Goal: Communication & Community: Answer question/provide support

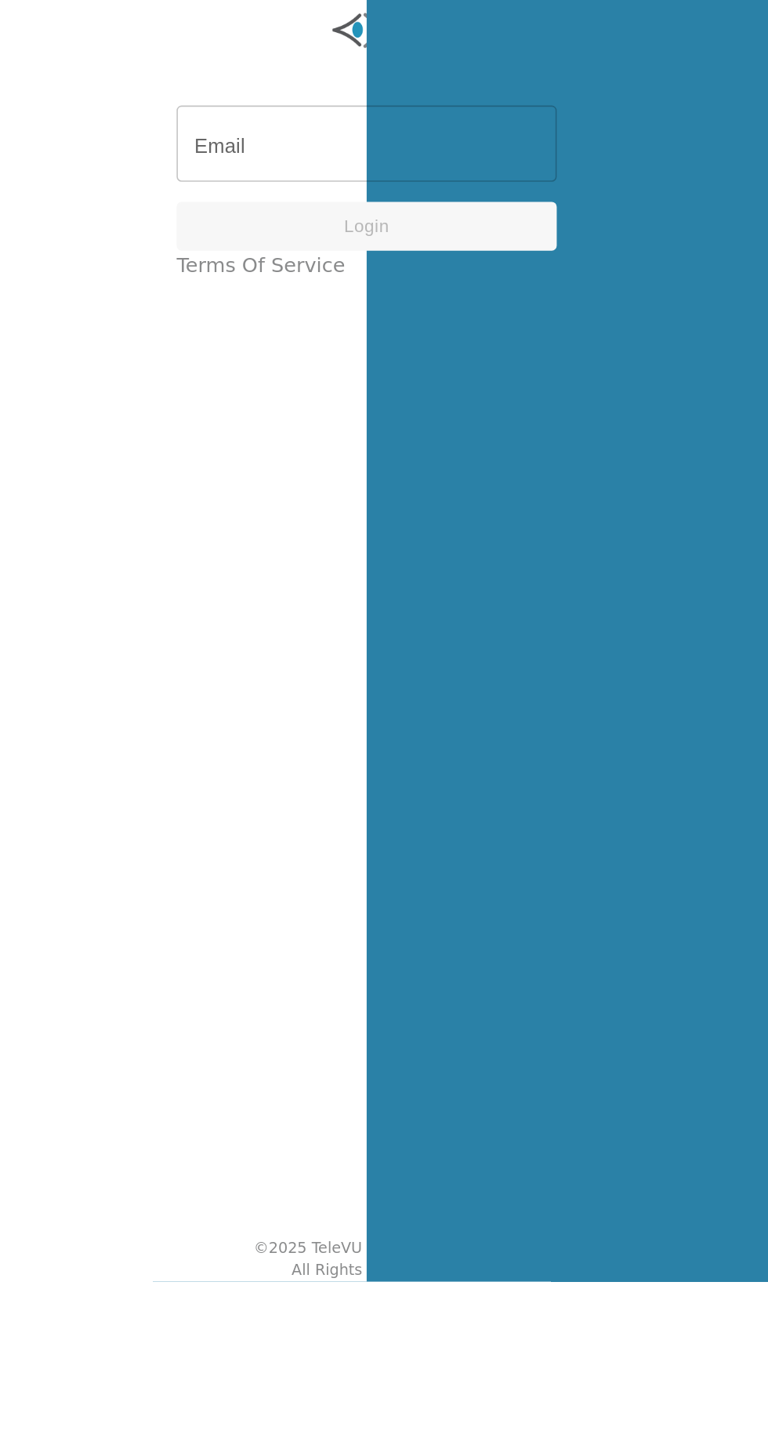
click at [315, 749] on input "Email" at bounding box center [384, 727] width 238 height 44
type input "[EMAIL_ADDRESS][DOMAIN_NAME]"
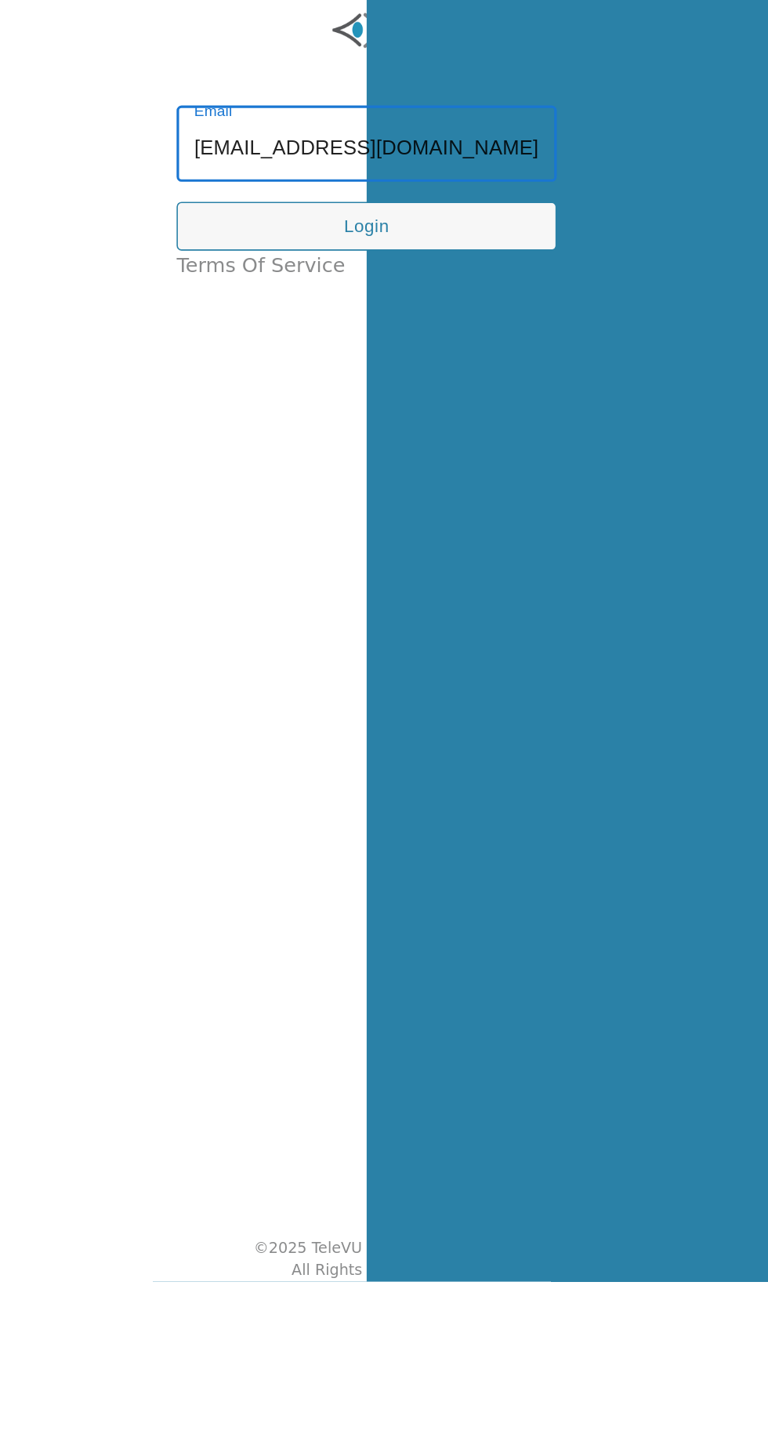
click at [346, 792] on button "Login" at bounding box center [384, 776] width 238 height 31
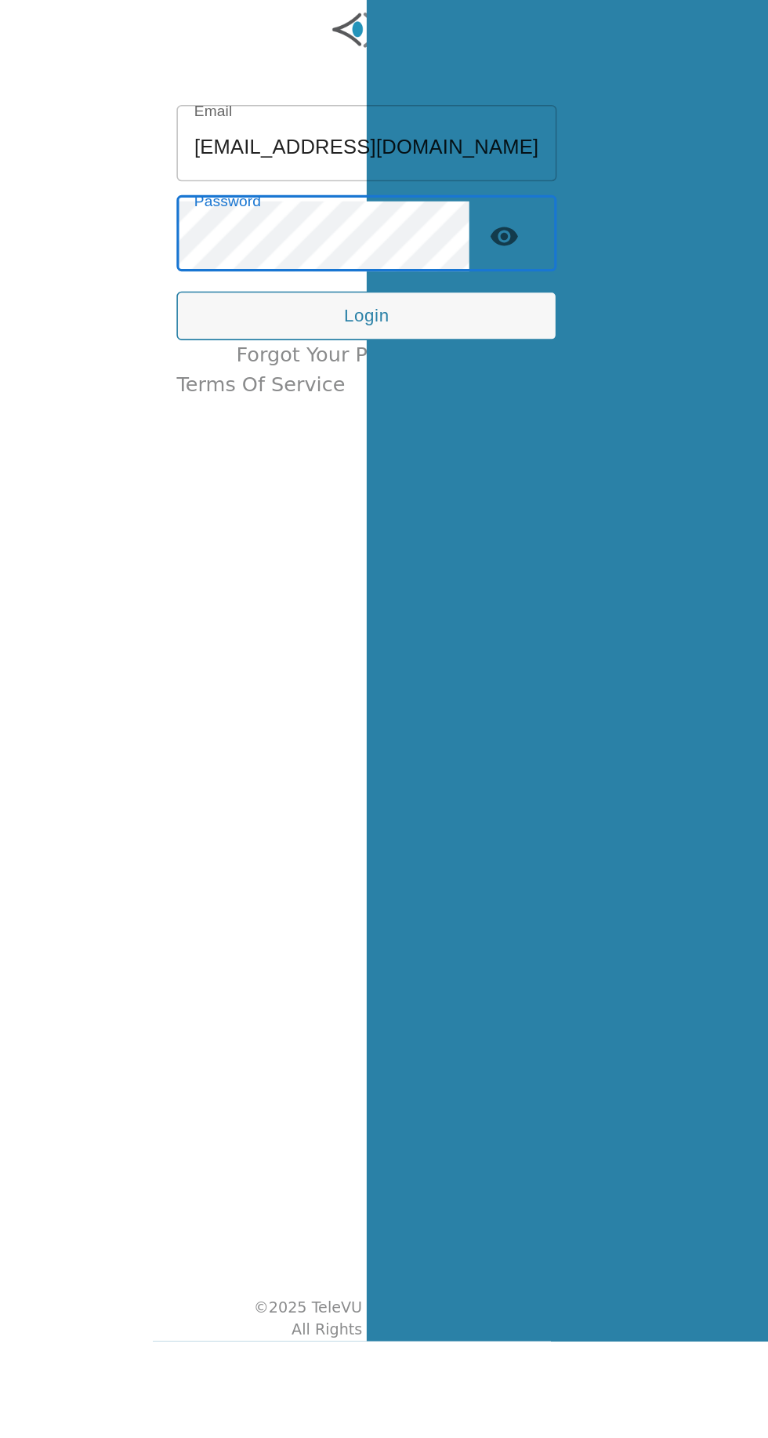
click at [335, 811] on button "Login" at bounding box center [384, 795] width 238 height 31
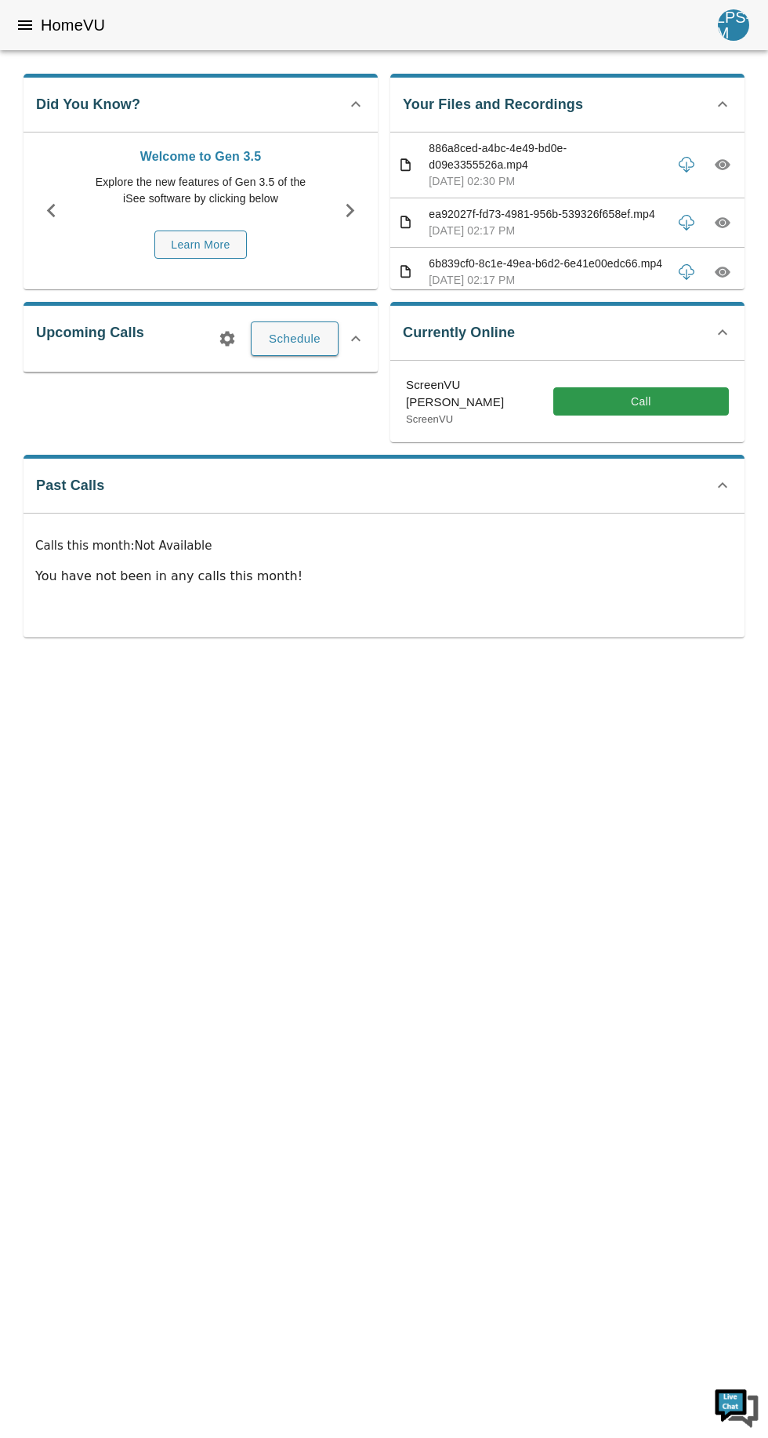
click at [660, 389] on button "Call" at bounding box center [642, 401] width 176 height 29
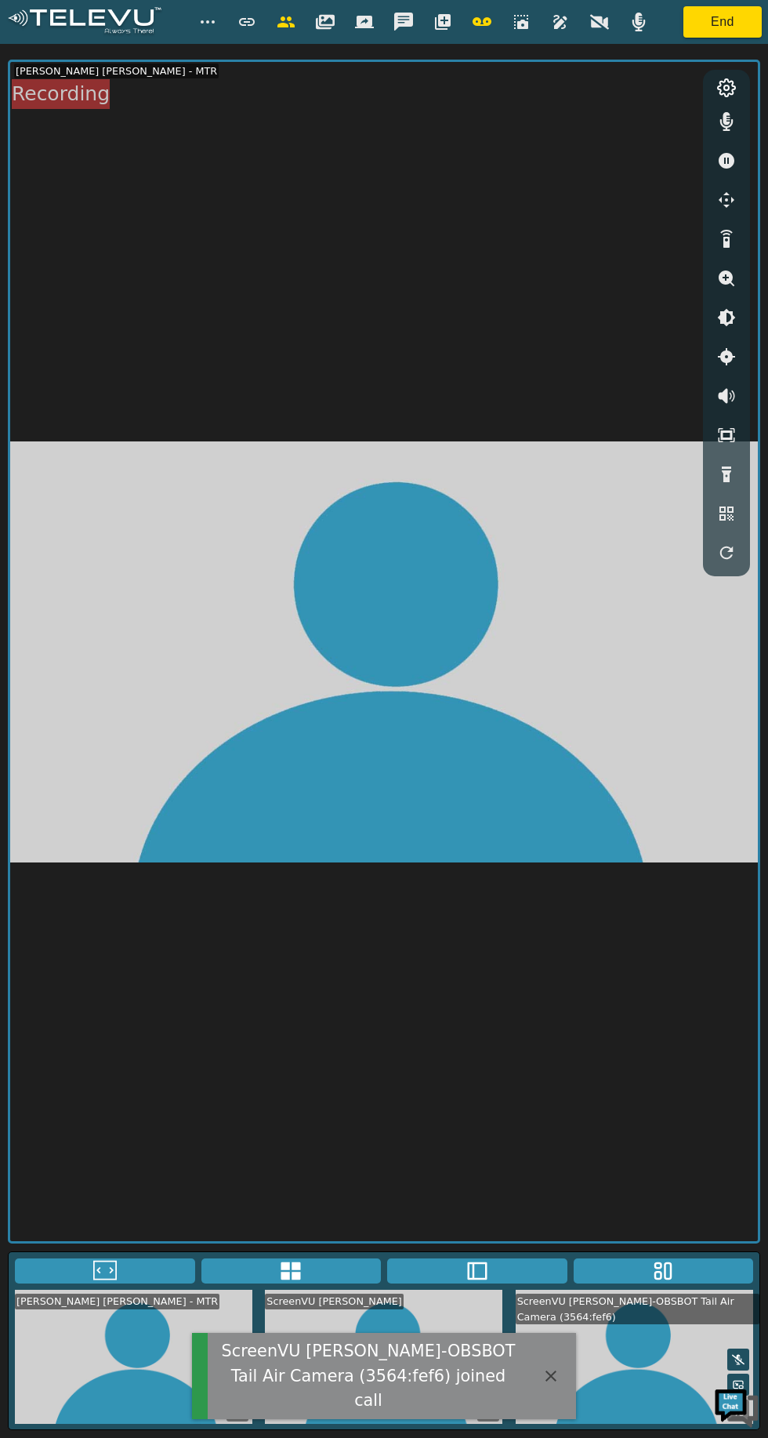
click at [639, 1424] on video at bounding box center [635, 1357] width 250 height 134
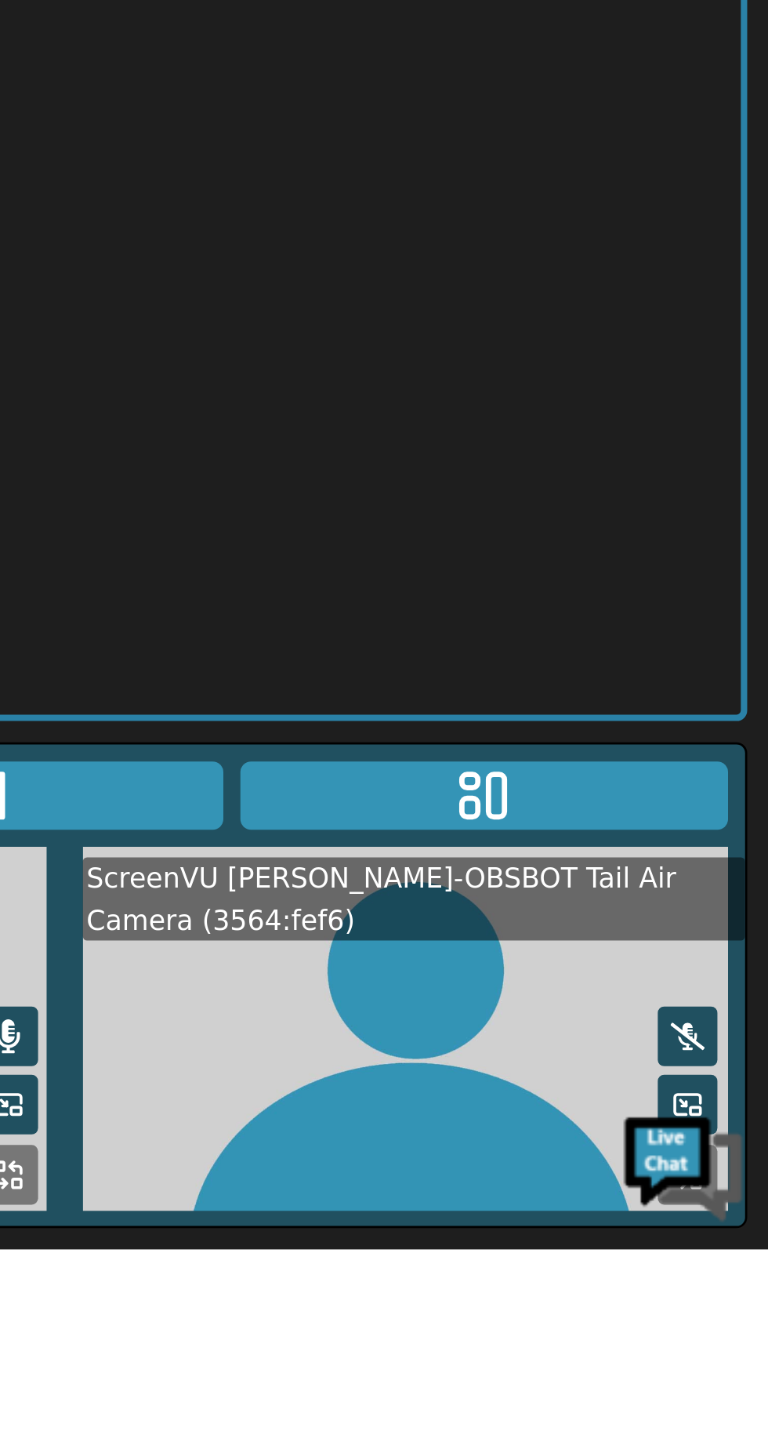
click at [740, 1391] on icon at bounding box center [738, 1384] width 13 height 13
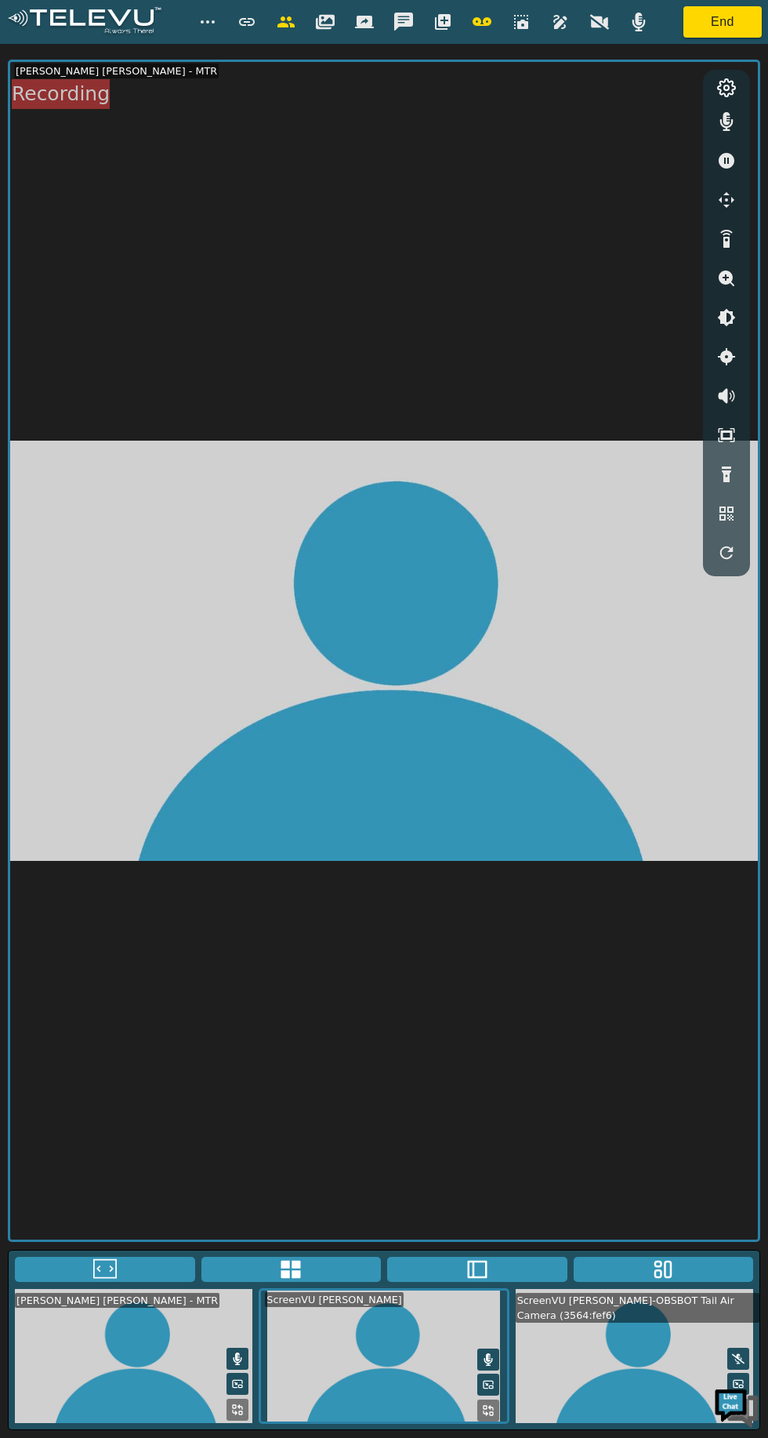
click at [674, 1281] on icon at bounding box center [664, 1270] width 24 height 24
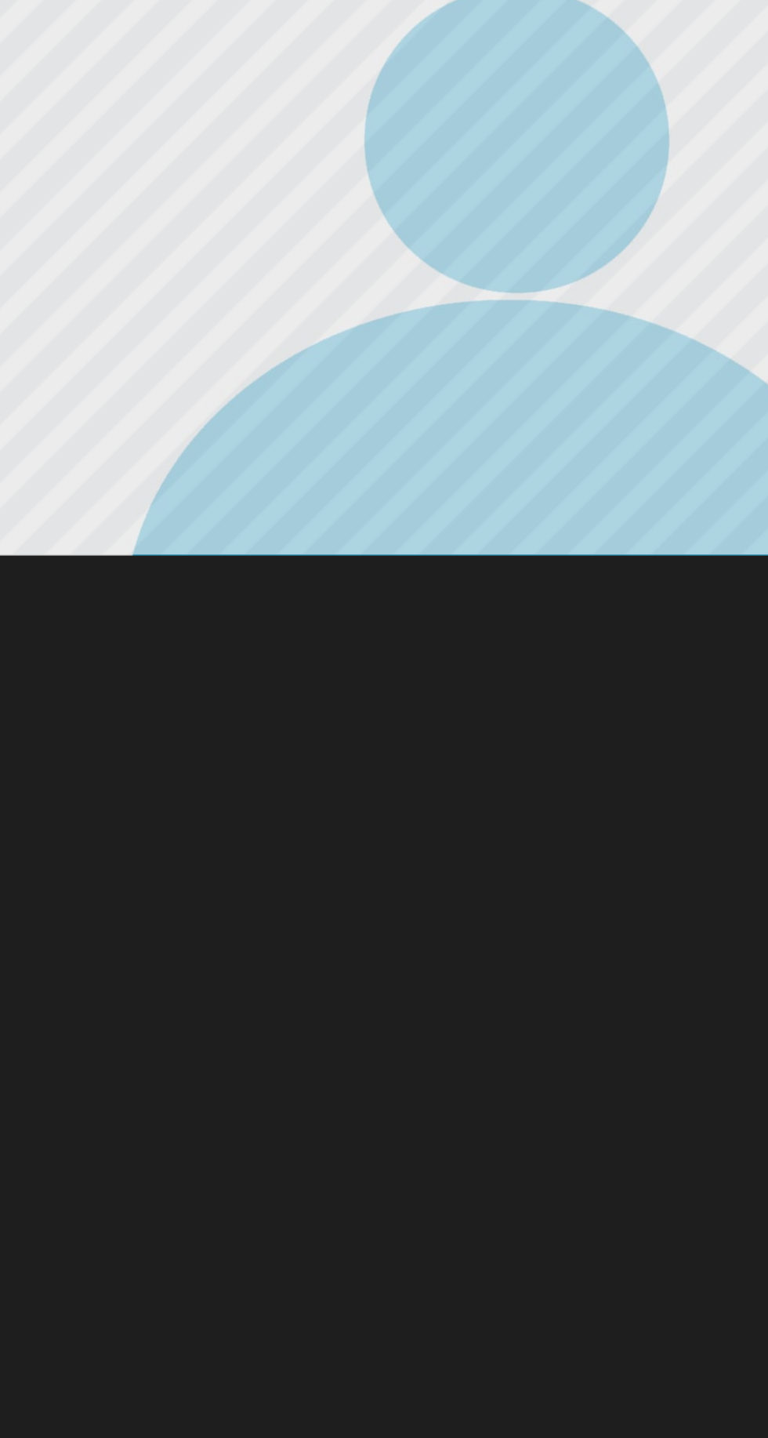
scroll to position [2, 0]
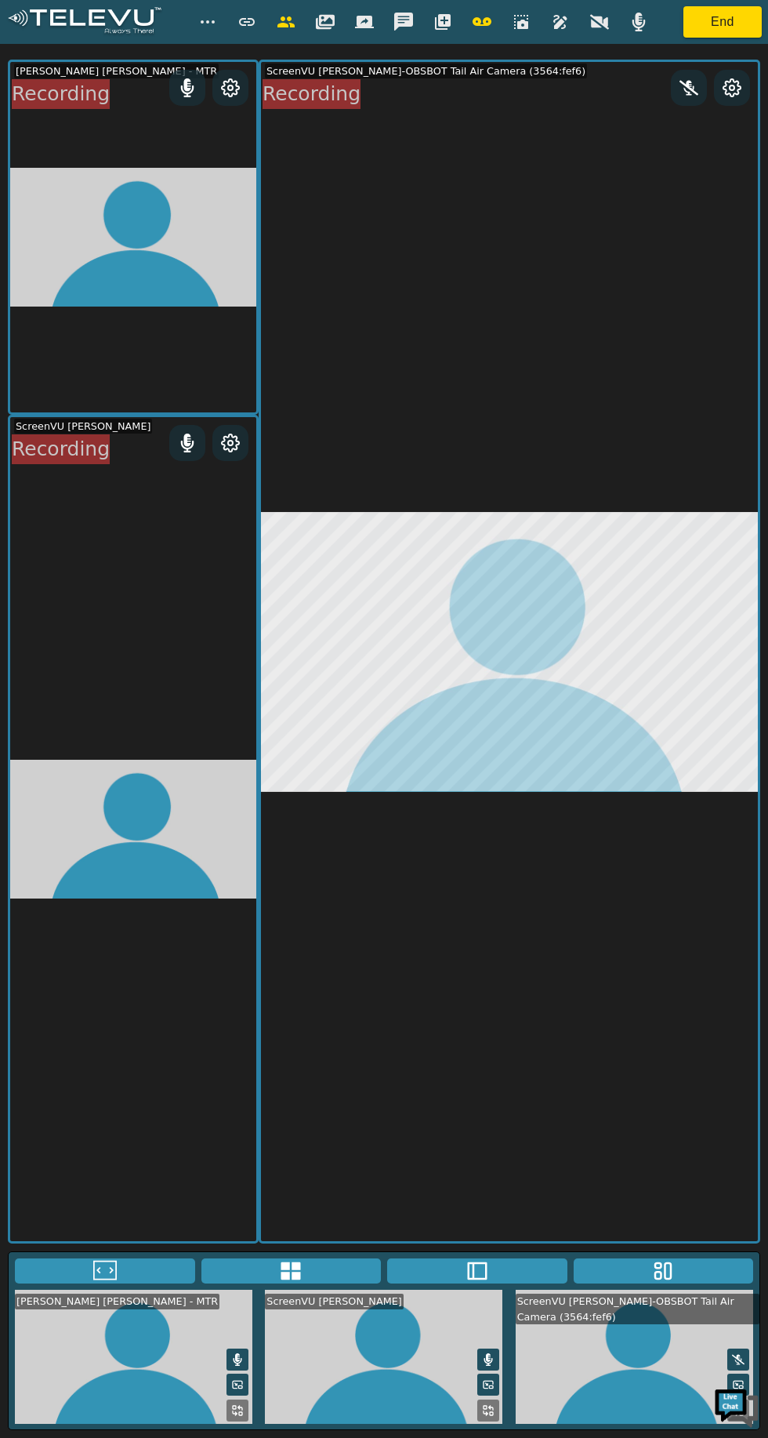
click at [497, 1284] on button at bounding box center [477, 1270] width 180 height 25
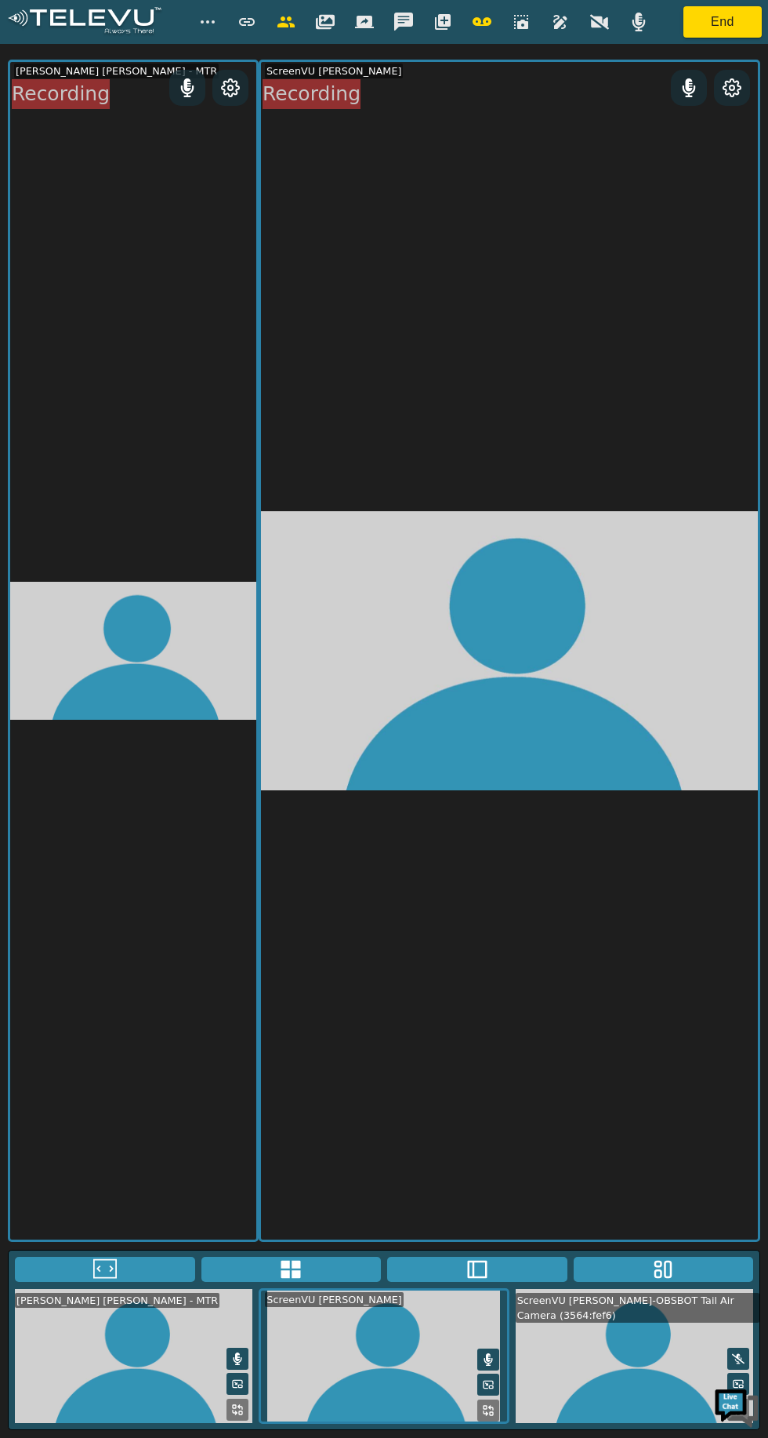
click at [576, 1423] on video at bounding box center [635, 1356] width 250 height 134
click at [332, 1282] on button at bounding box center [292, 1269] width 180 height 25
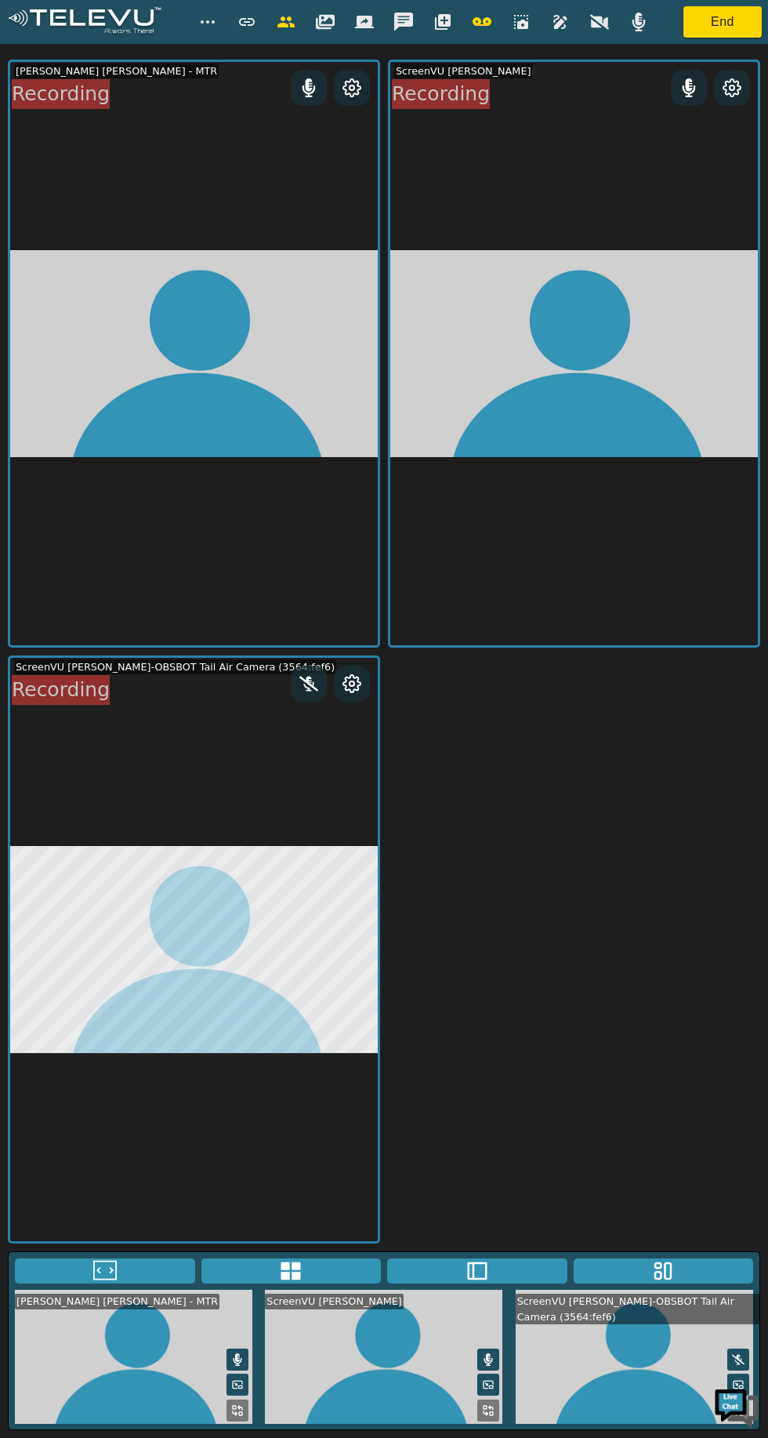
click at [281, 1184] on video at bounding box center [194, 949] width 368 height 583
click at [352, 702] on div at bounding box center [352, 684] width 36 height 36
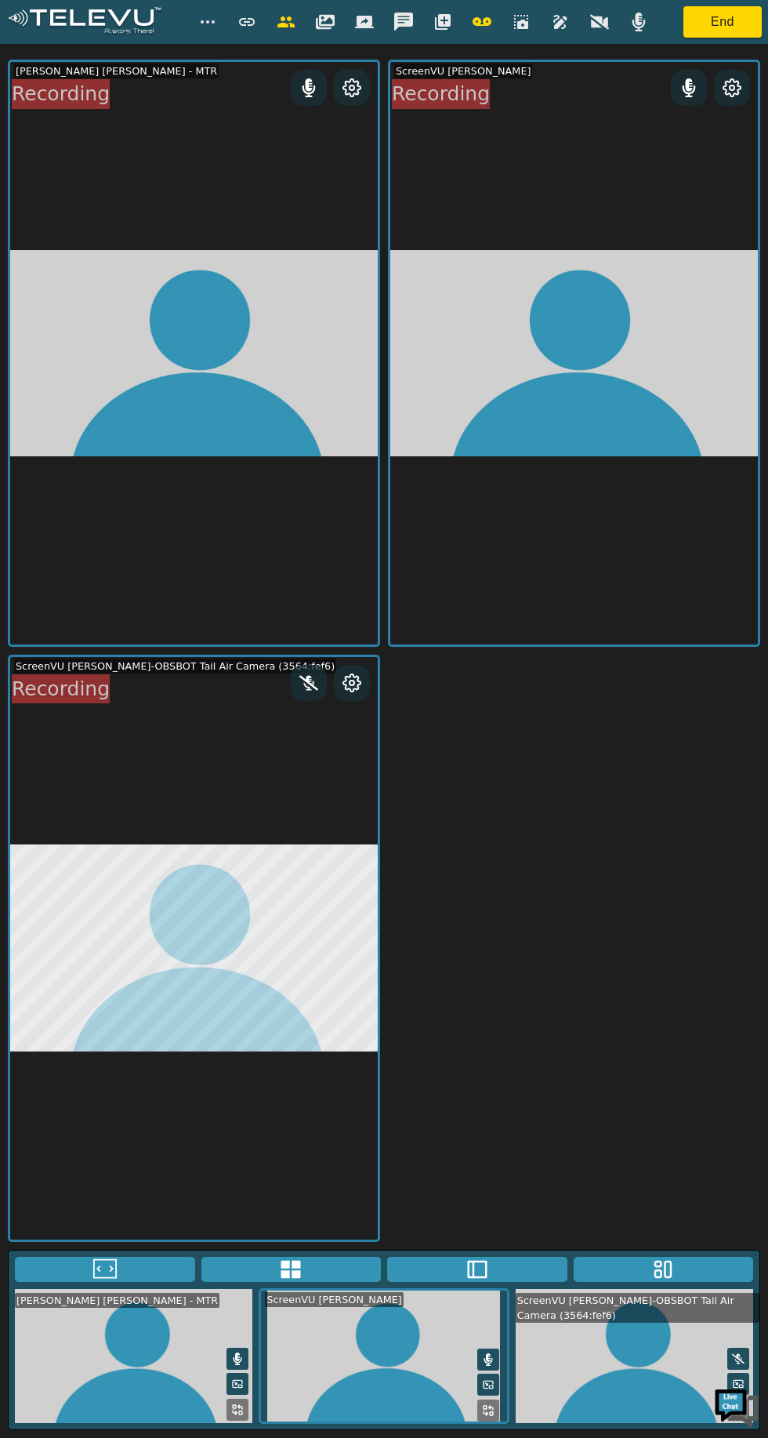
click at [144, 1282] on button at bounding box center [105, 1269] width 180 height 25
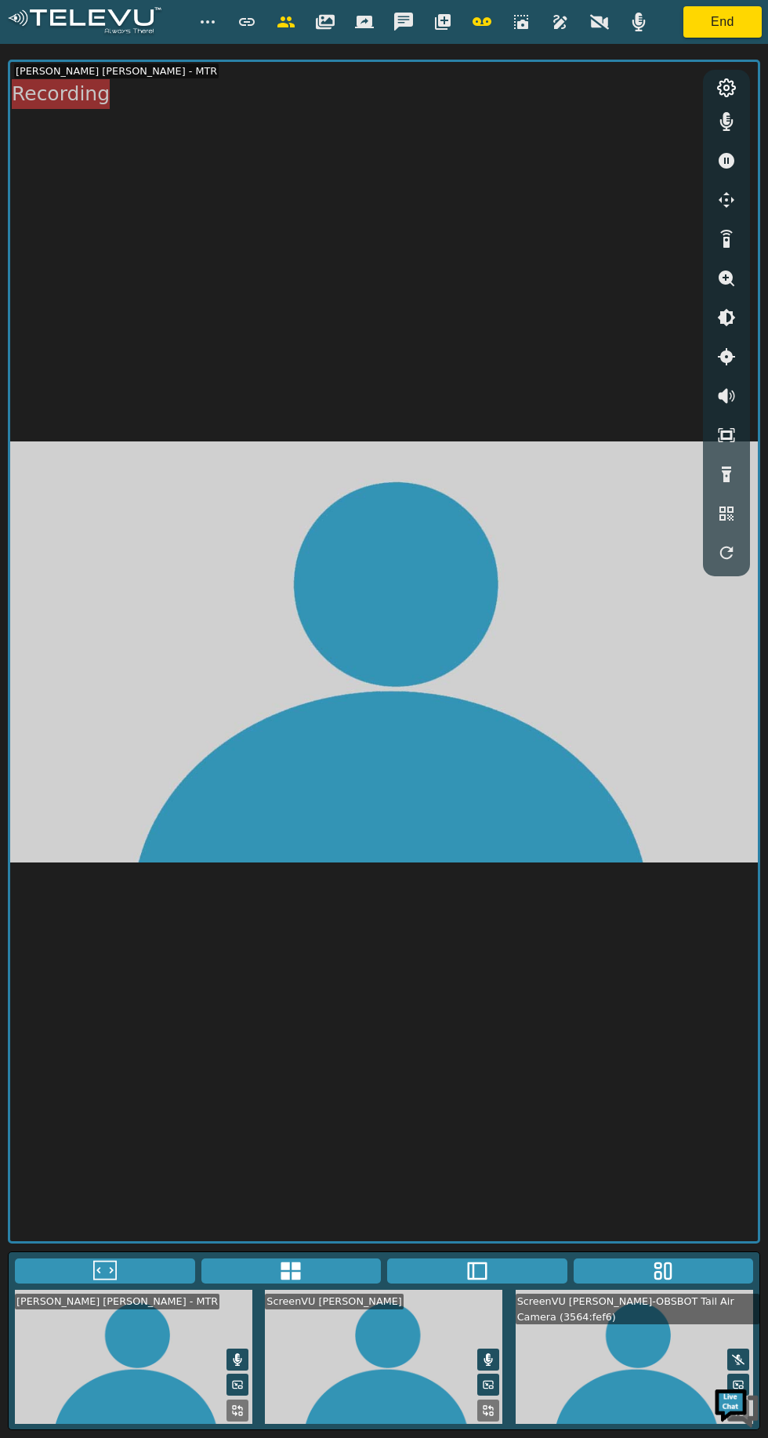
click at [693, 206] on video at bounding box center [384, 651] width 748 height 1179
click at [716, 218] on div at bounding box center [726, 333] width 39 height 470
click at [717, 210] on button "button" at bounding box center [726, 199] width 39 height 31
click at [599, 129] on icon "button" at bounding box center [605, 124] width 19 height 19
click at [579, 133] on video at bounding box center [384, 651] width 748 height 1179
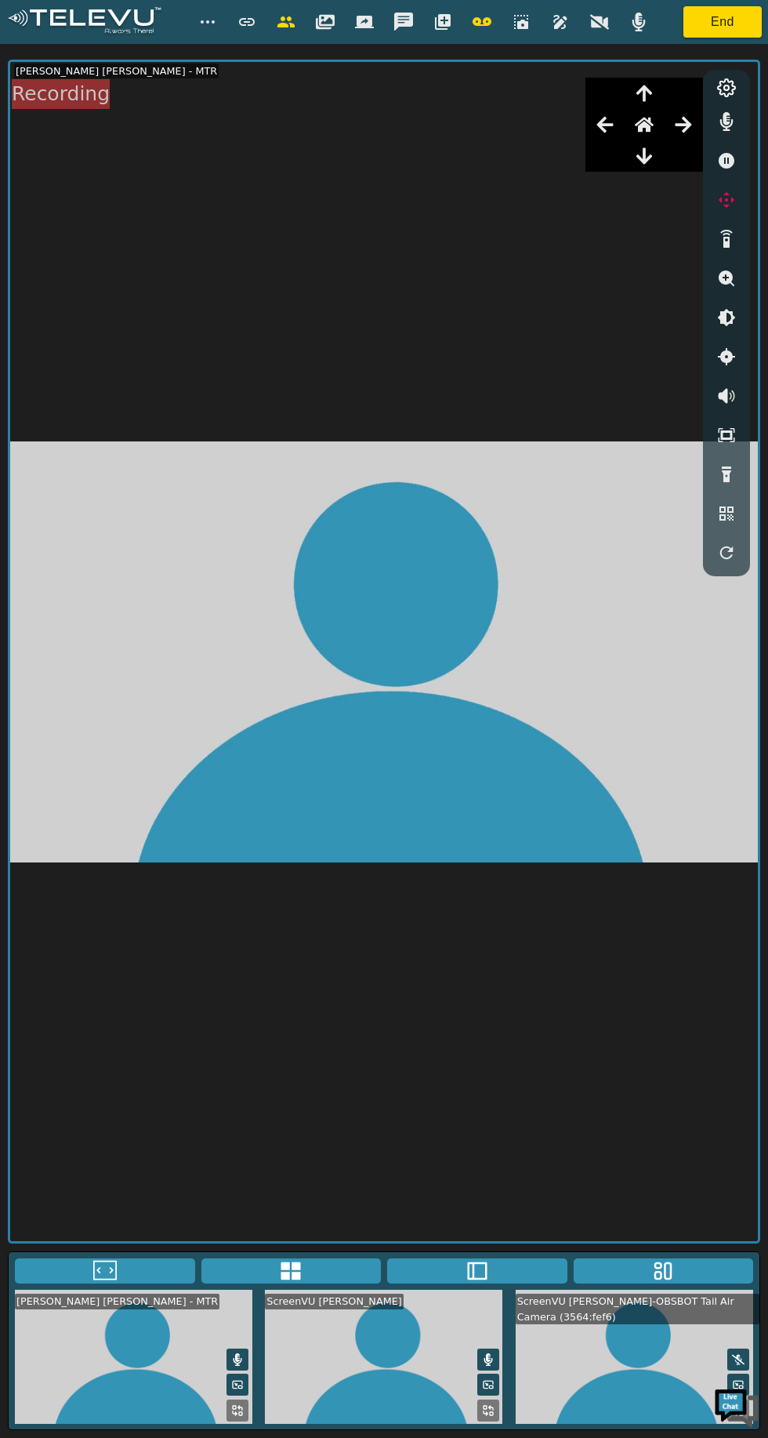
click at [579, 146] on video at bounding box center [384, 651] width 748 height 1179
click at [587, 146] on div at bounding box center [605, 155] width 39 height 31
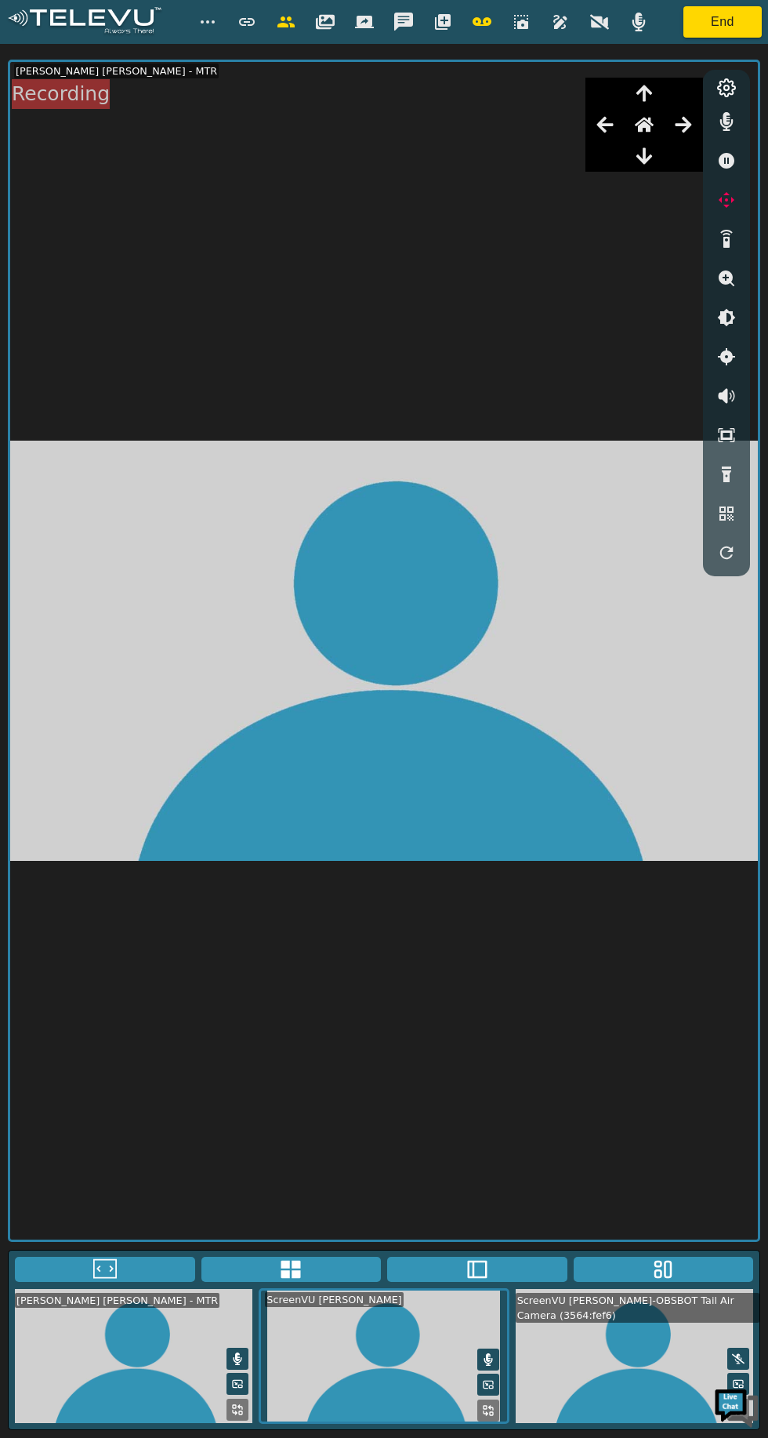
click at [575, 138] on video at bounding box center [384, 651] width 748 height 1178
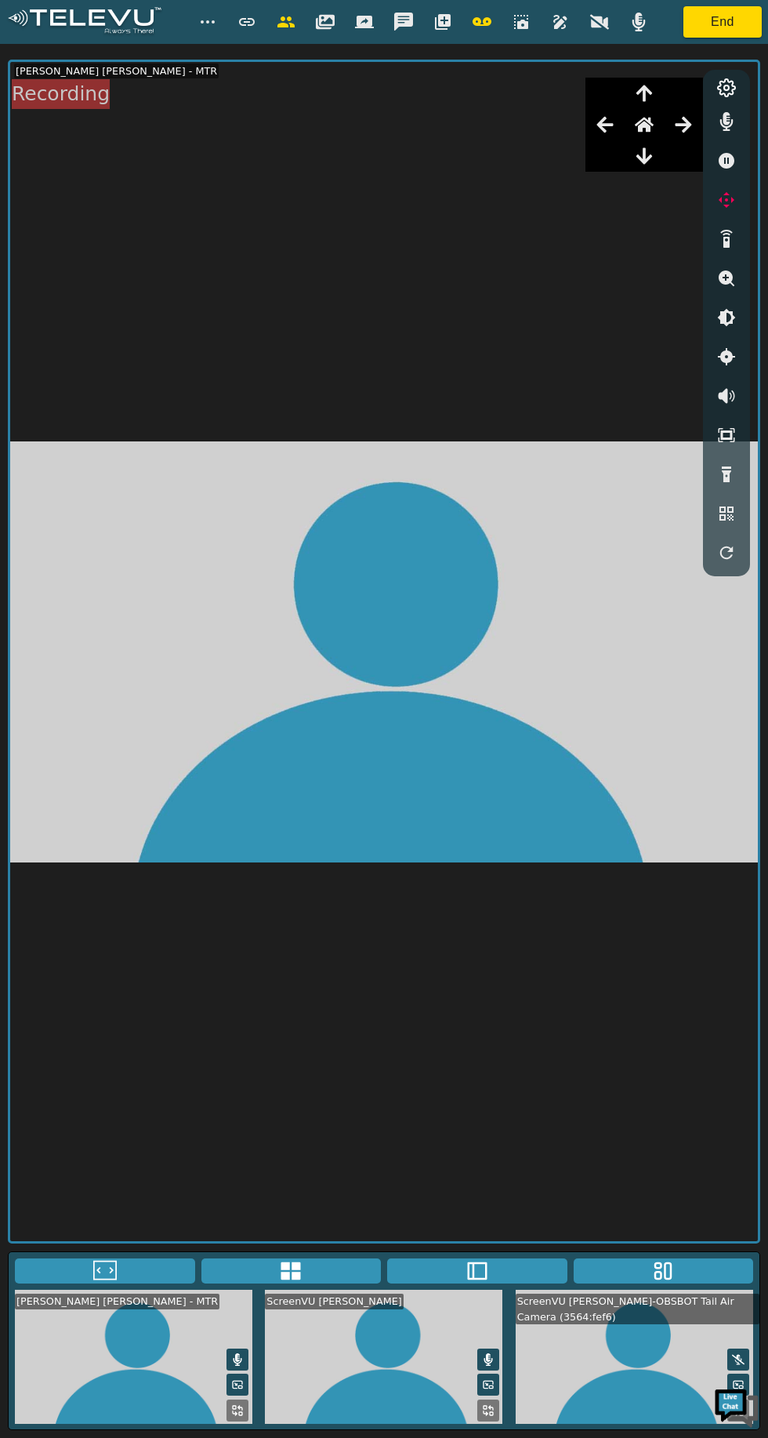
click at [256, 451] on video at bounding box center [384, 651] width 748 height 1179
click at [552, 1241] on video at bounding box center [384, 651] width 748 height 1179
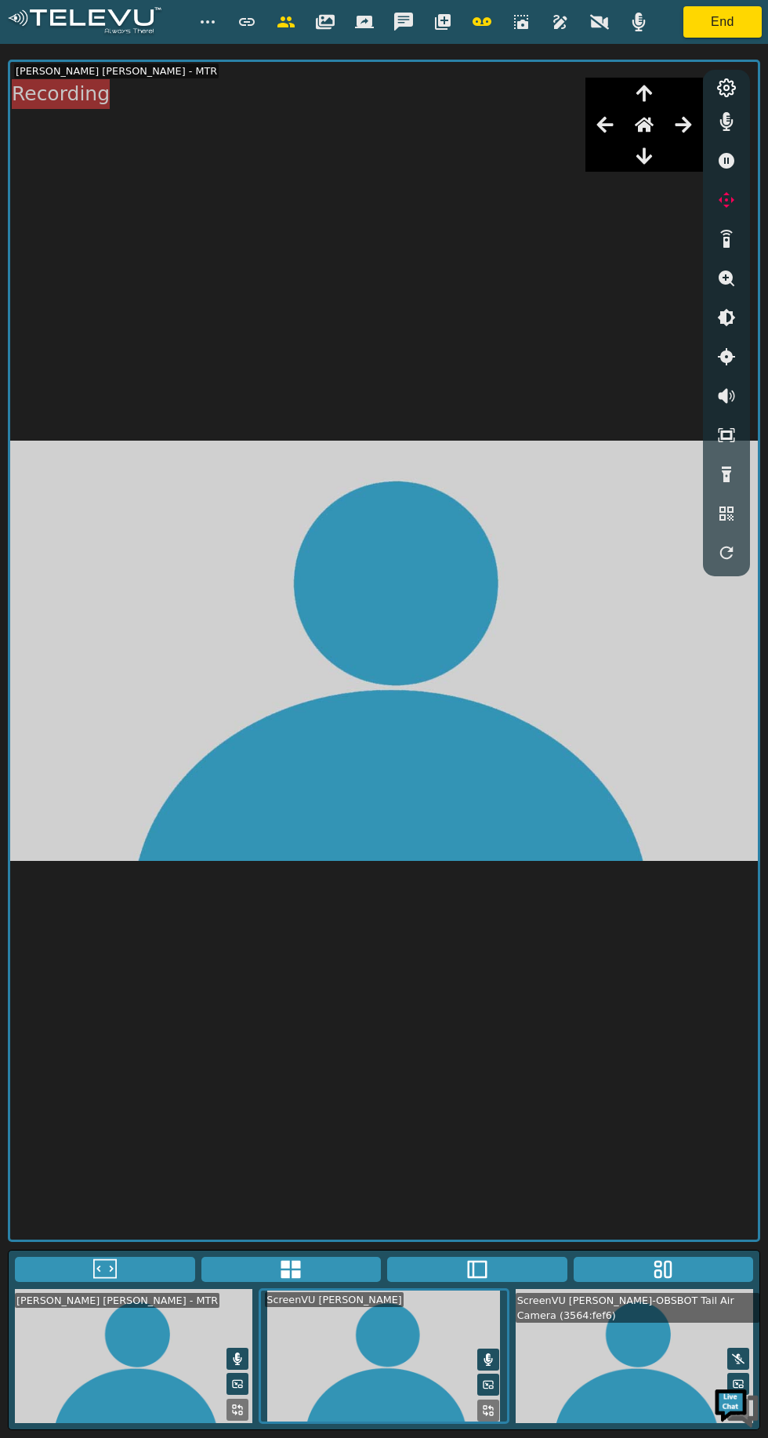
click at [586, 146] on div at bounding box center [605, 155] width 39 height 31
click at [586, 138] on div at bounding box center [645, 124] width 118 height 31
click at [589, 142] on div at bounding box center [605, 155] width 39 height 31
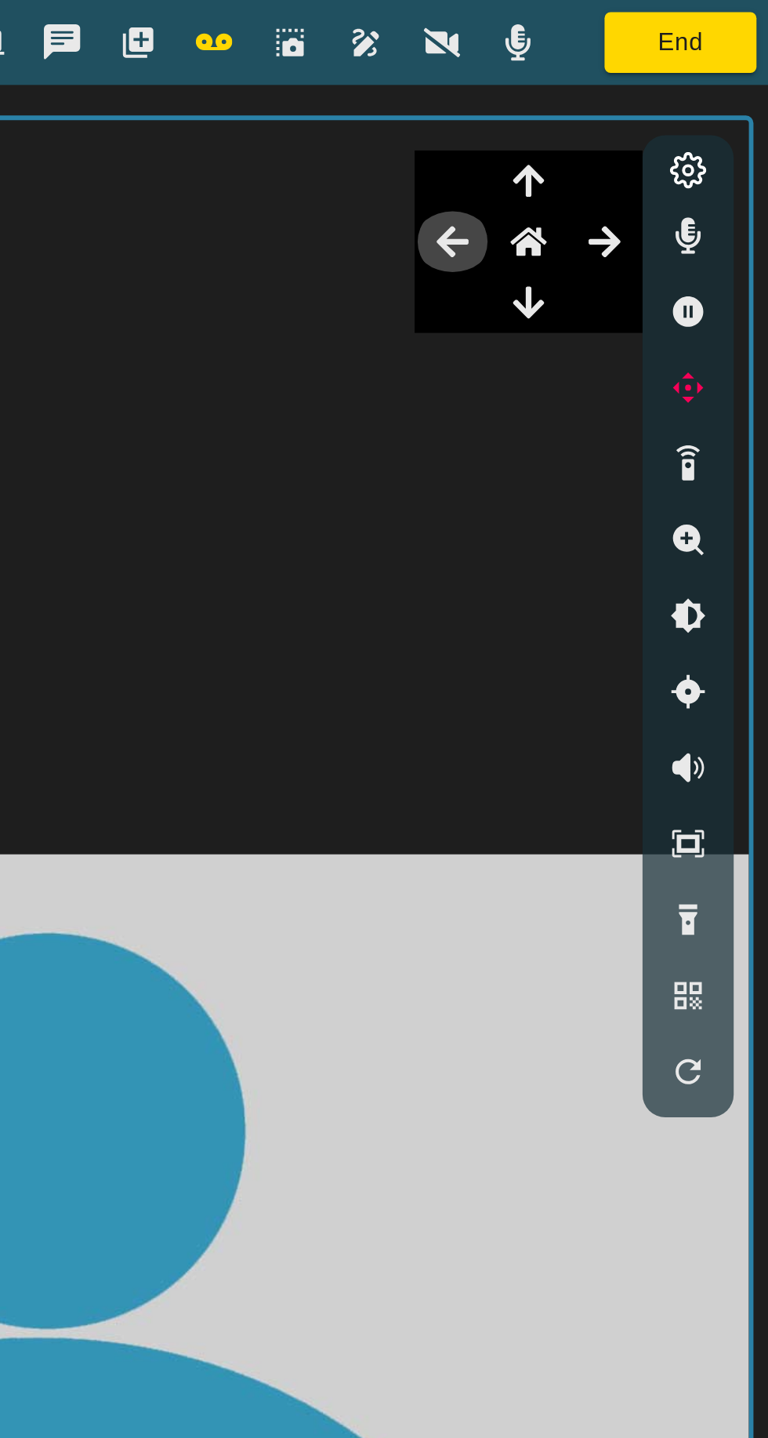
click at [597, 136] on button "button" at bounding box center [605, 124] width 39 height 31
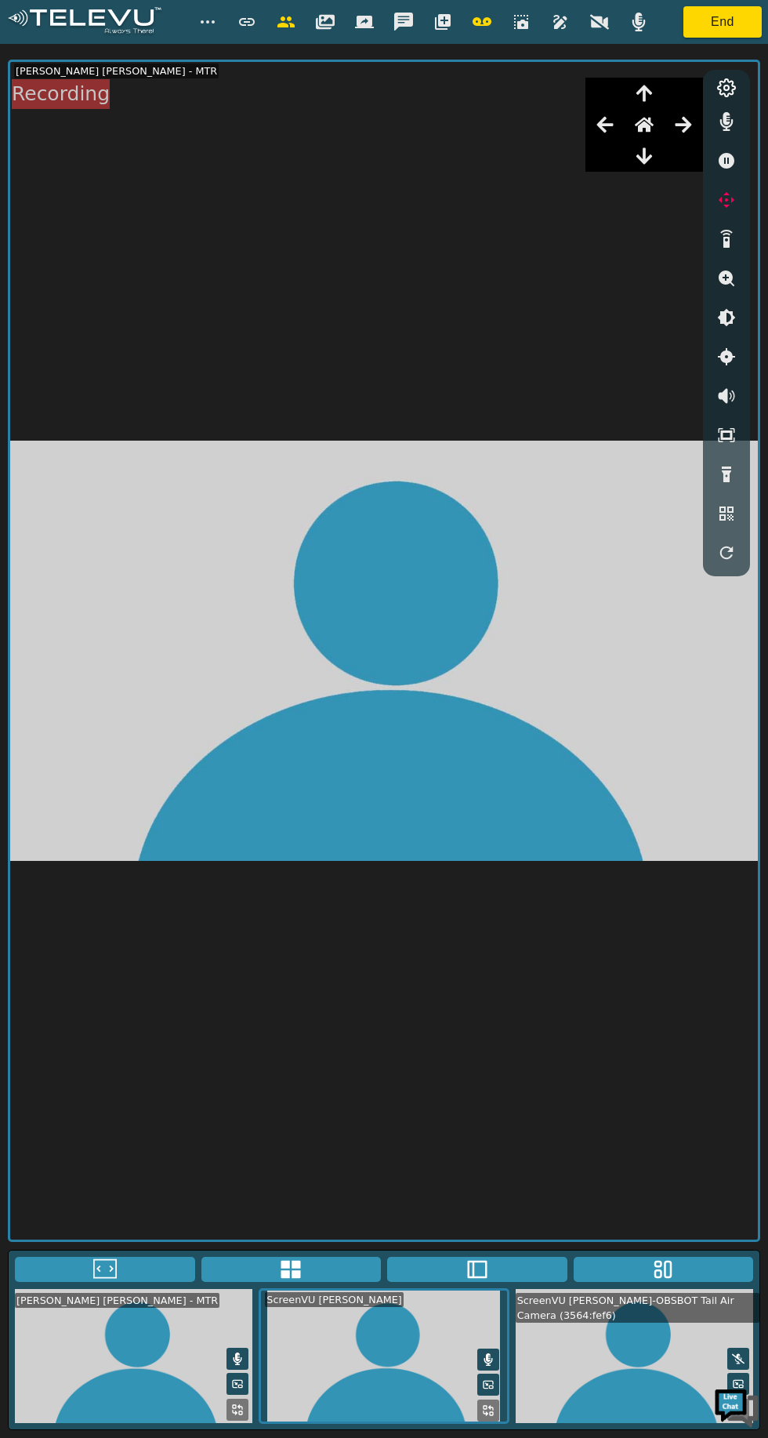
click at [544, 982] on video at bounding box center [384, 651] width 748 height 1178
click at [606, 1423] on video at bounding box center [635, 1356] width 250 height 134
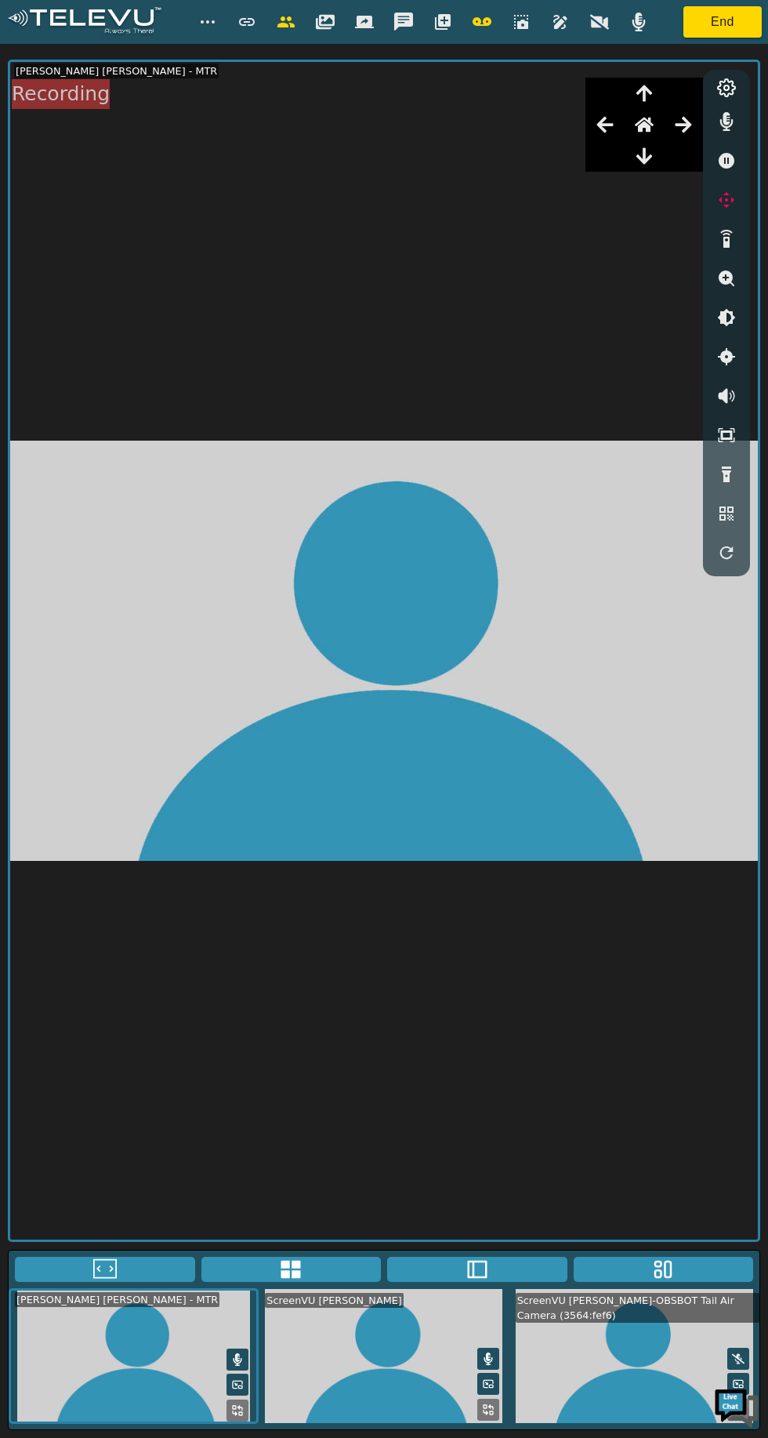
click at [503, 1282] on button at bounding box center [477, 1269] width 180 height 25
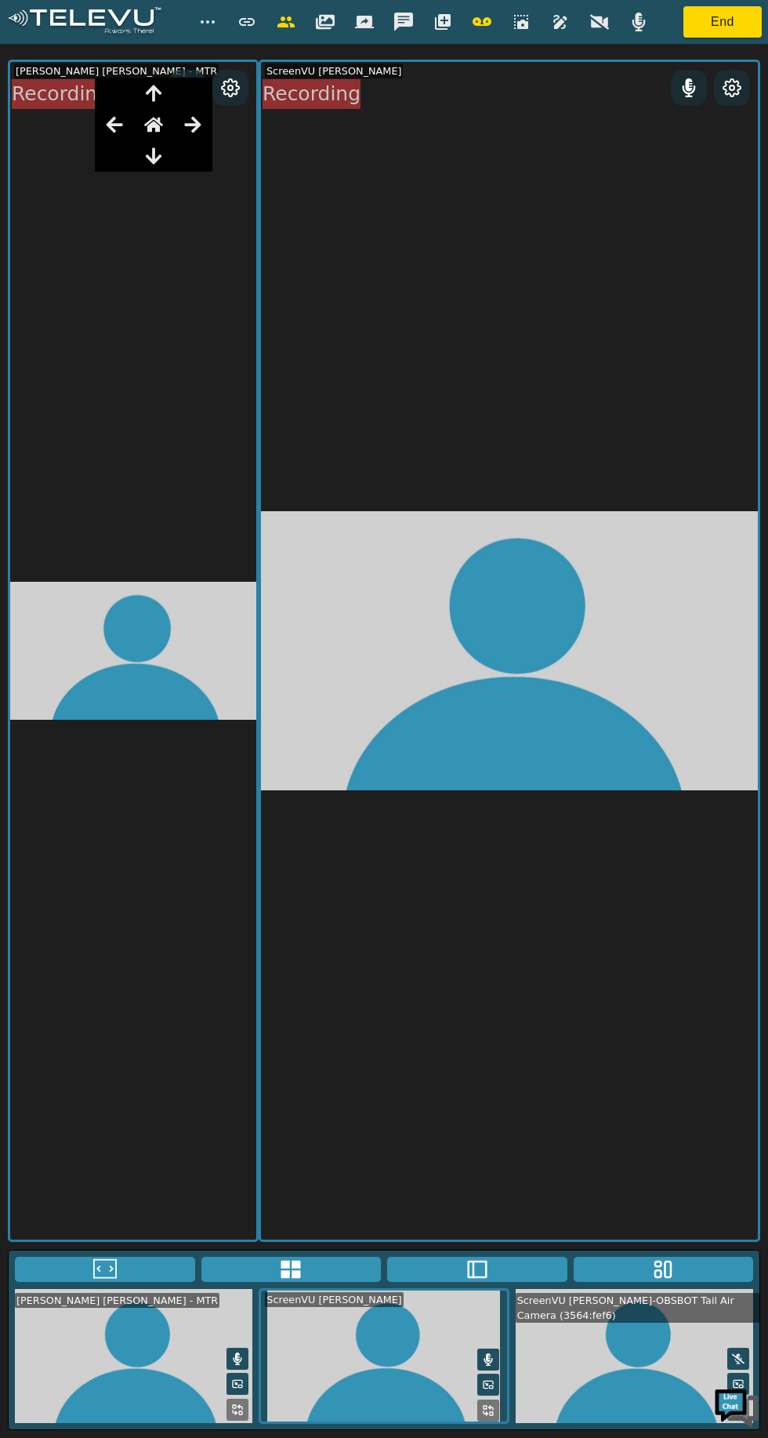
click at [739, 1430] on img at bounding box center [737, 1406] width 47 height 47
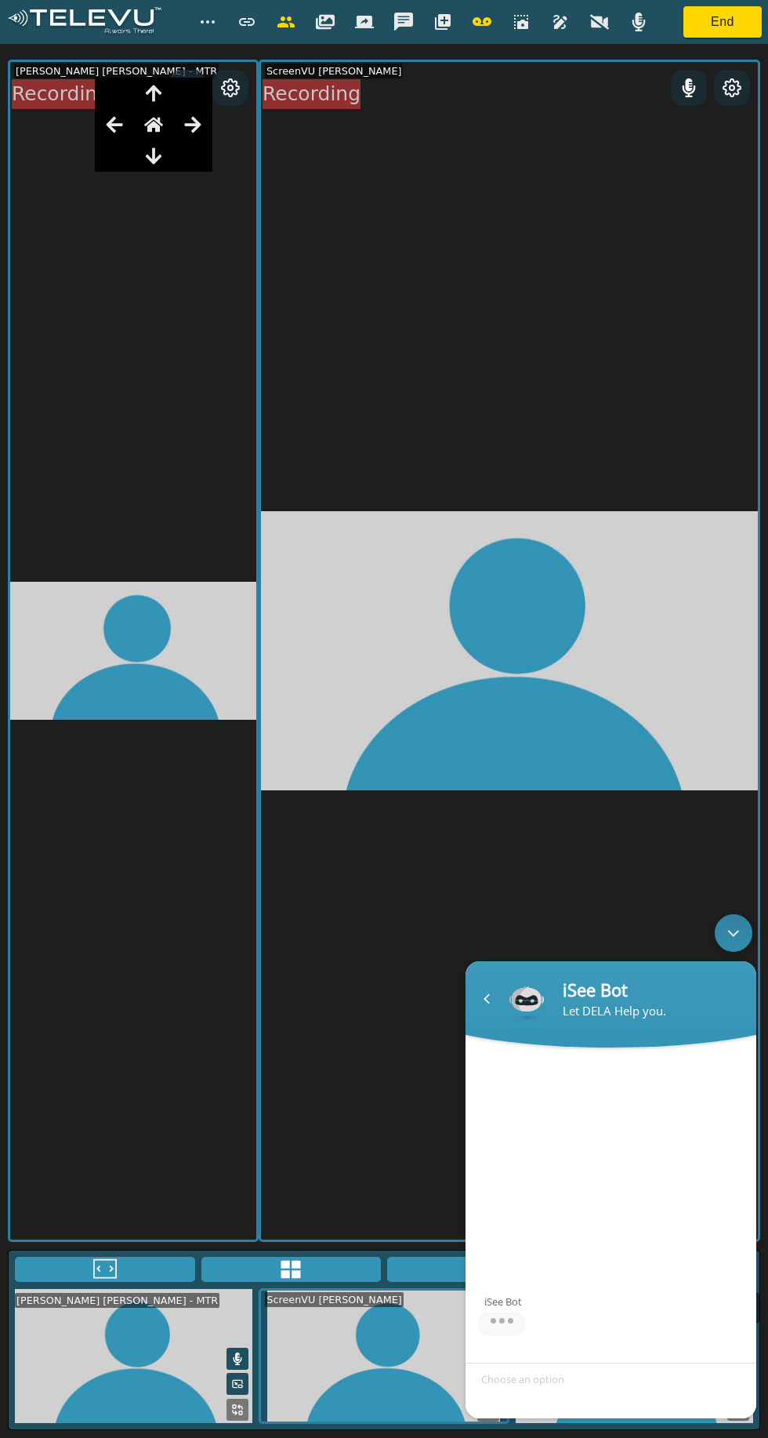
click at [733, 917] on div "Minimize live chat window" at bounding box center [734, 933] width 38 height 38
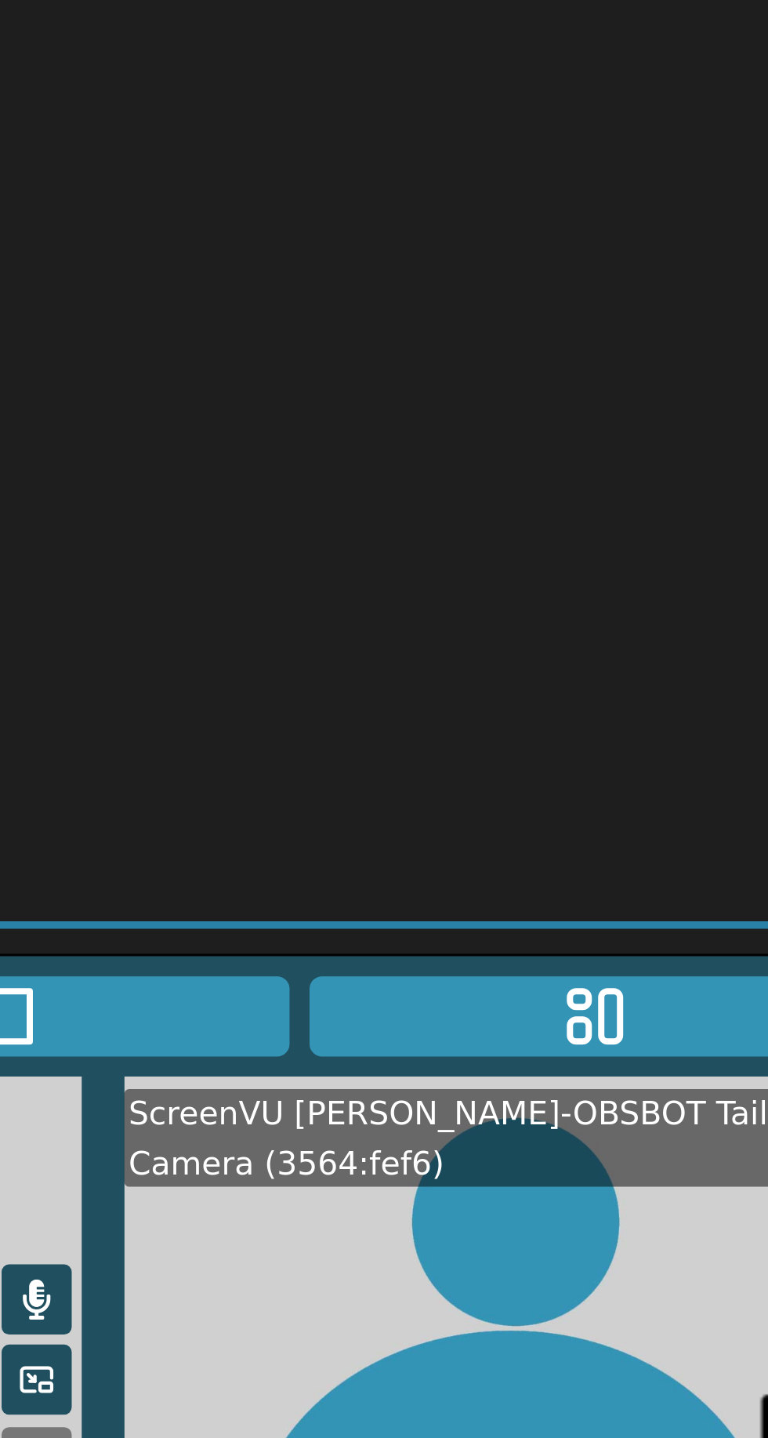
scroll to position [109, 0]
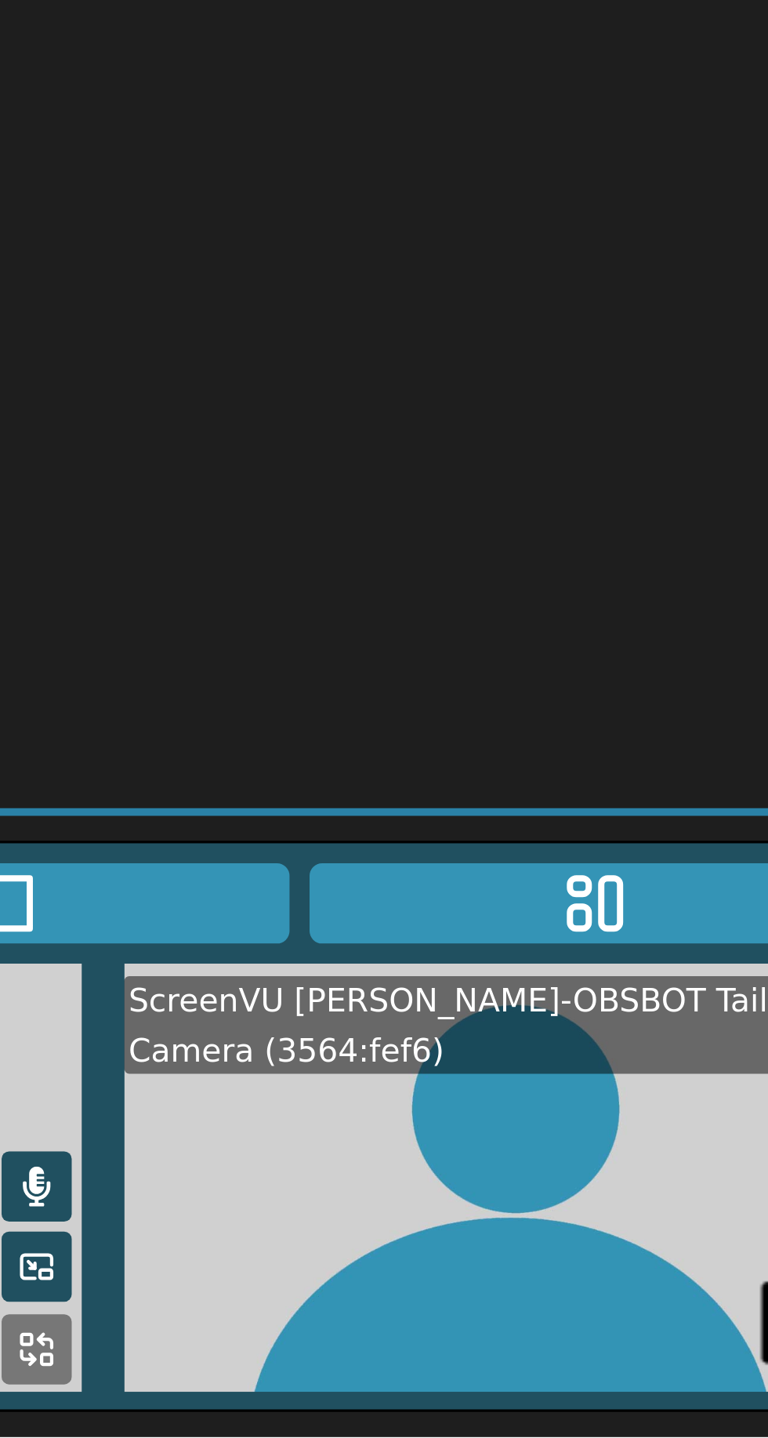
click at [682, 1265] on button at bounding box center [664, 1270] width 180 height 25
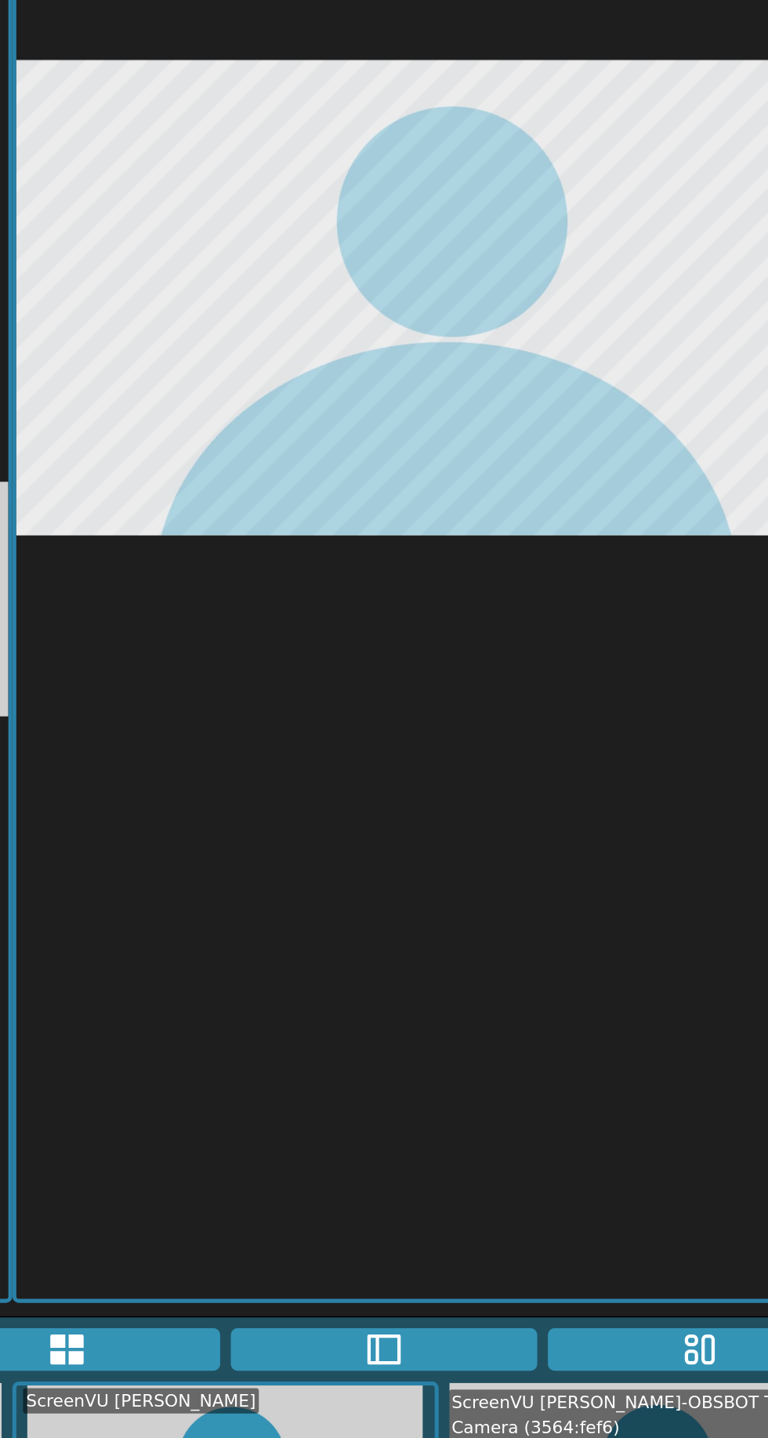
scroll to position [0, 0]
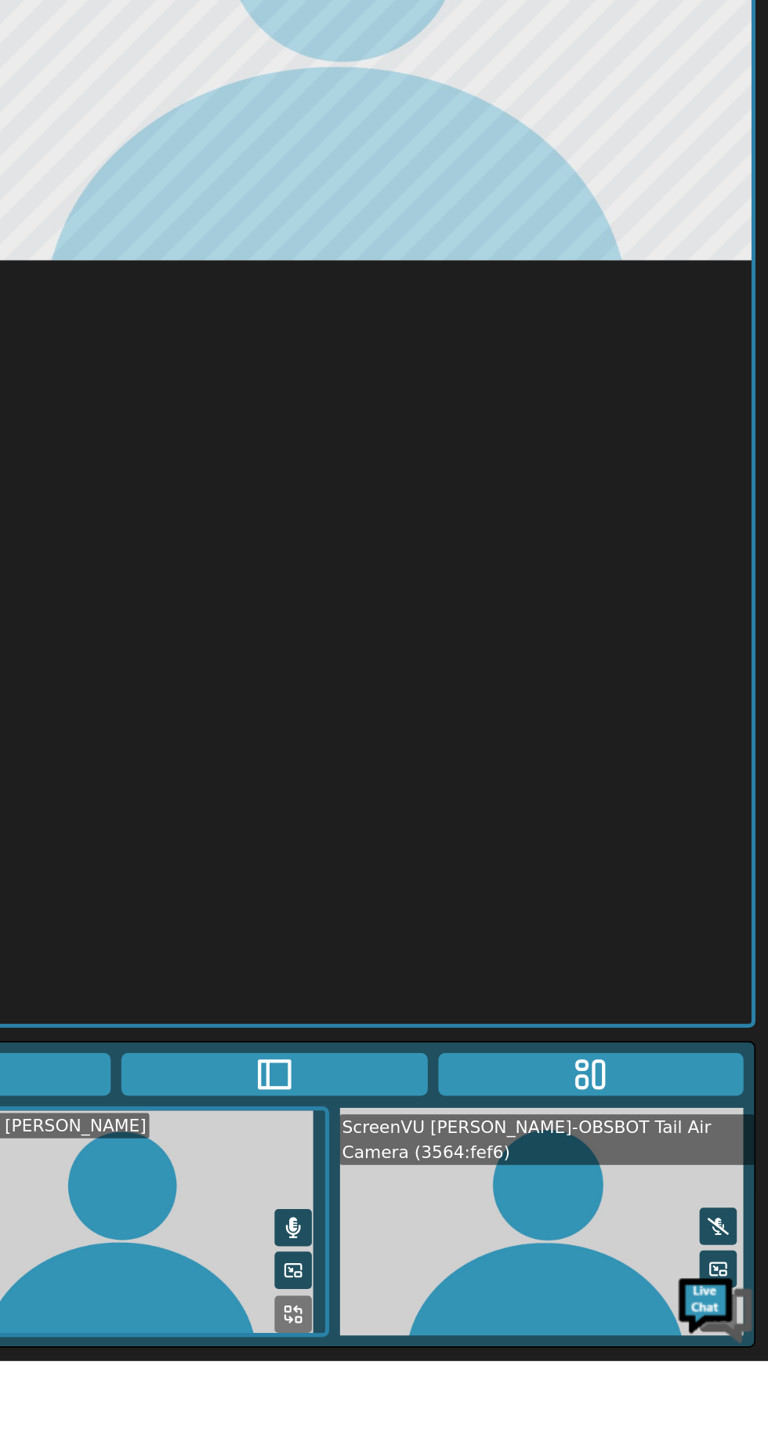
click at [759, 1430] on img at bounding box center [737, 1406] width 47 height 47
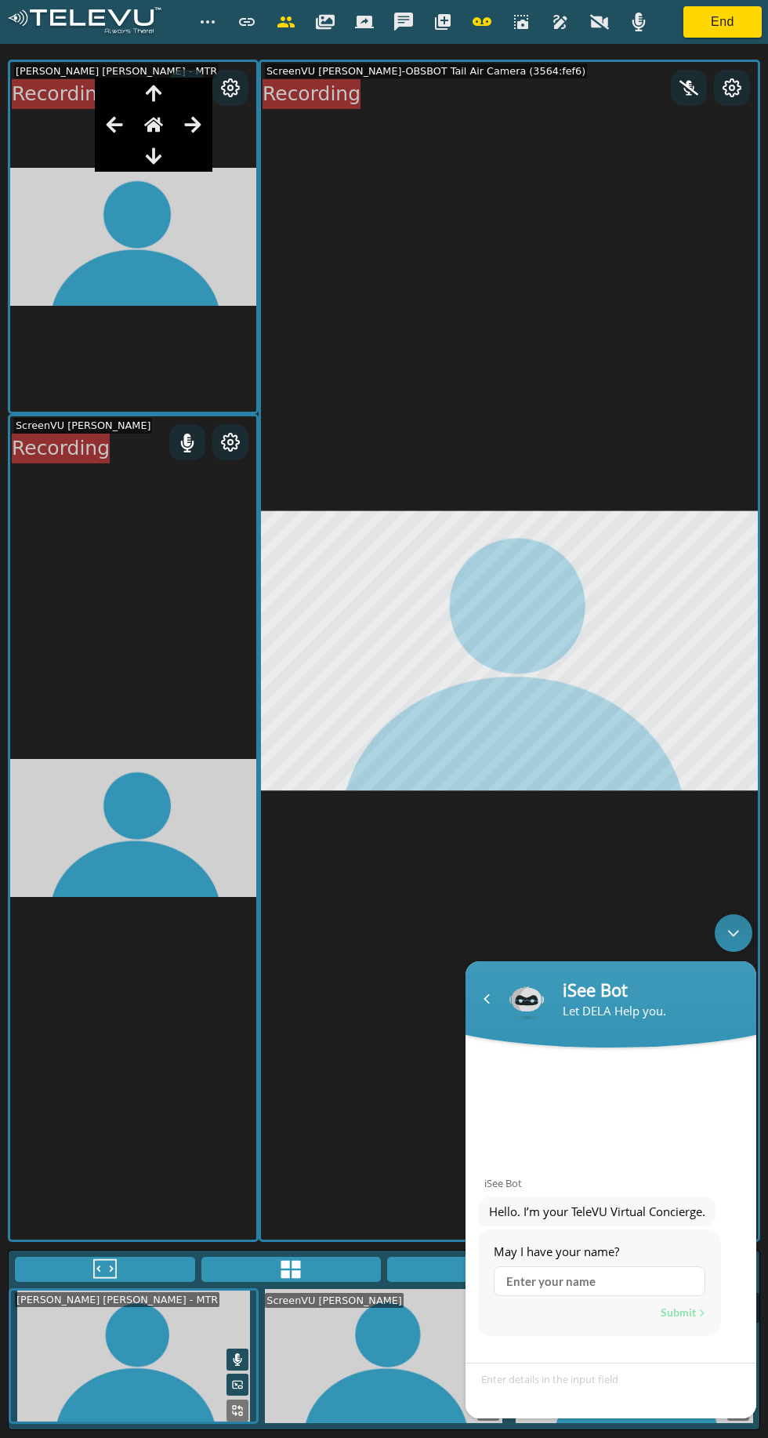
click at [368, 1128] on video at bounding box center [509, 651] width 497 height 1178
click at [728, 944] on div "Minimize live chat window" at bounding box center [734, 933] width 38 height 38
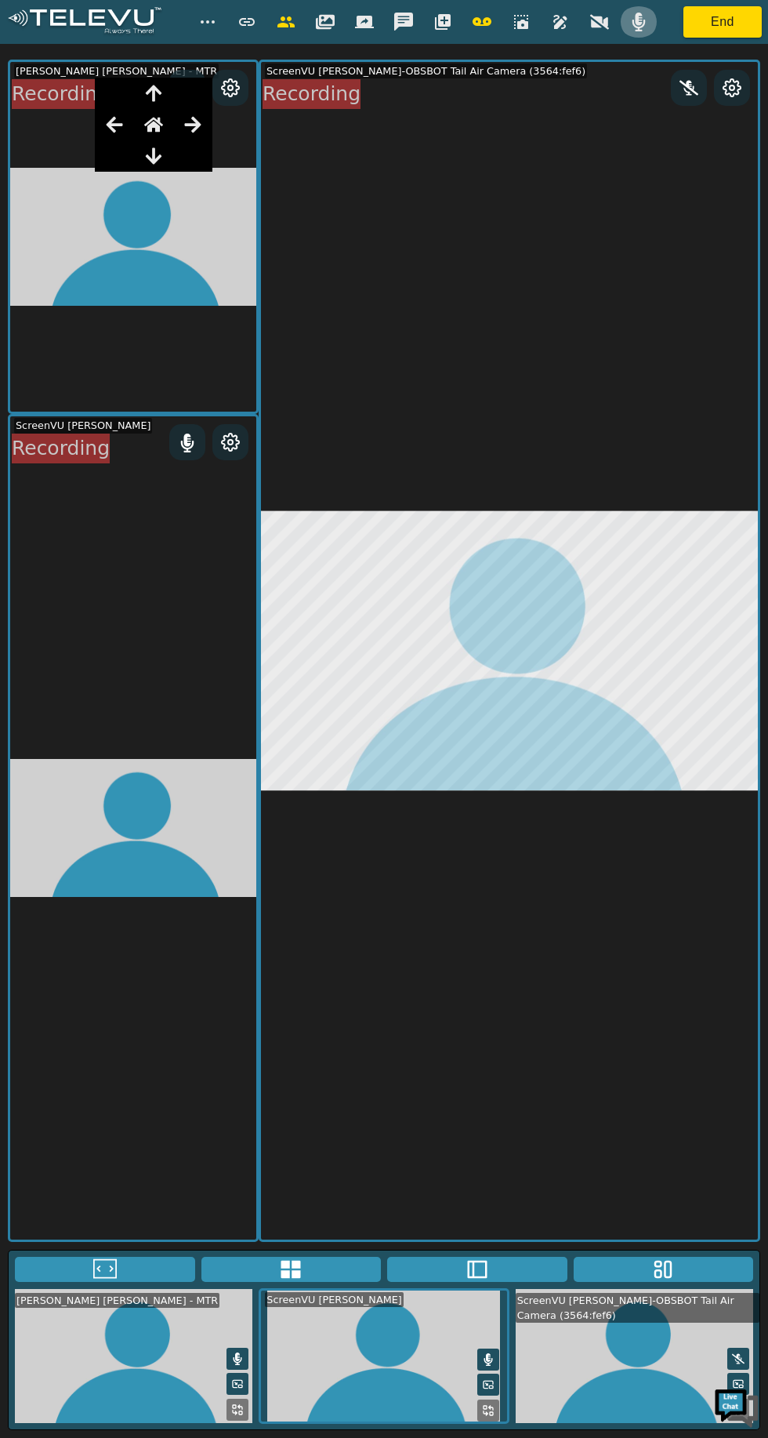
click at [638, 22] on icon "button" at bounding box center [639, 22] width 13 height 19
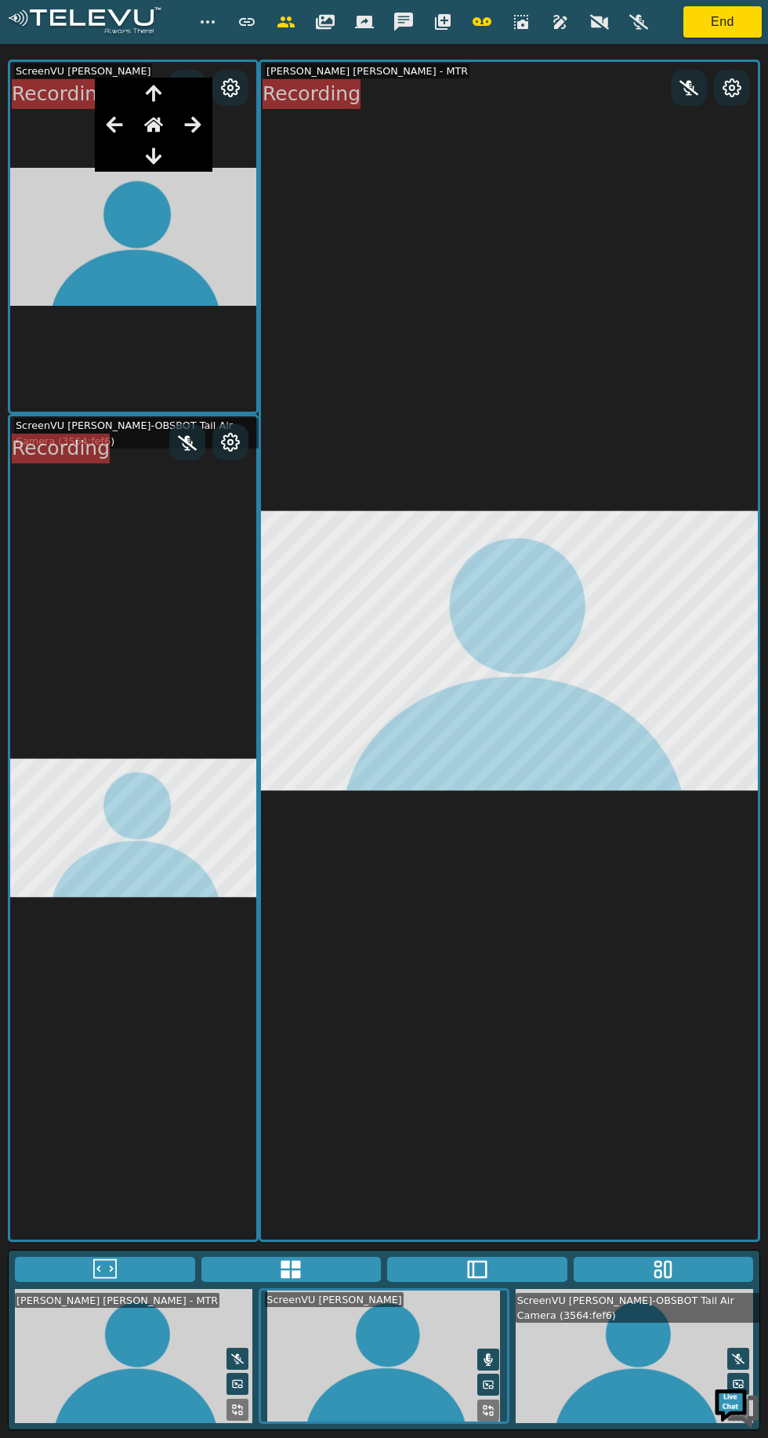
click at [136, 650] on video at bounding box center [133, 827] width 246 height 822
click at [115, 641] on video at bounding box center [133, 827] width 246 height 822
click at [496, 1282] on button at bounding box center [477, 1269] width 180 height 25
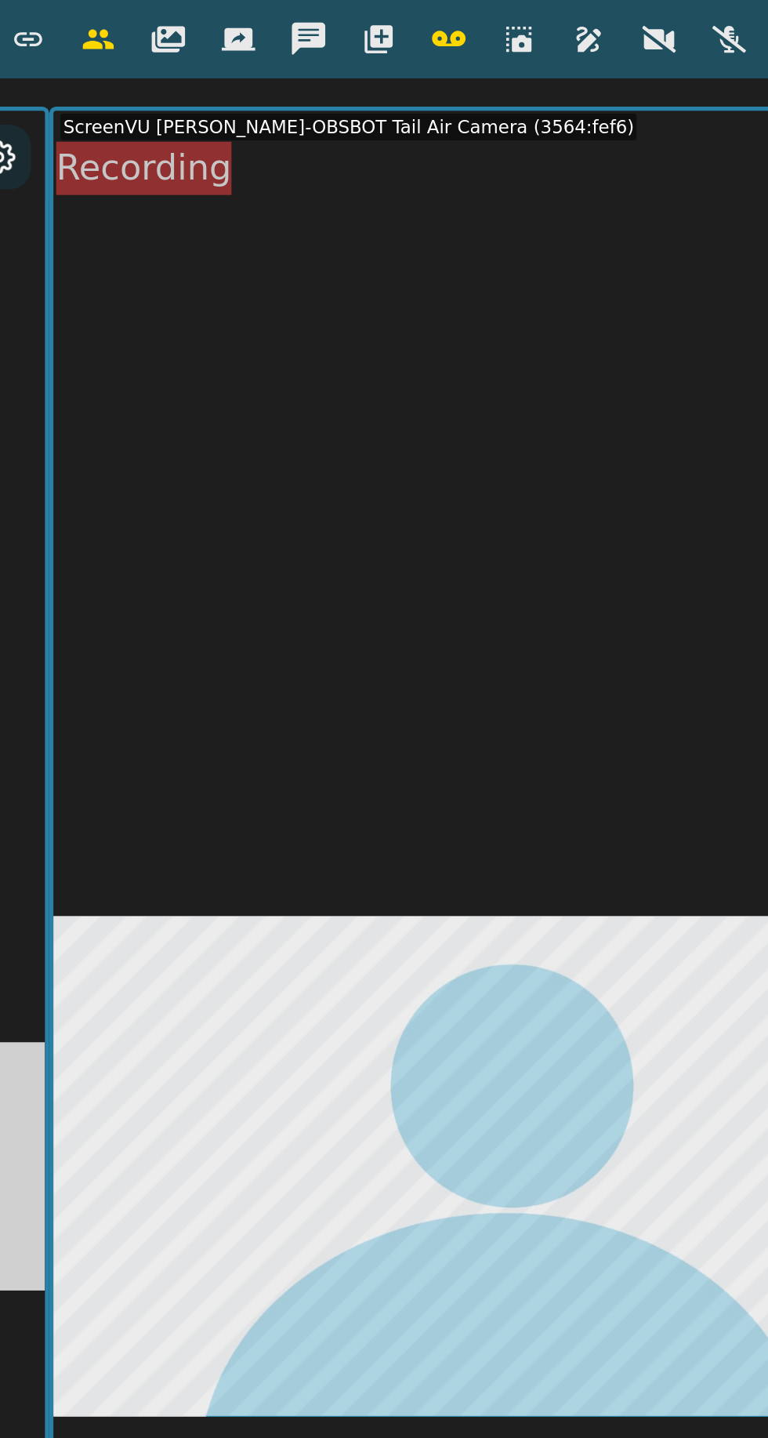
click at [438, 17] on icon "button" at bounding box center [443, 22] width 19 height 19
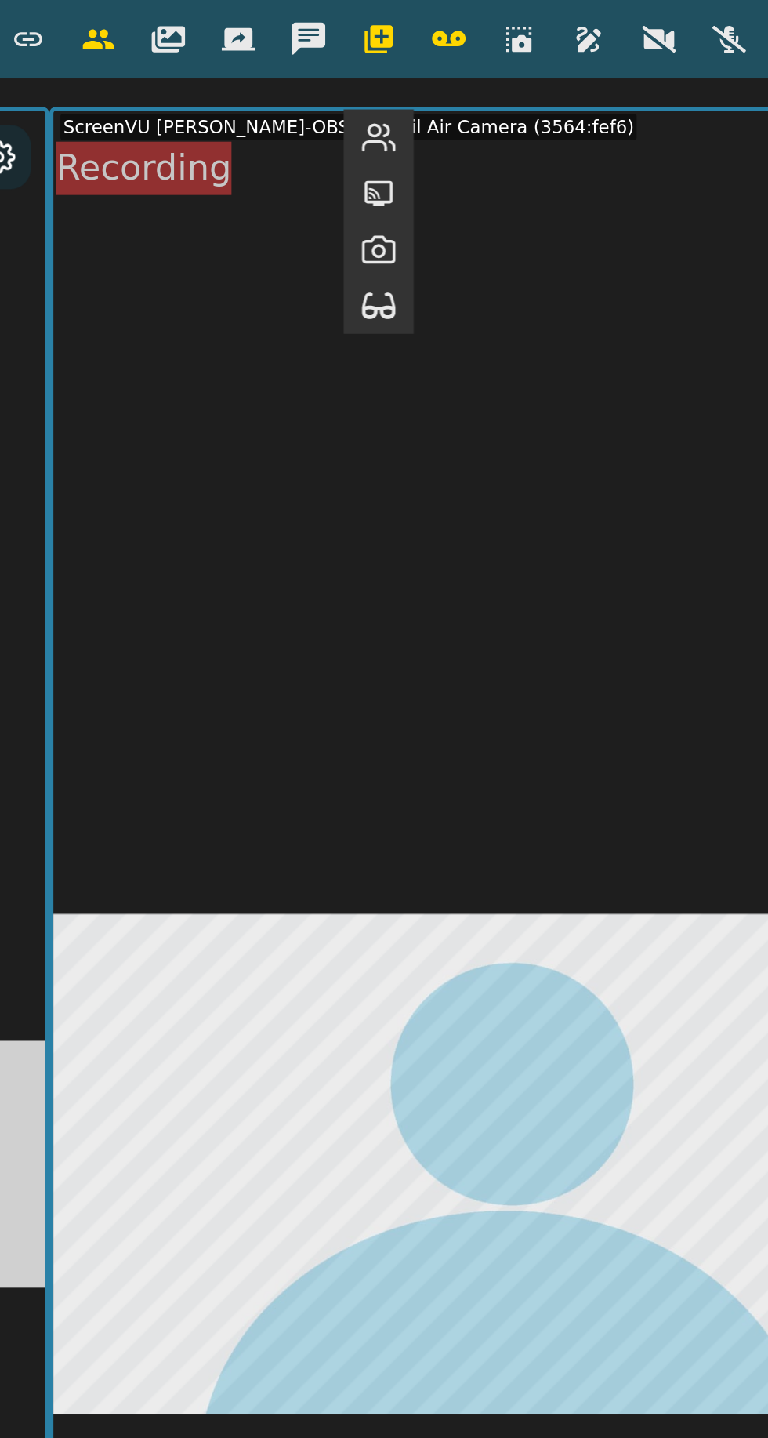
click at [434, 169] on icon "button" at bounding box center [443, 171] width 19 height 19
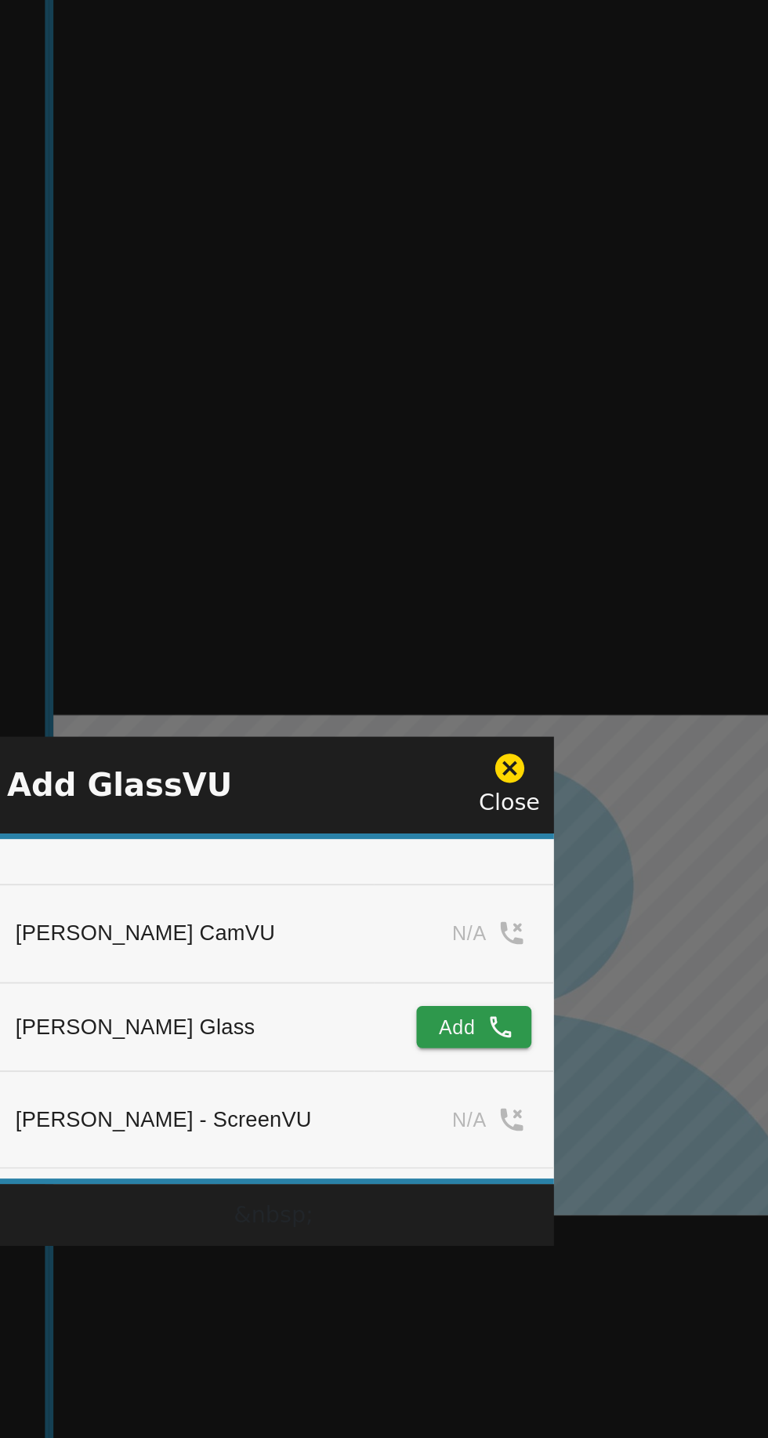
click at [491, 681] on button "Add" at bounding box center [496, 686] width 64 height 24
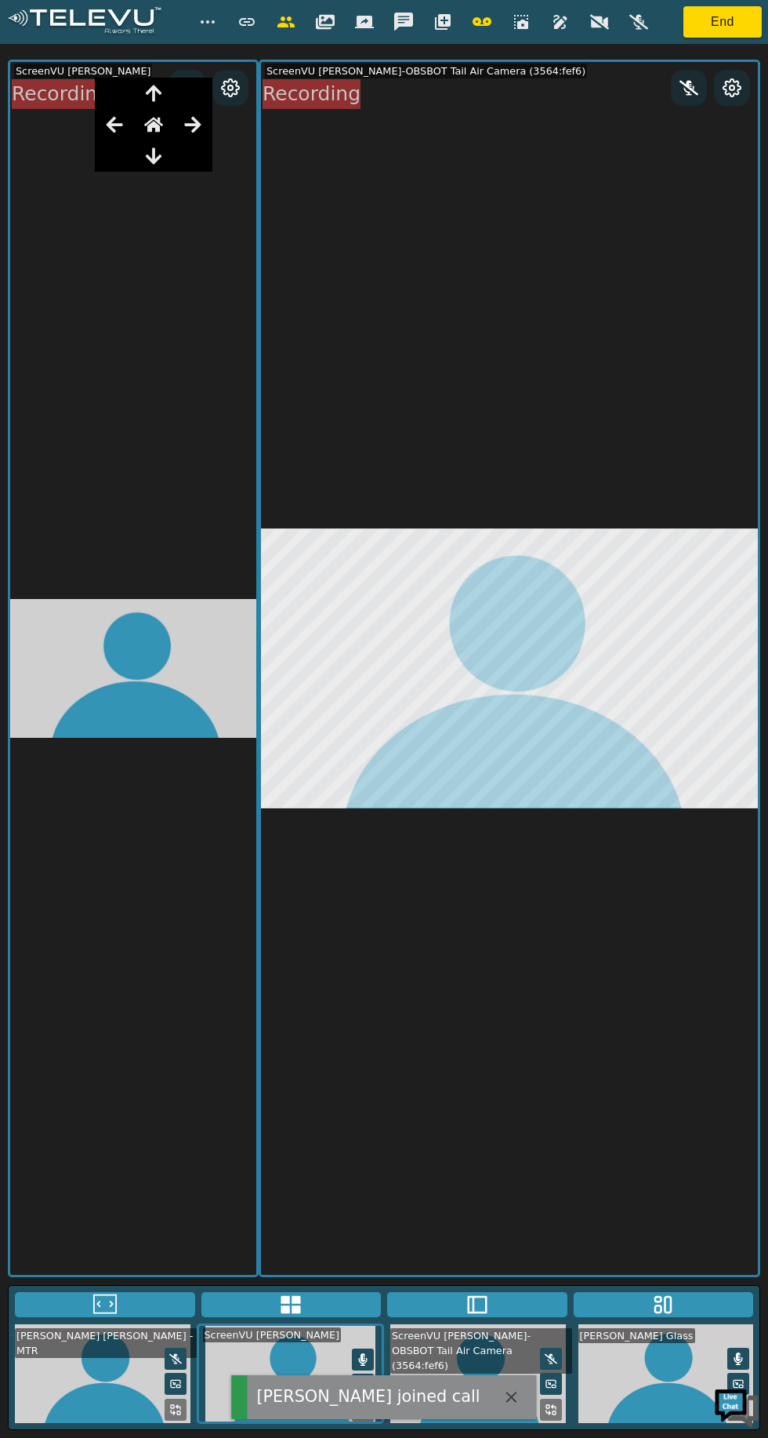
click at [619, 34] on div at bounding box center [599, 21] width 39 height 31
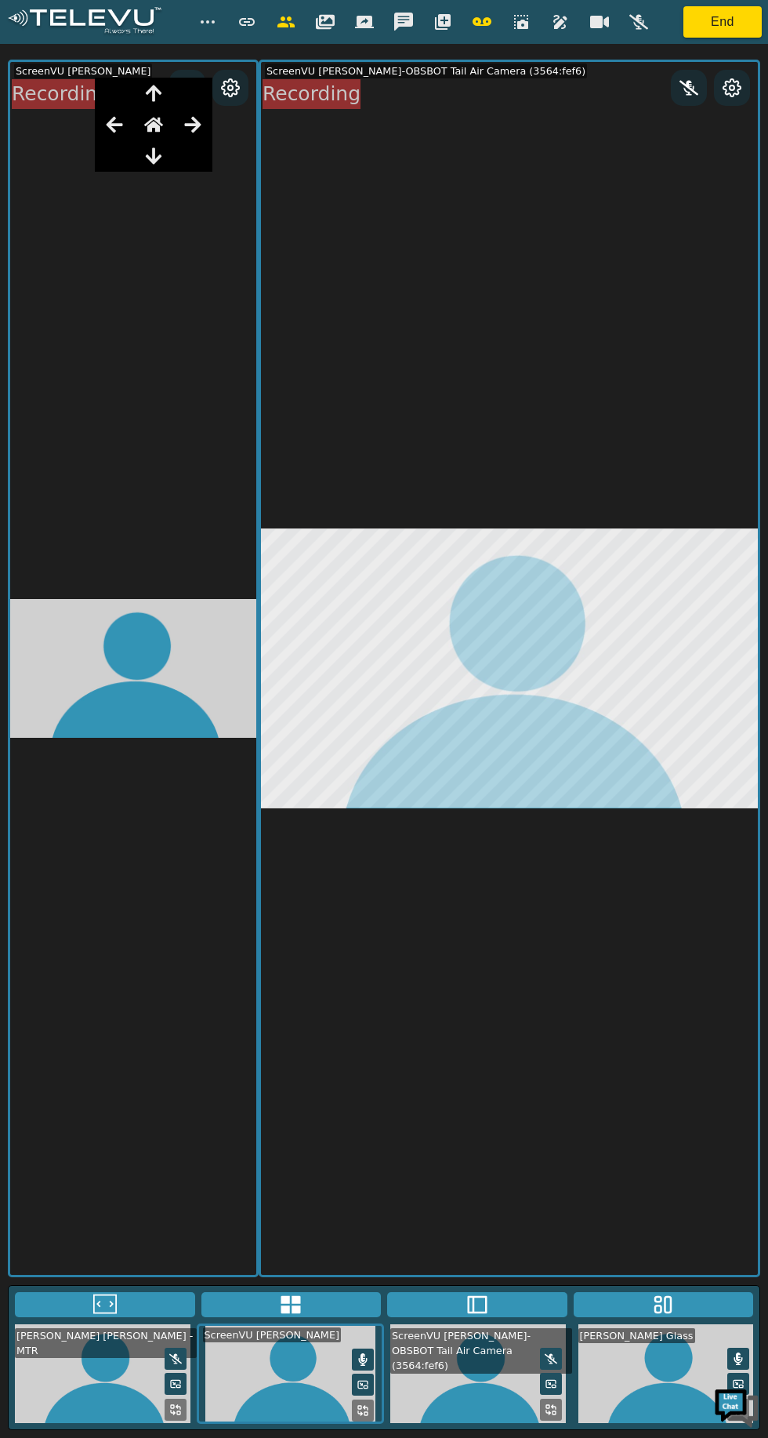
click at [598, 22] on icon "button" at bounding box center [599, 22] width 19 height 13
click at [645, 1424] on video at bounding box center [666, 1374] width 188 height 100
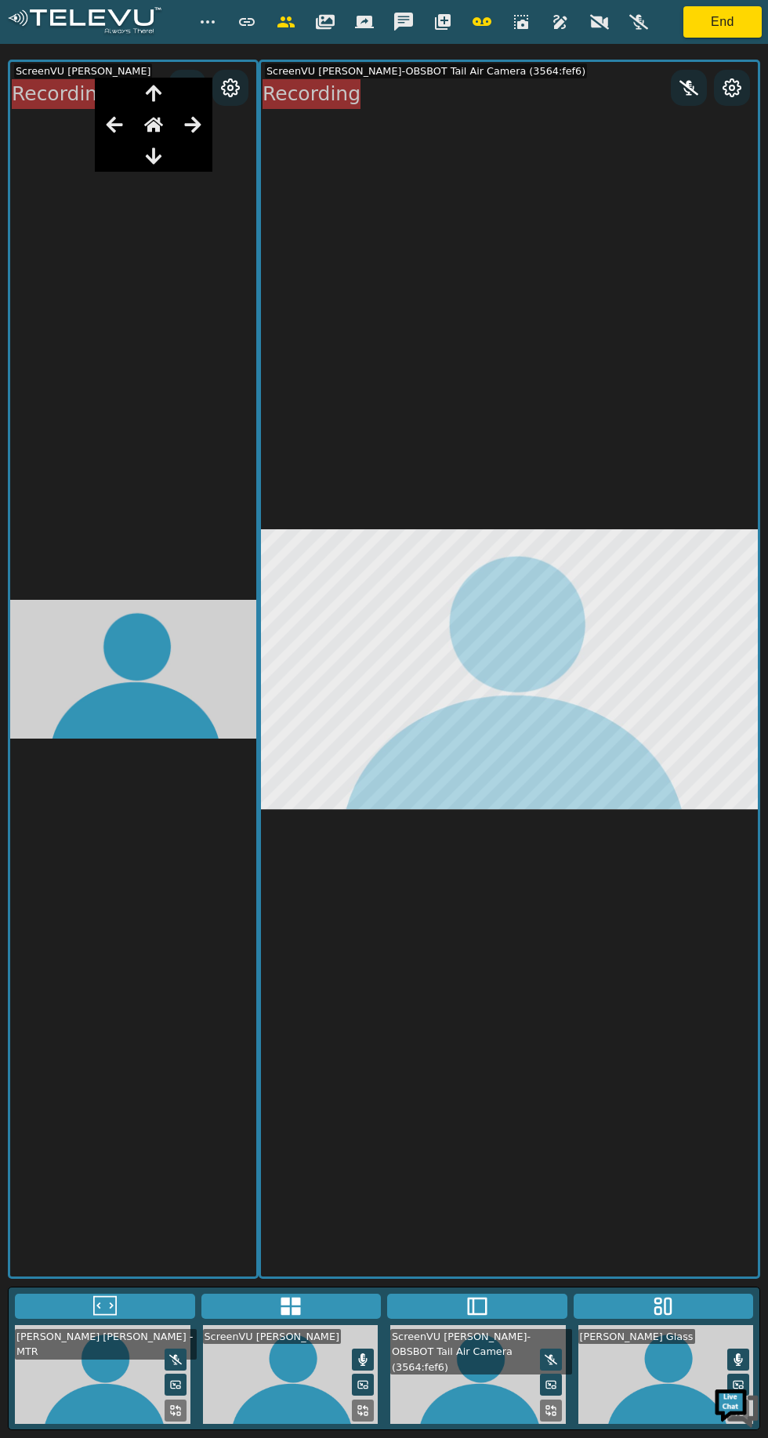
click at [478, 1424] on video at bounding box center [478, 1374] width 188 height 99
click at [637, 1424] on video at bounding box center [666, 1374] width 188 height 99
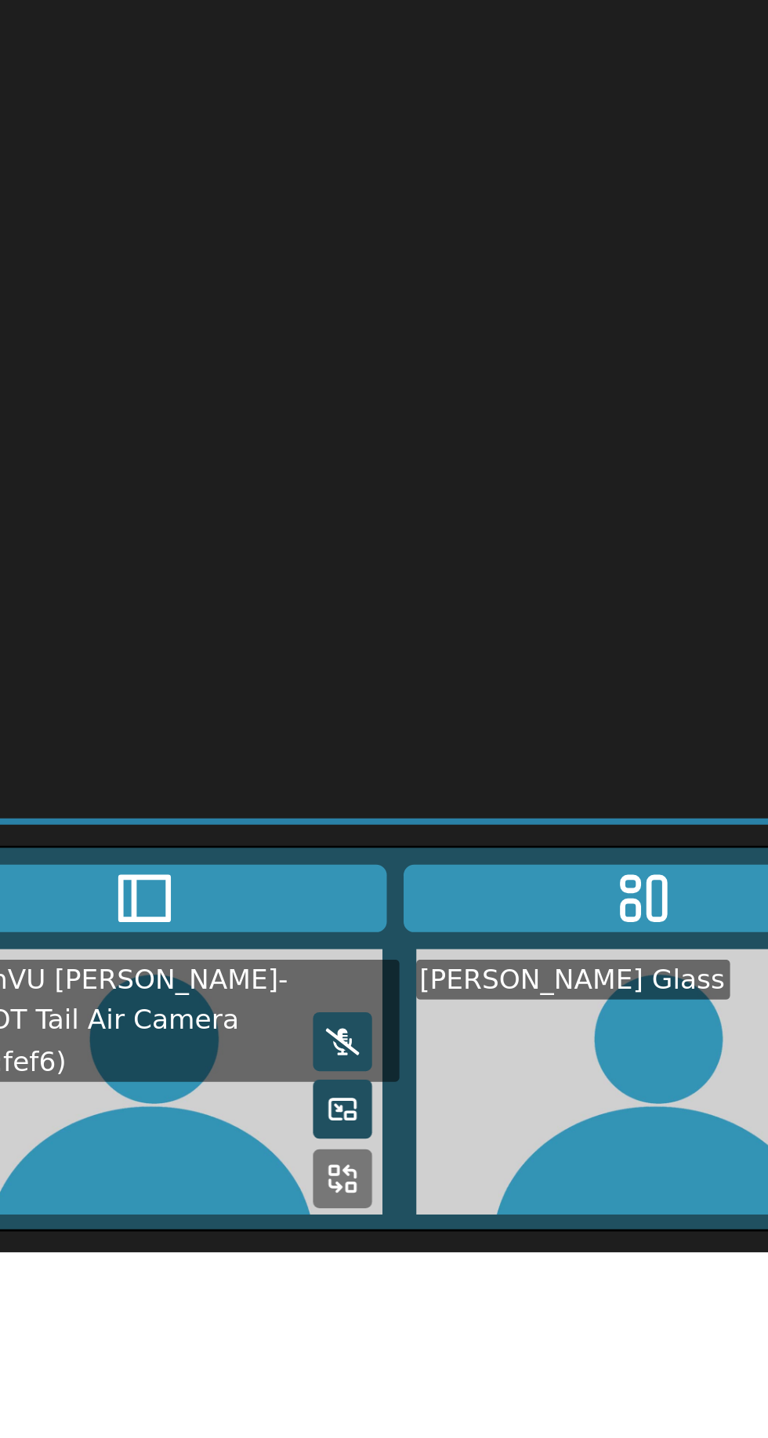
click at [478, 1318] on icon at bounding box center [478, 1307] width 24 height 24
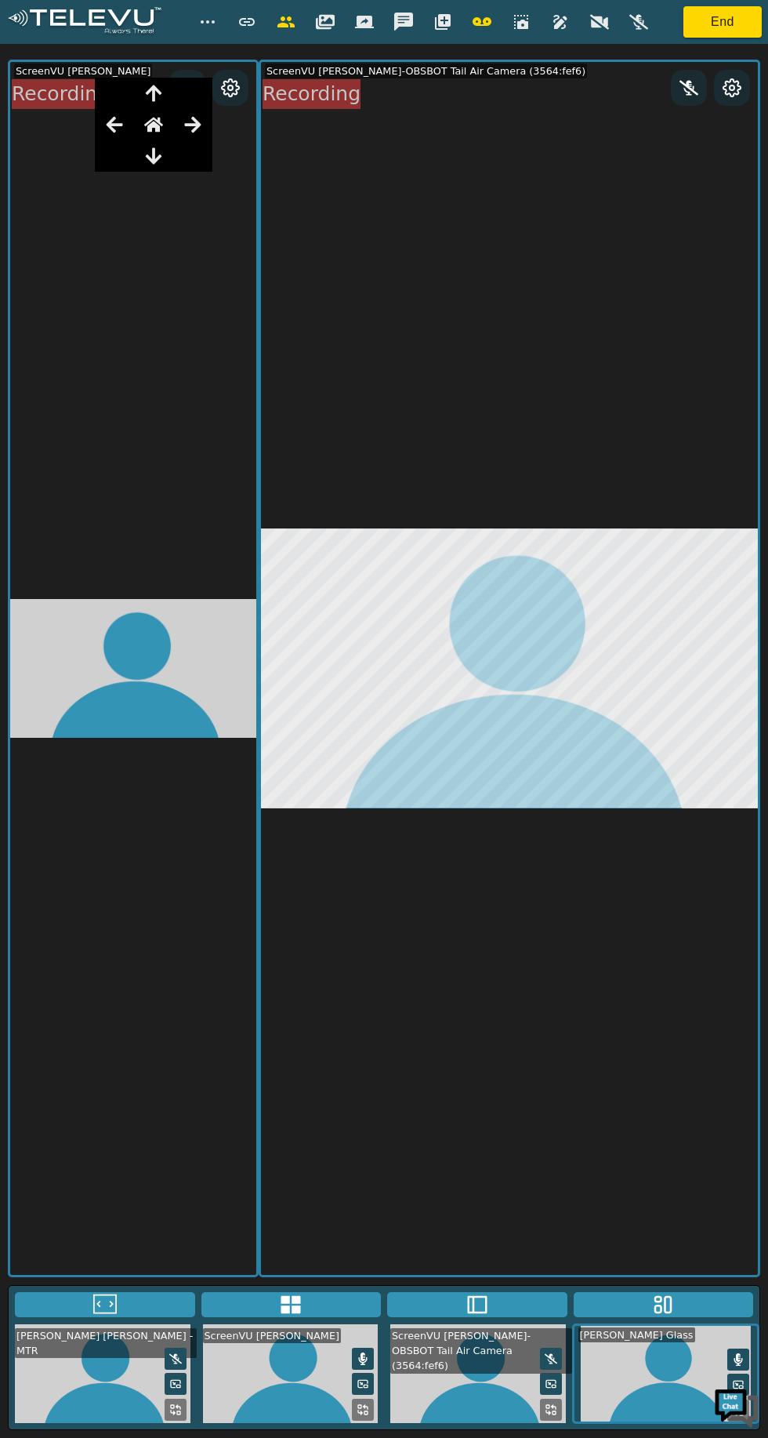
click at [263, 1317] on button at bounding box center [292, 1304] width 180 height 25
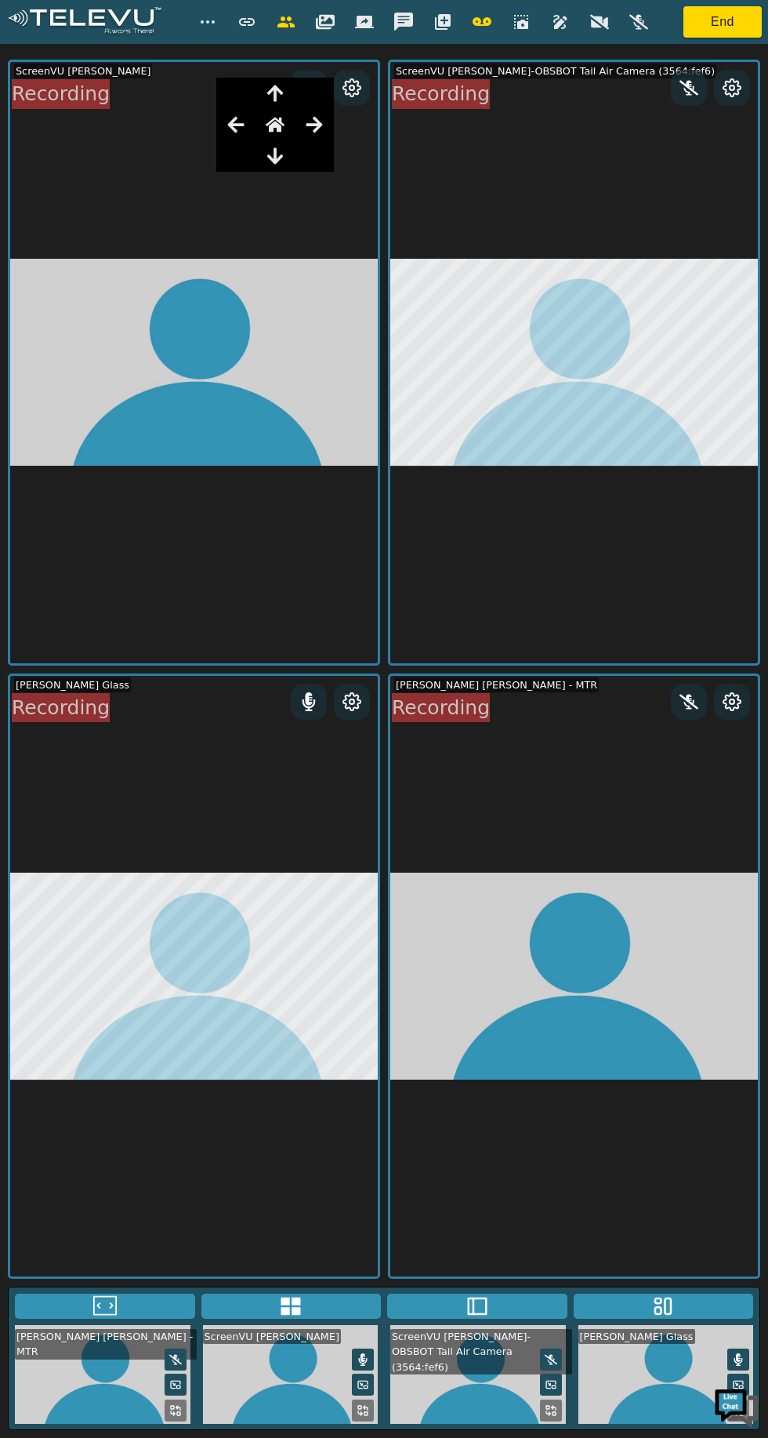
click at [341, 712] on button at bounding box center [352, 702] width 28 height 20
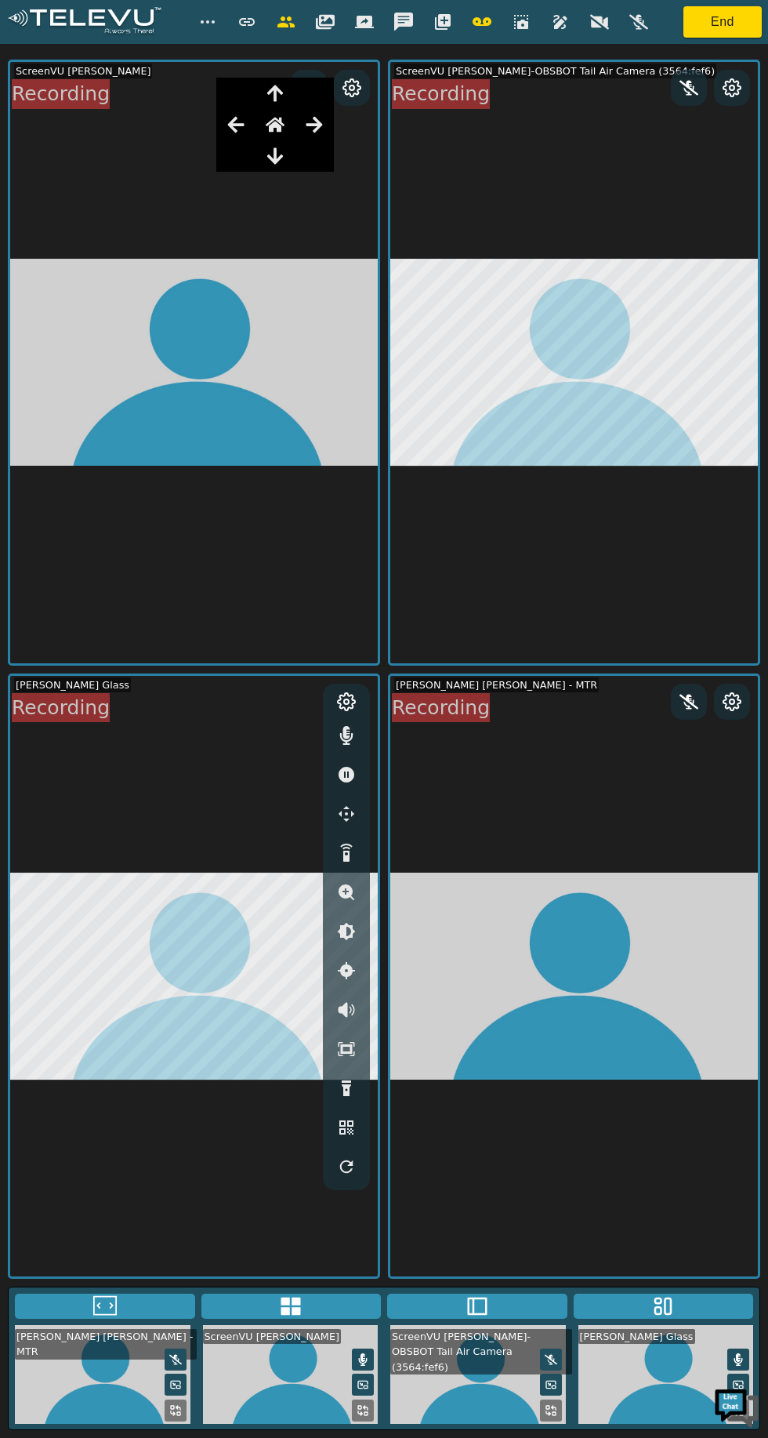
click at [736, 100] on div at bounding box center [732, 88] width 36 height 36
click at [735, 88] on icon at bounding box center [732, 87] width 19 height 19
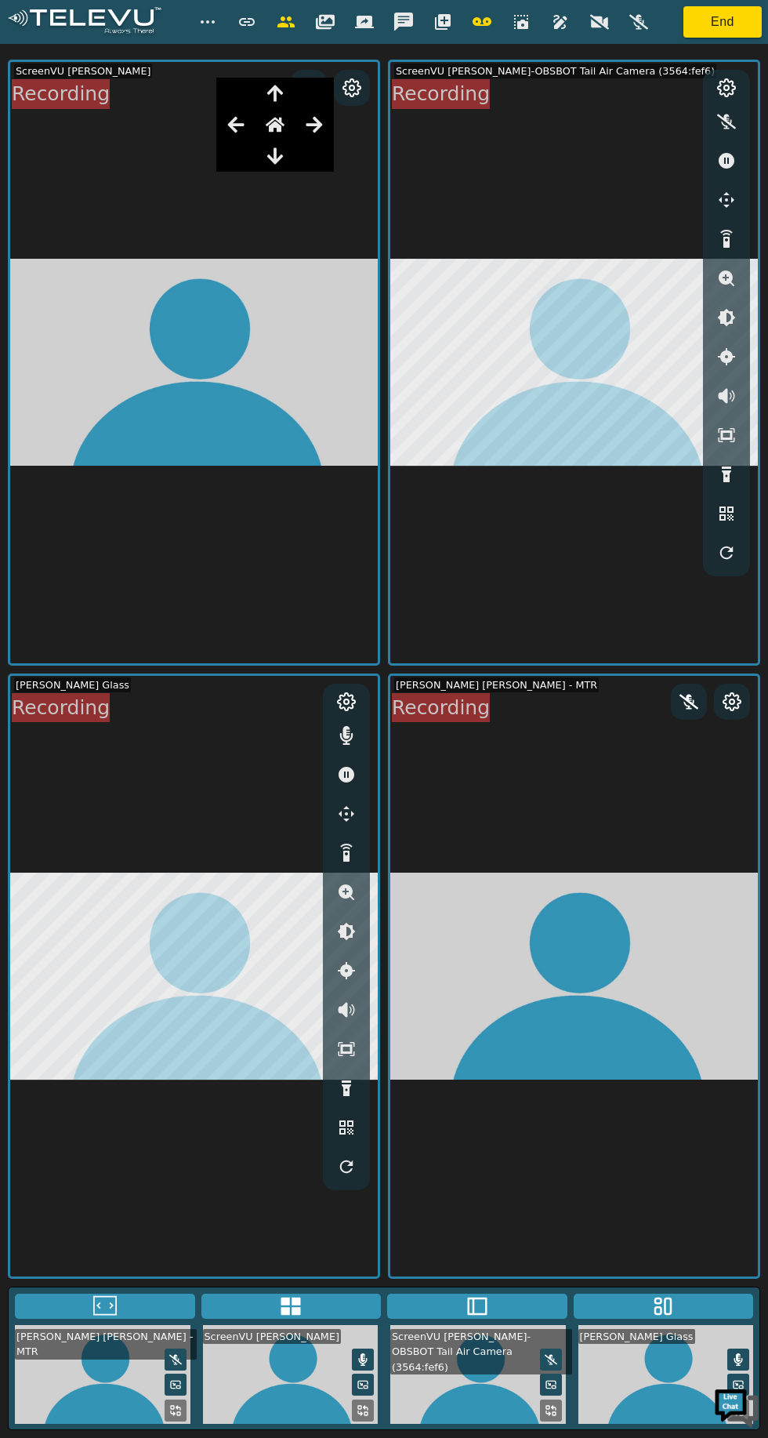
click at [616, 24] on button "button" at bounding box center [599, 21] width 39 height 31
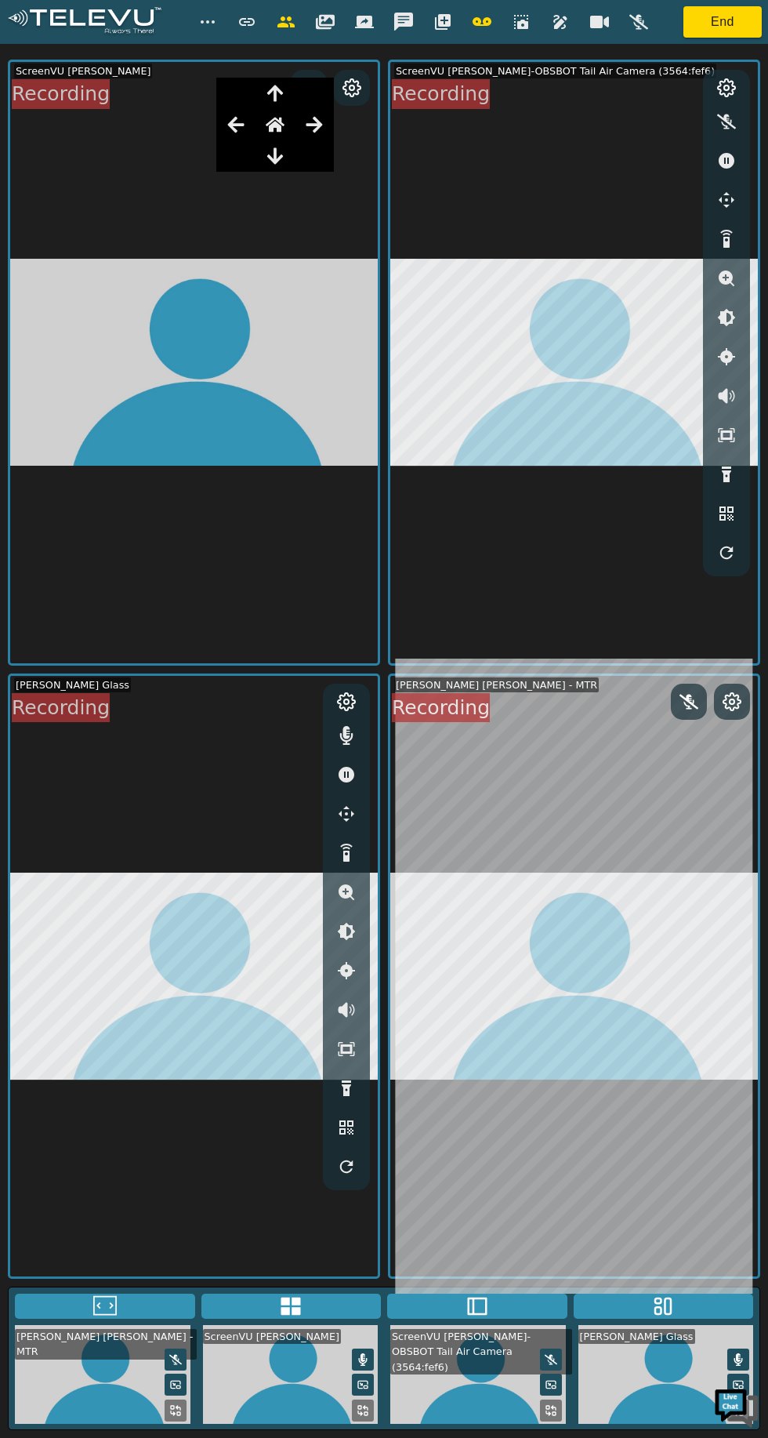
click at [599, 22] on icon "button" at bounding box center [599, 22] width 19 height 13
click at [637, 26] on icon "button" at bounding box center [639, 21] width 19 height 15
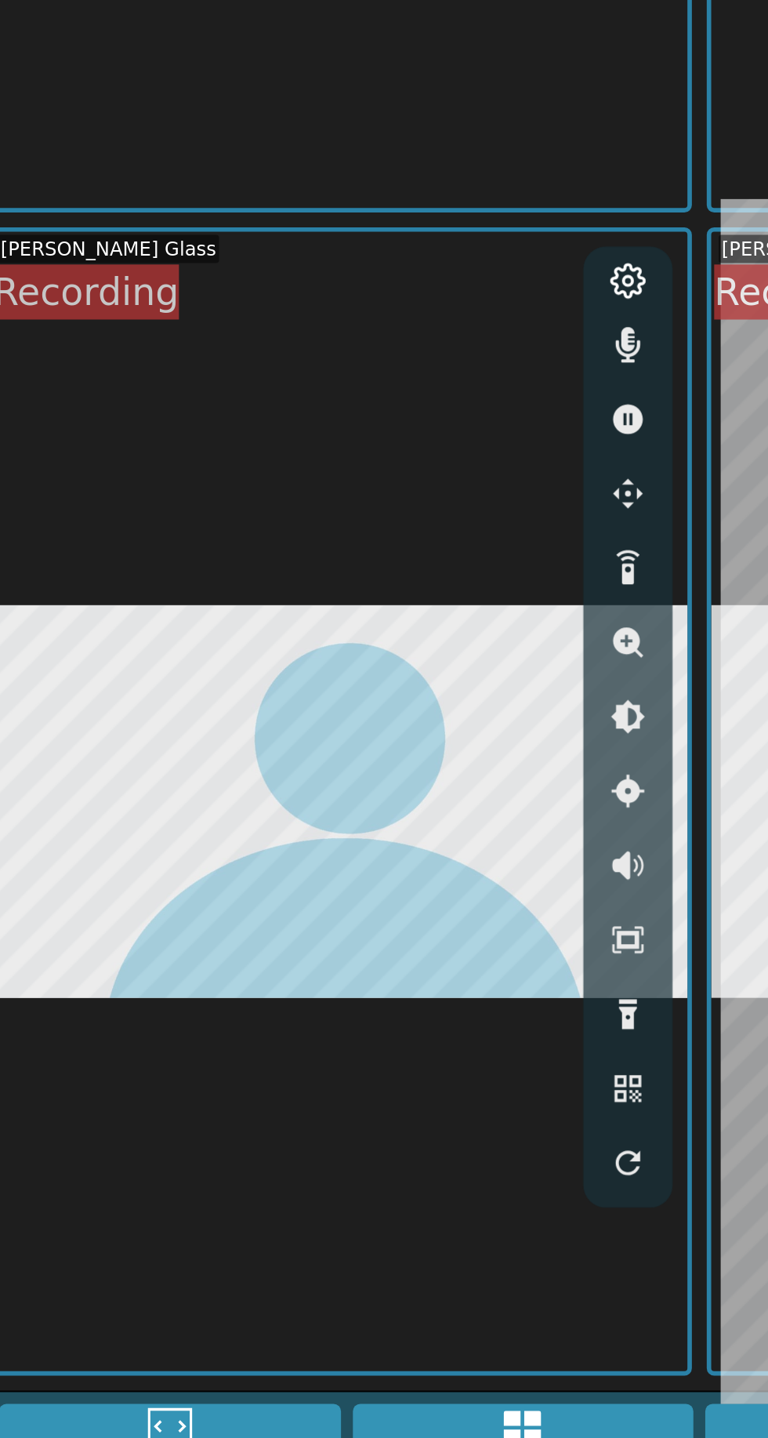
click at [346, 745] on icon "button" at bounding box center [346, 735] width 13 height 19
click at [338, 745] on icon "button" at bounding box center [346, 735] width 19 height 19
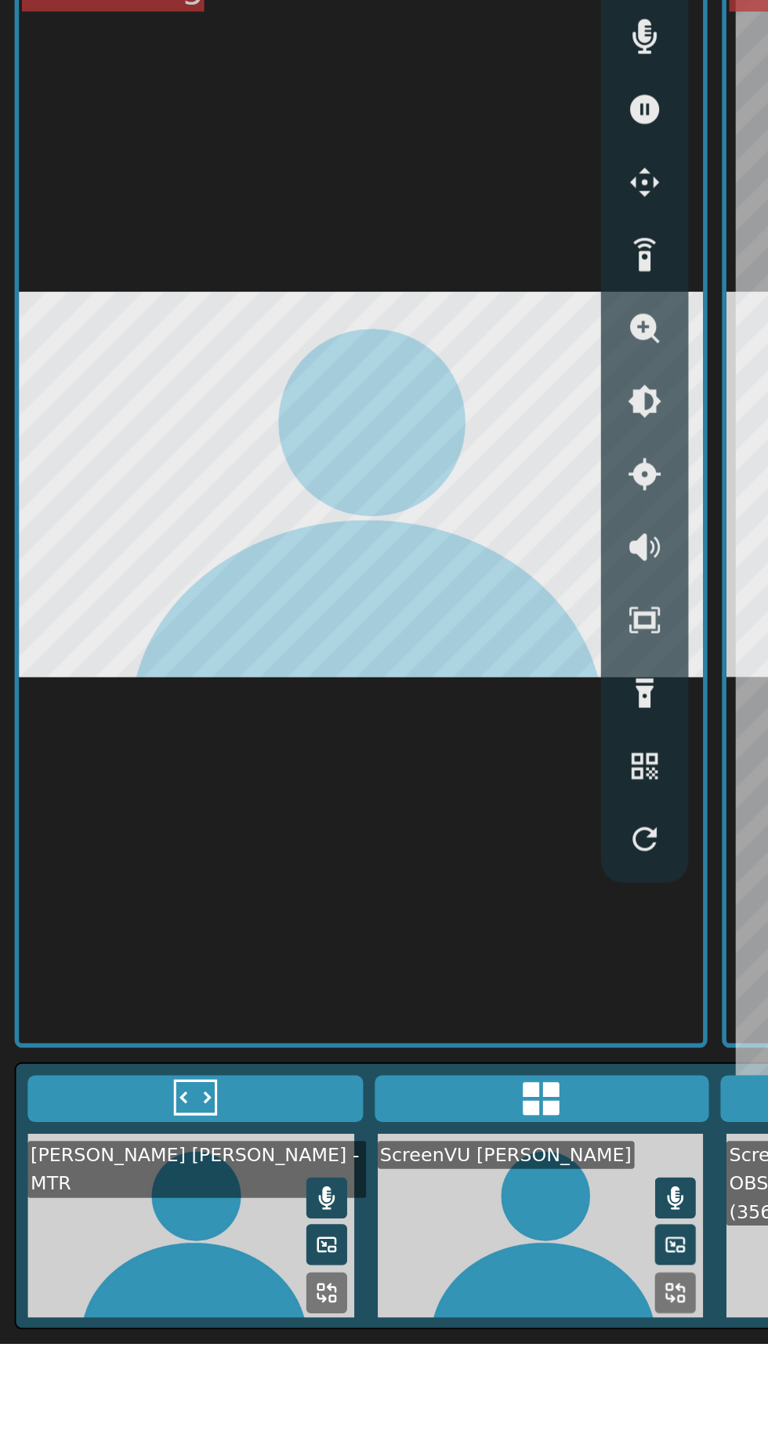
click at [71, 865] on video at bounding box center [194, 976] width 368 height 601
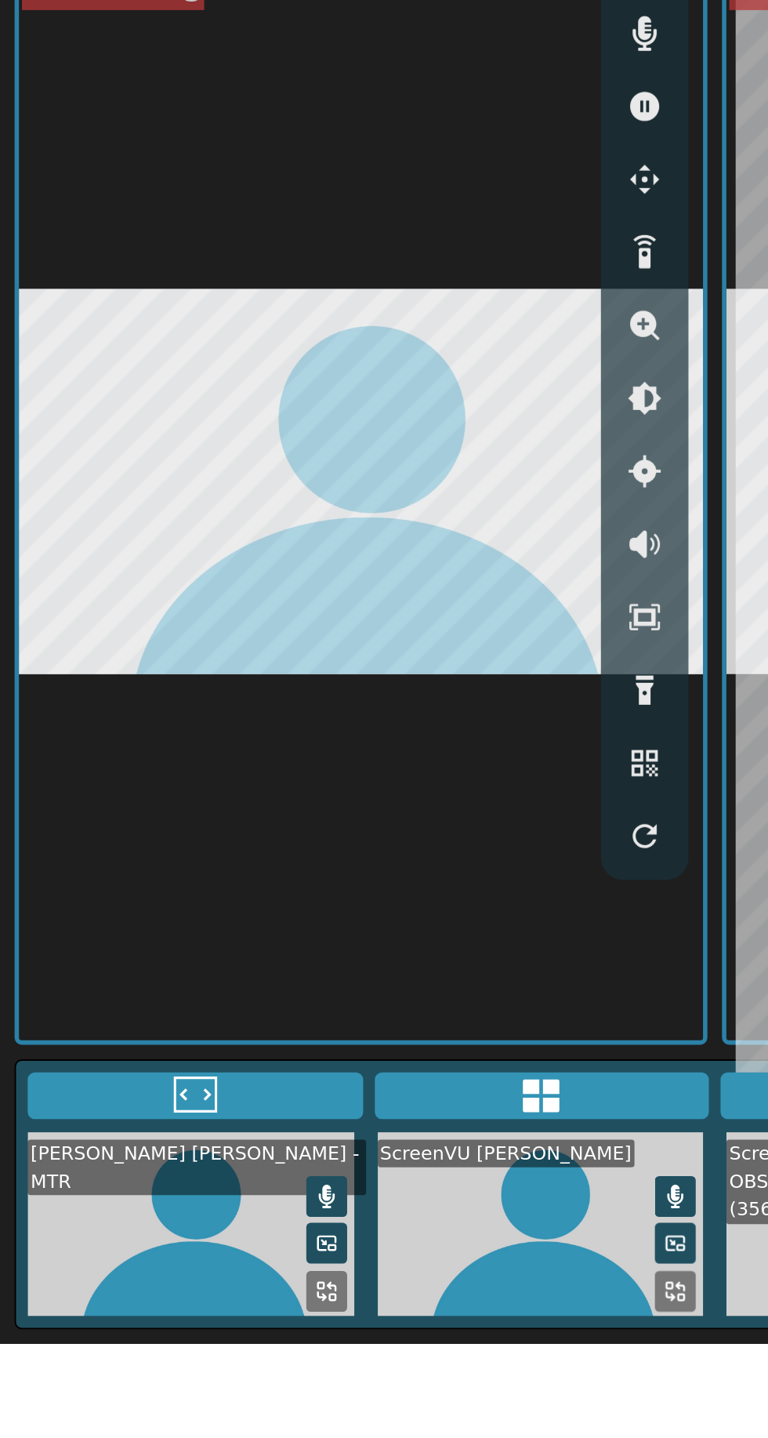
click at [139, 1317] on button at bounding box center [105, 1304] width 180 height 25
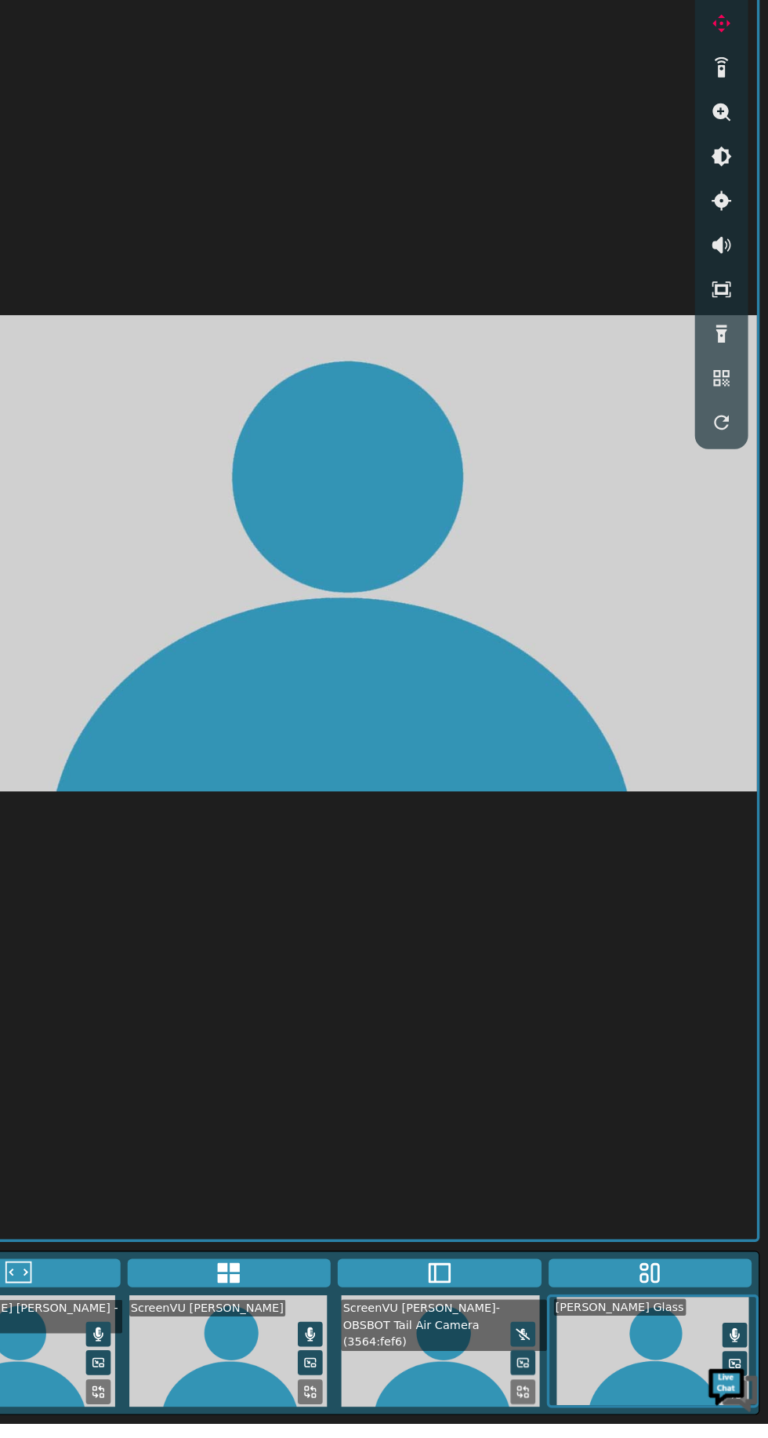
click at [307, 1317] on button at bounding box center [292, 1304] width 180 height 25
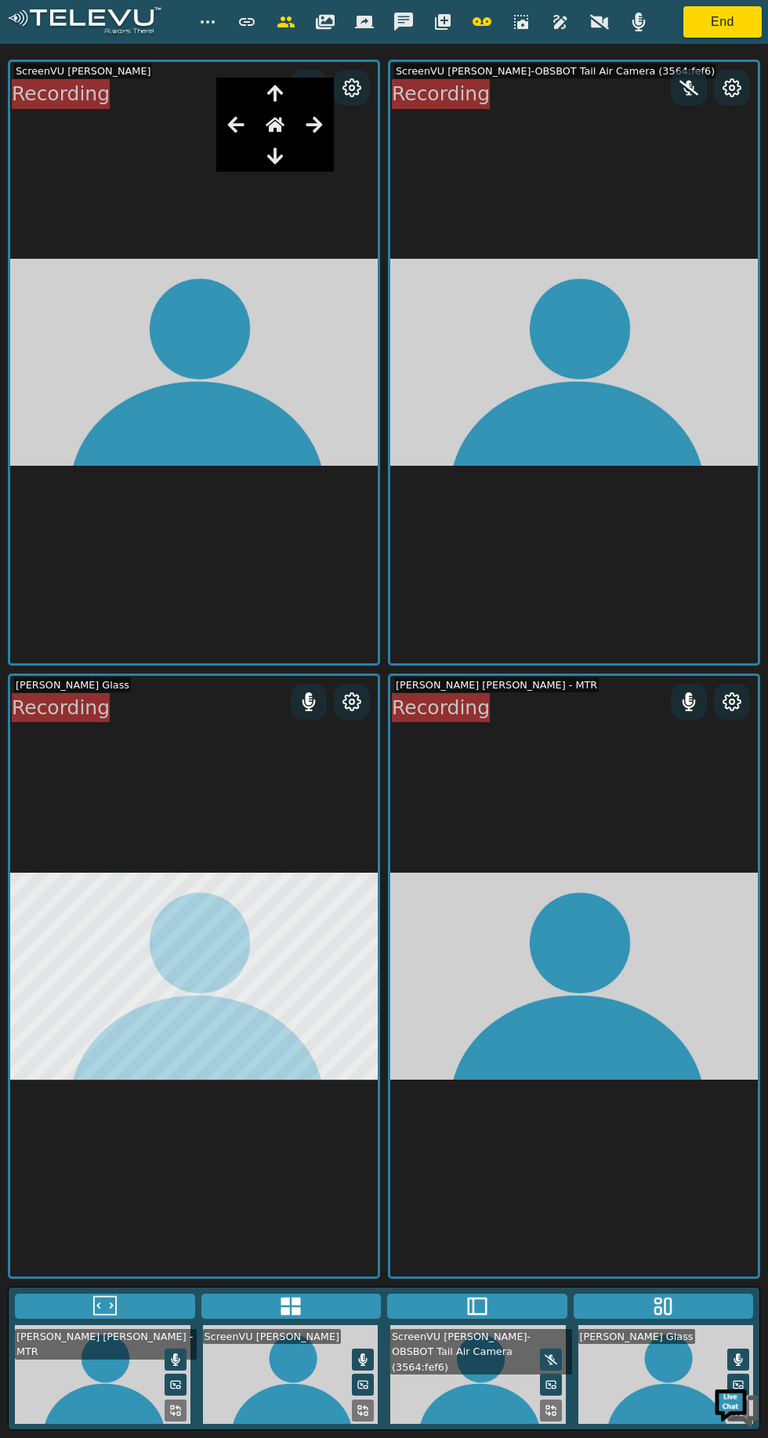
click at [598, 25] on icon "button" at bounding box center [599, 21] width 19 height 15
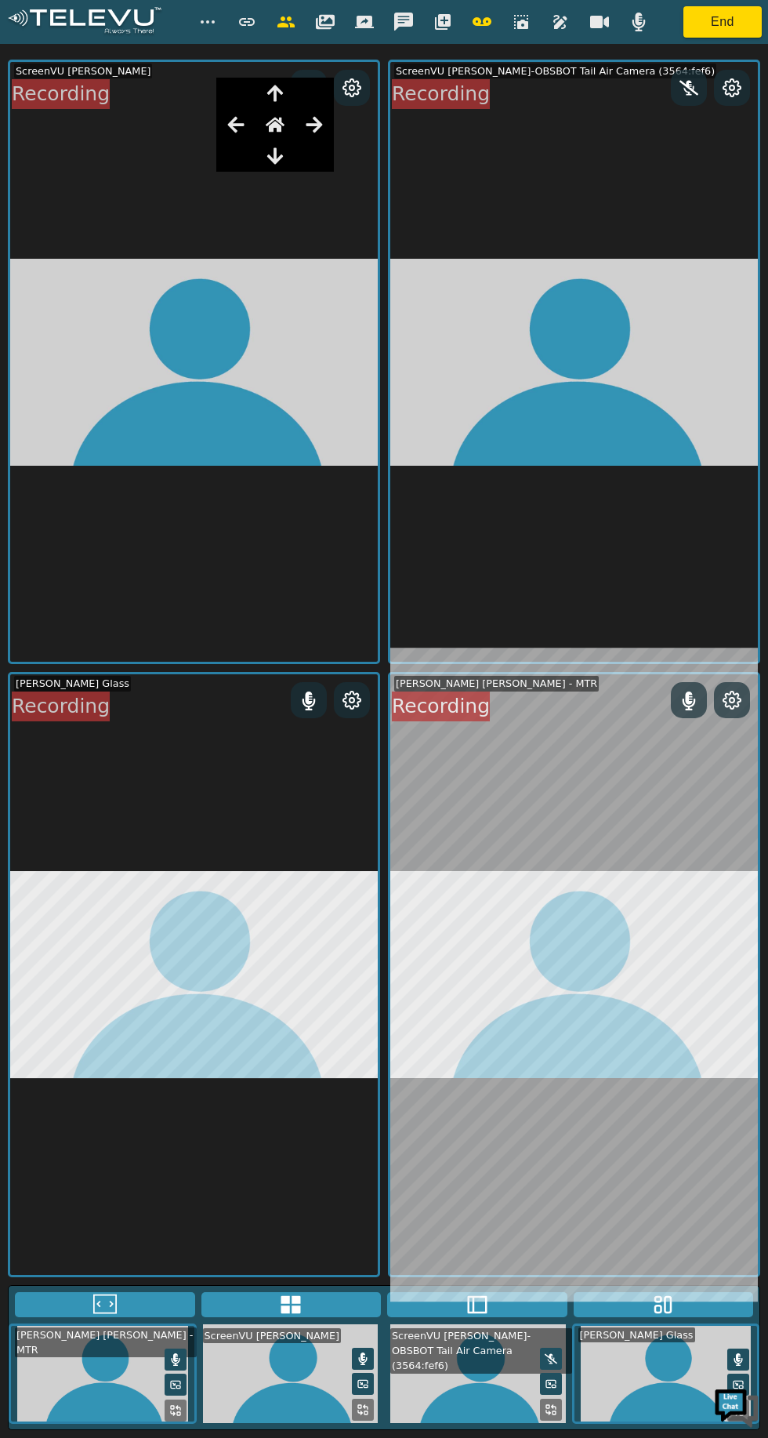
click at [599, 22] on icon "button" at bounding box center [599, 22] width 19 height 13
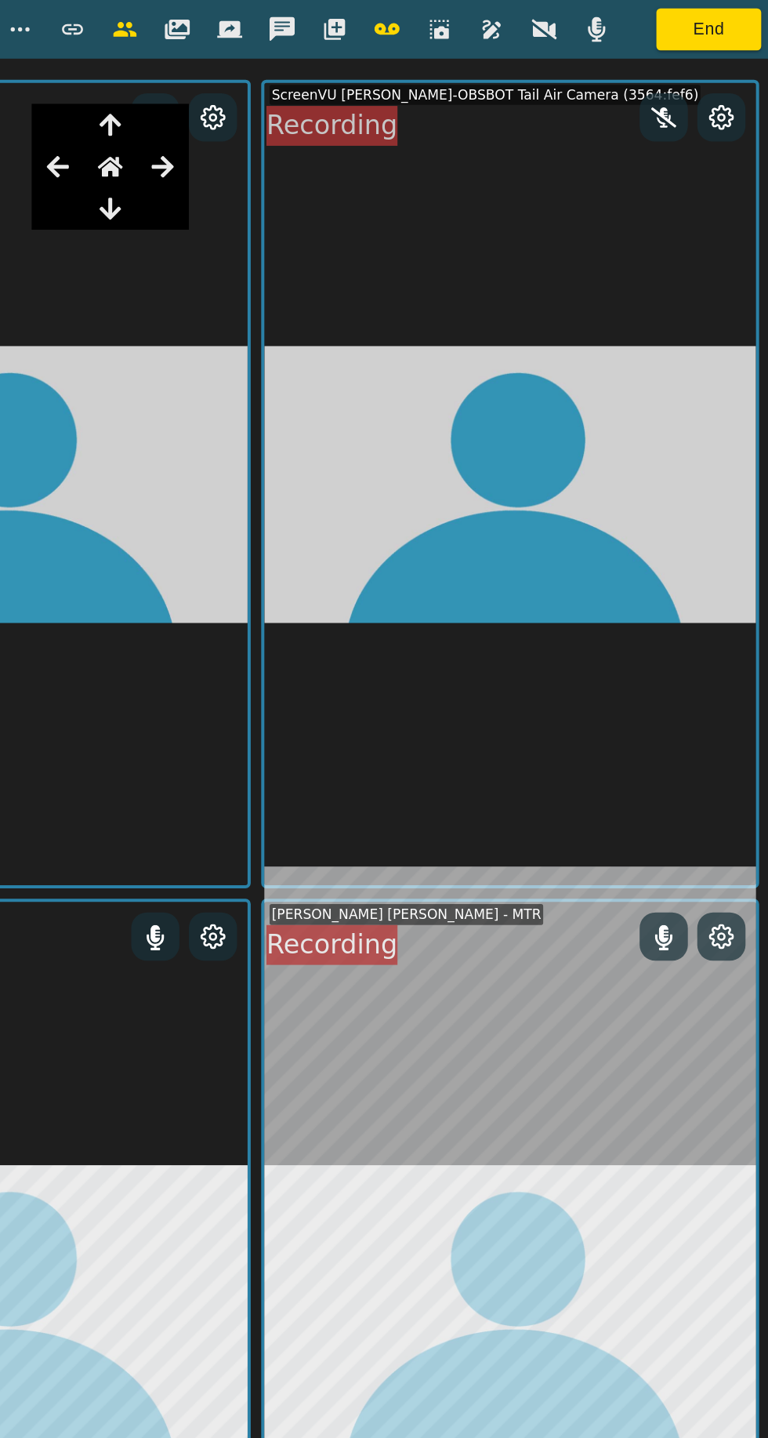
click at [591, 25] on icon "button" at bounding box center [599, 21] width 19 height 15
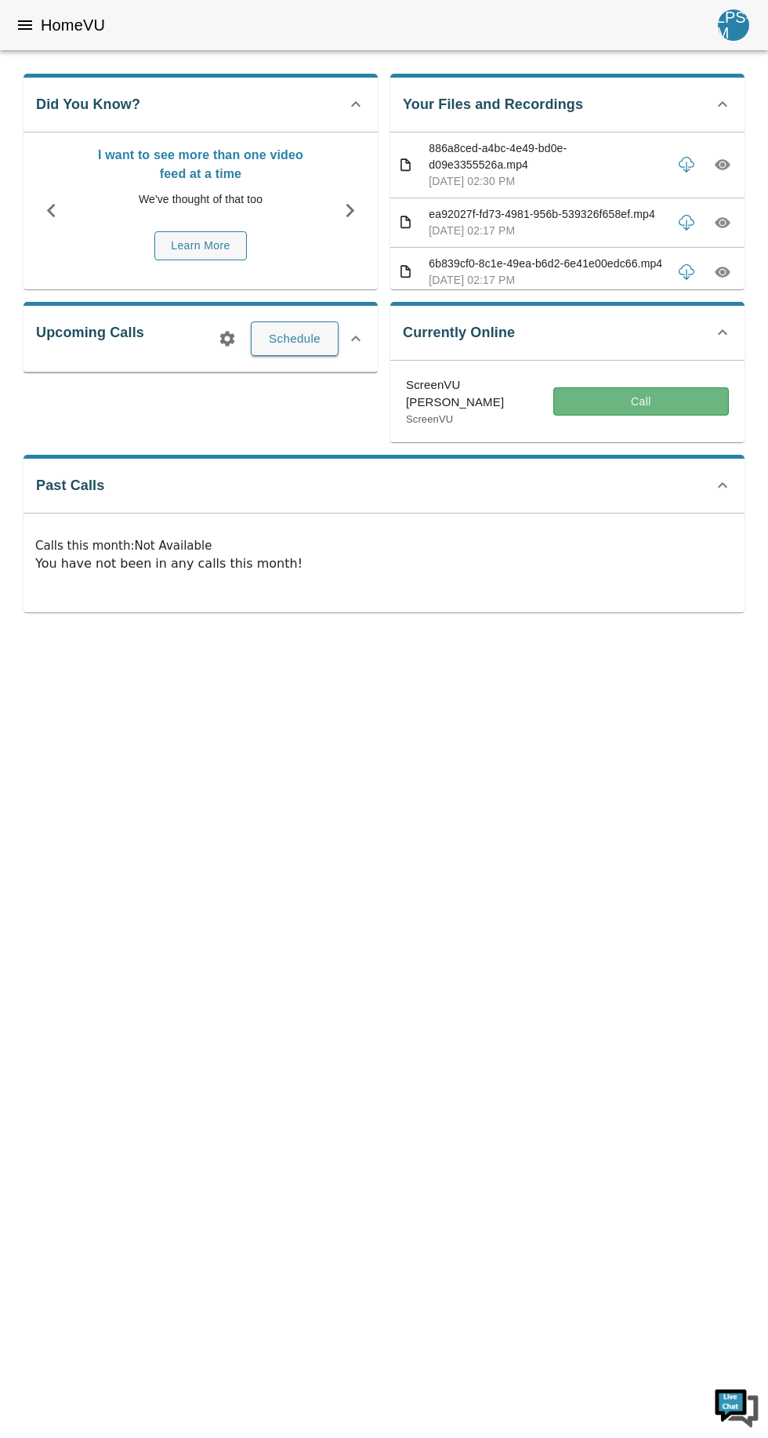
click at [632, 390] on button "Call" at bounding box center [642, 401] width 176 height 29
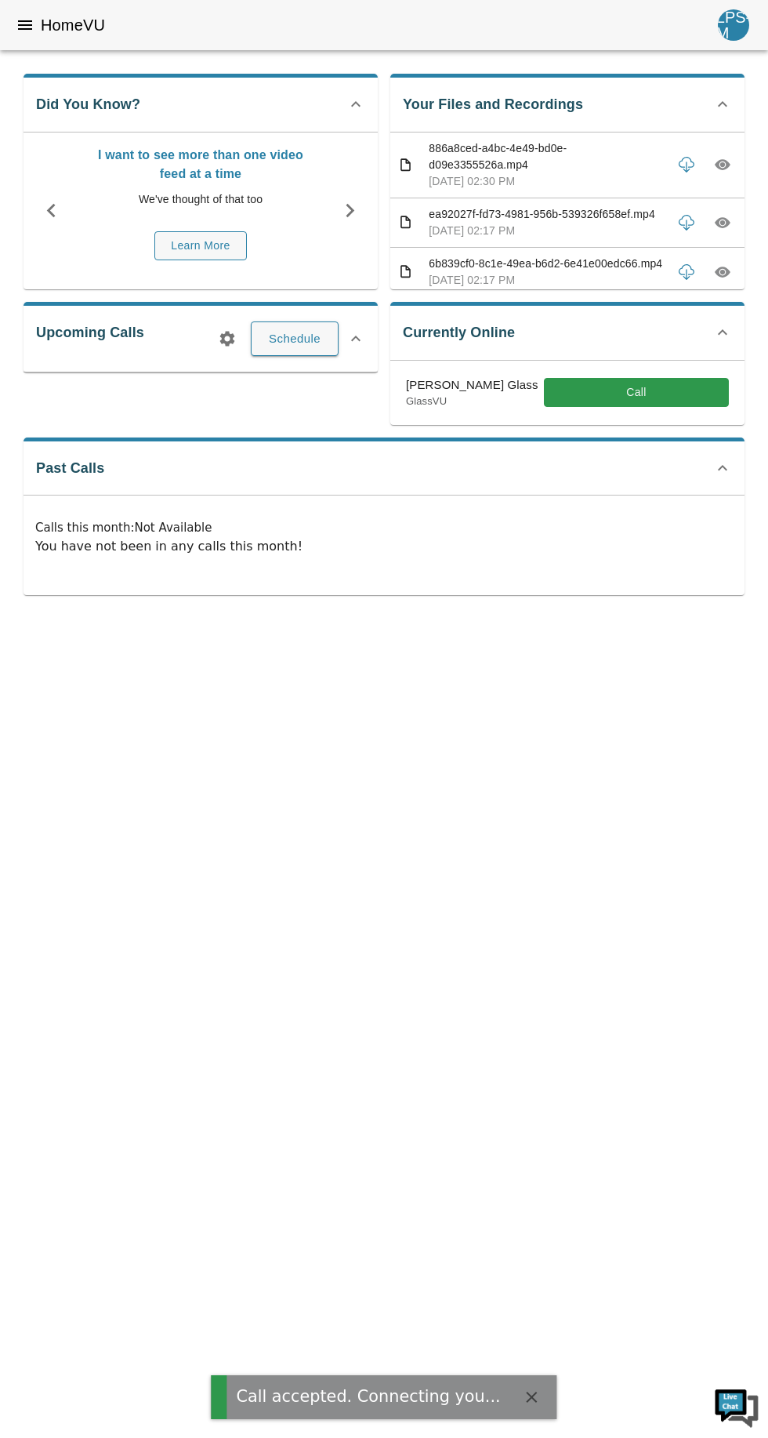
click at [613, 470] on html "Call accepted. Connecting you... HomeVU LPS-M Did You Know? I want to see more …" at bounding box center [384, 309] width 768 height 619
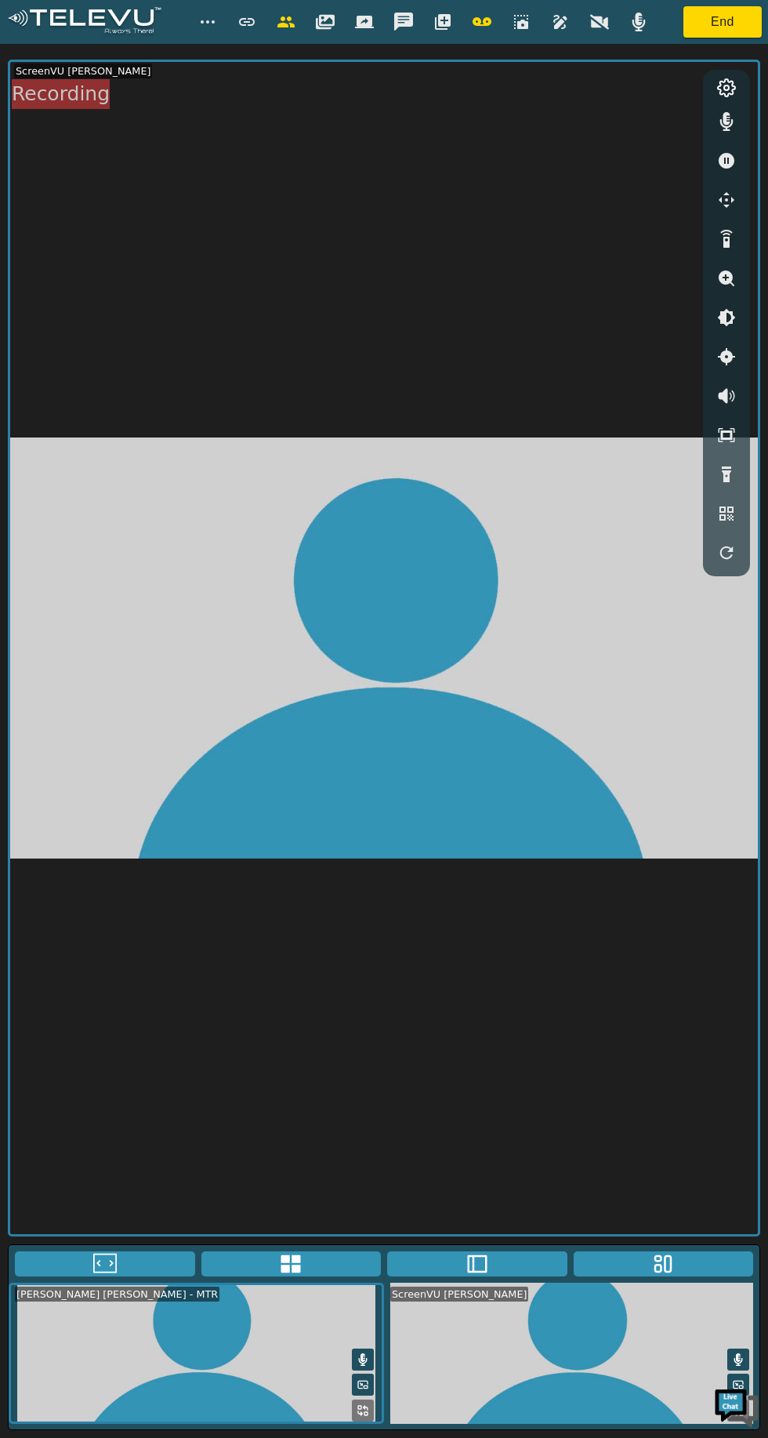
click at [435, 16] on icon "button" at bounding box center [443, 22] width 19 height 19
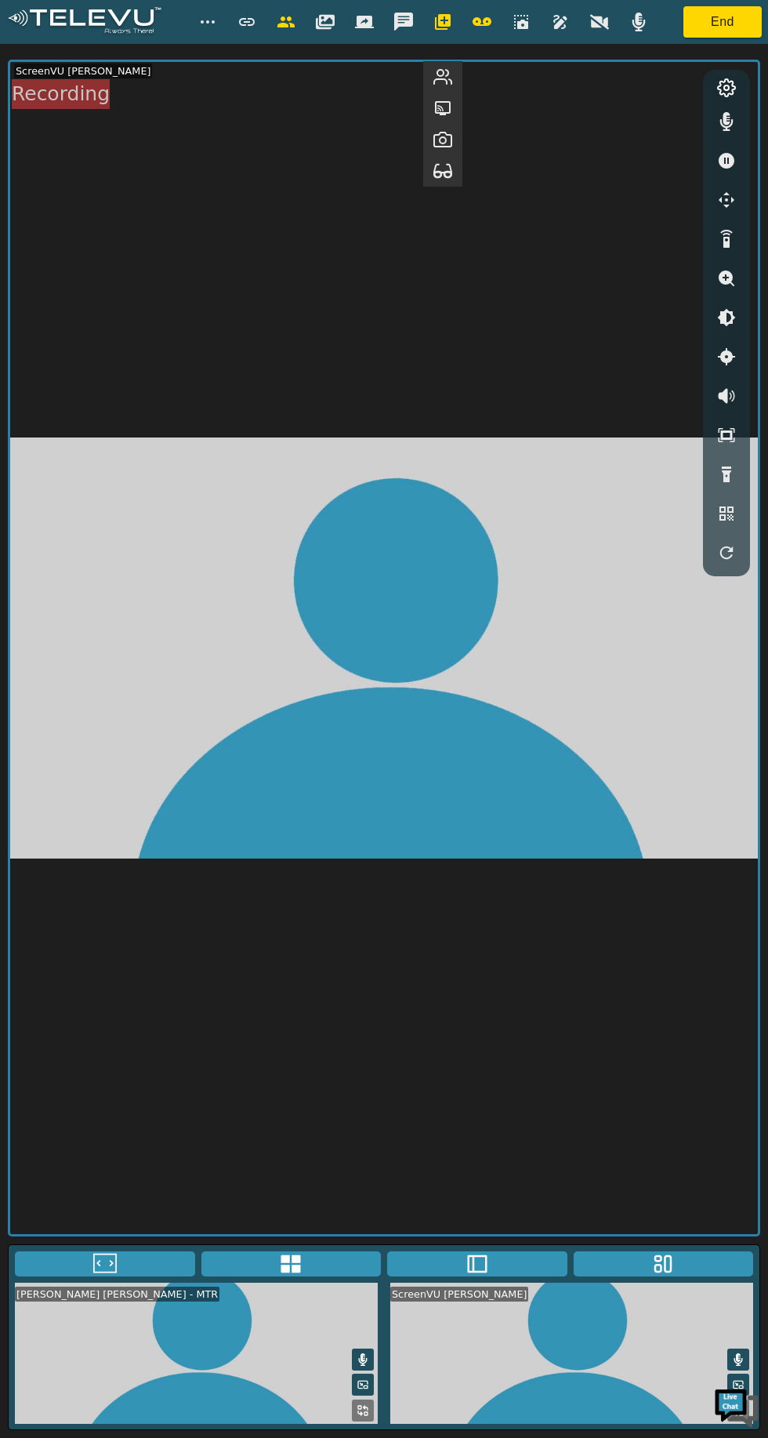
click at [433, 178] on button "button" at bounding box center [442, 170] width 39 height 31
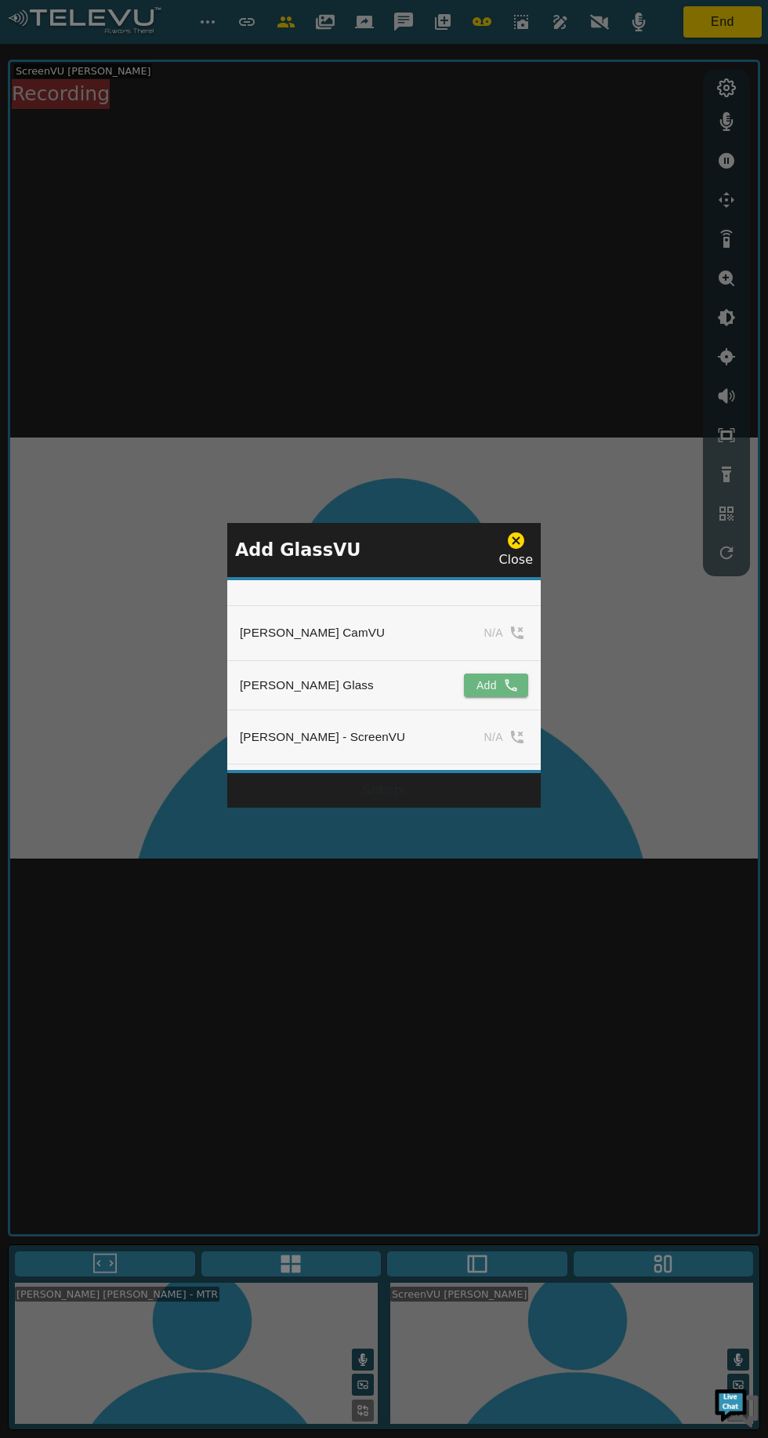
click at [474, 697] on button "Add" at bounding box center [496, 686] width 64 height 24
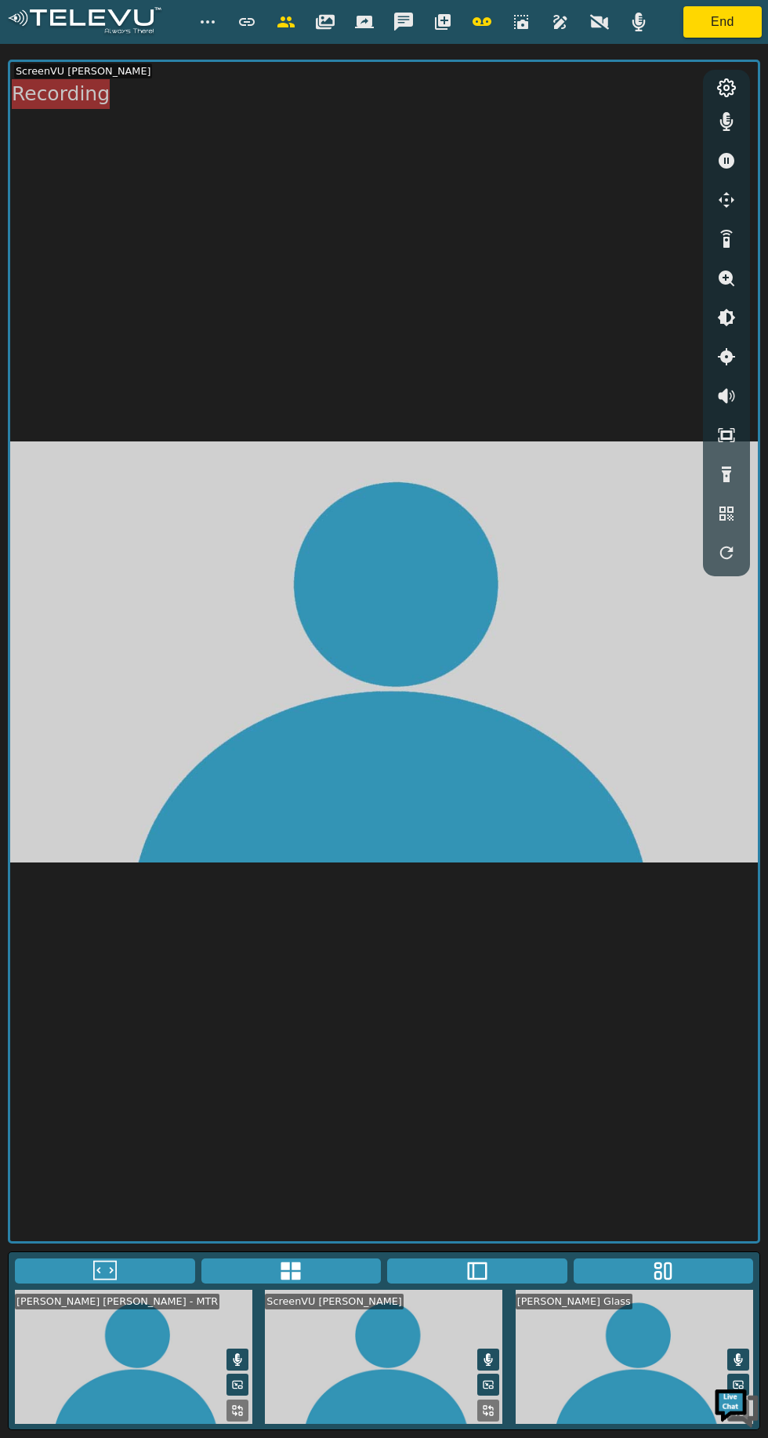
click at [601, 31] on icon "button" at bounding box center [599, 22] width 19 height 19
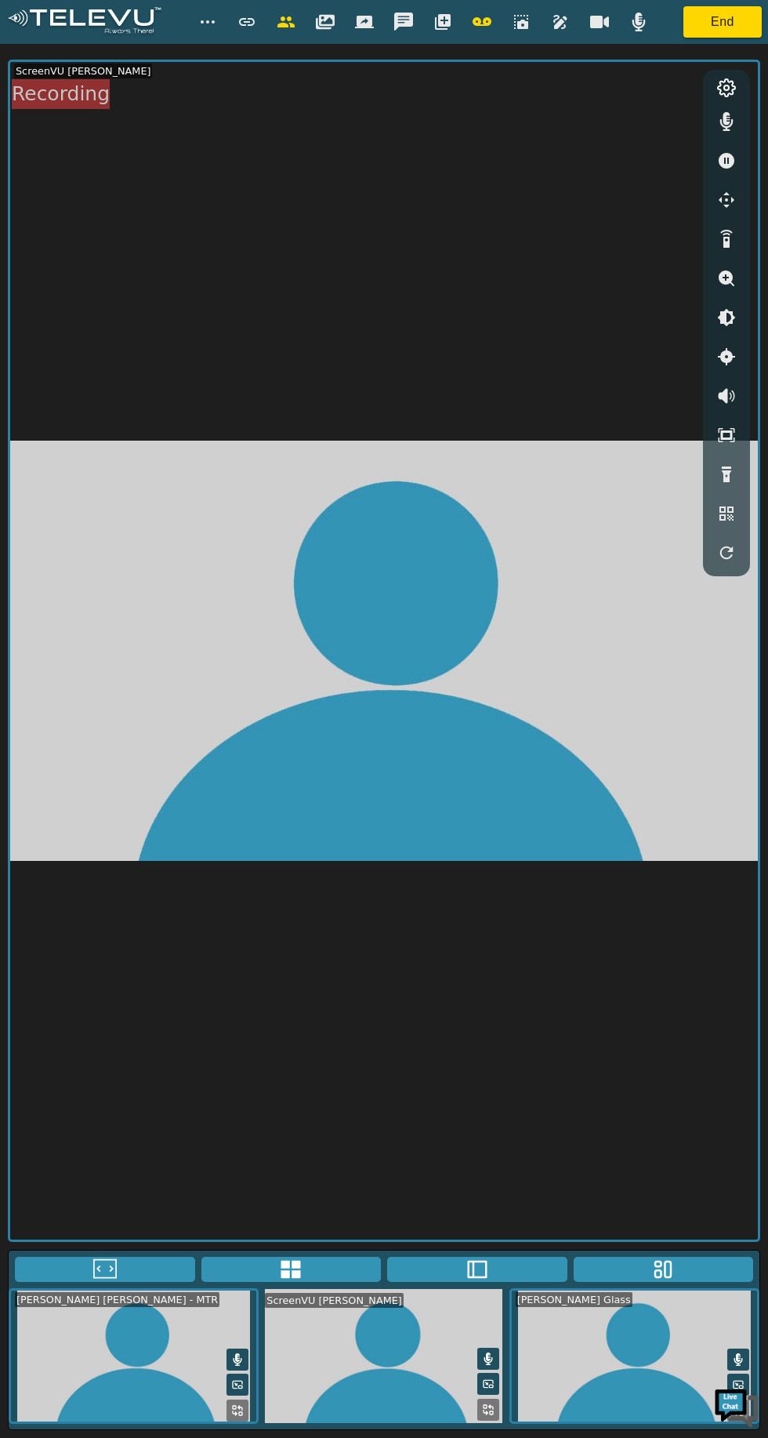
click at [291, 1281] on icon at bounding box center [291, 1270] width 24 height 24
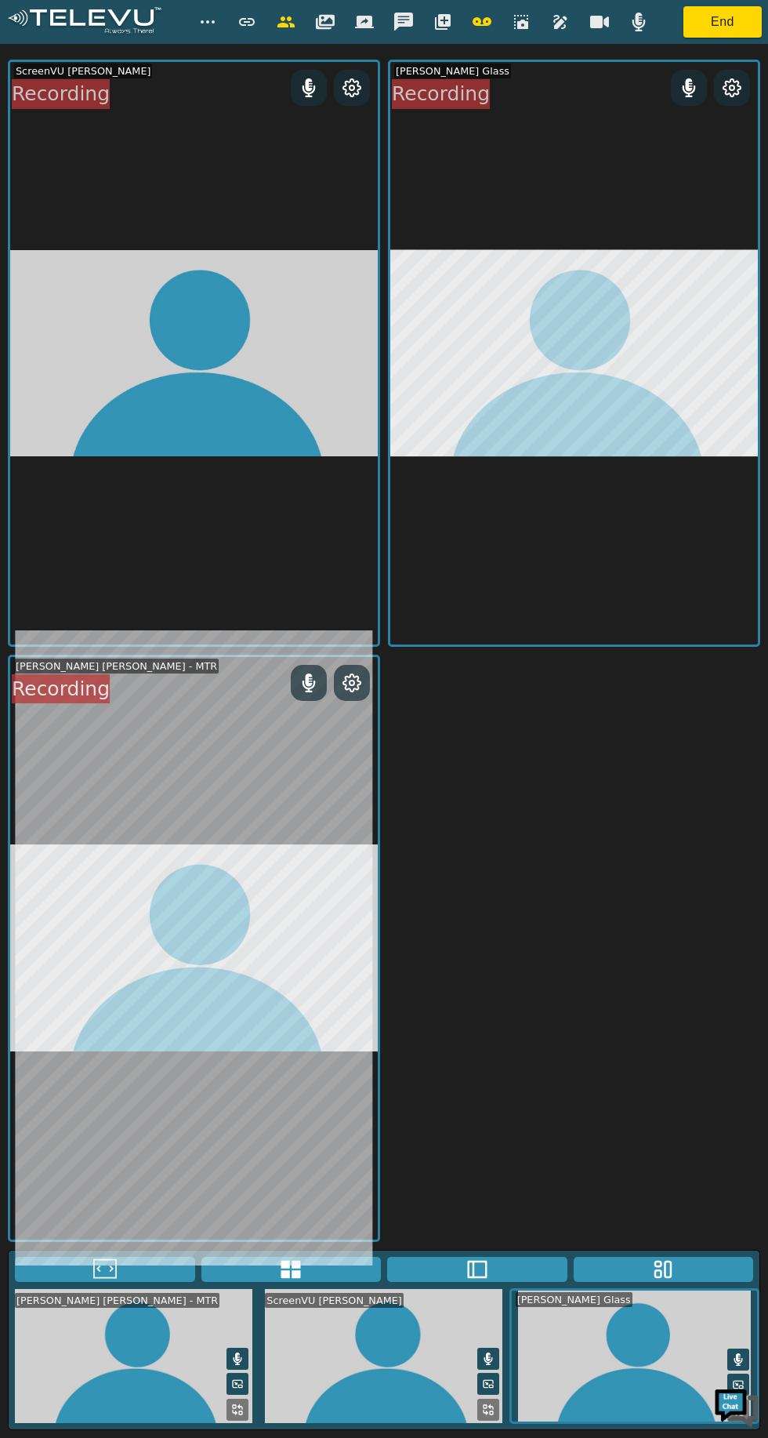
click at [598, 22] on icon "button" at bounding box center [599, 22] width 19 height 13
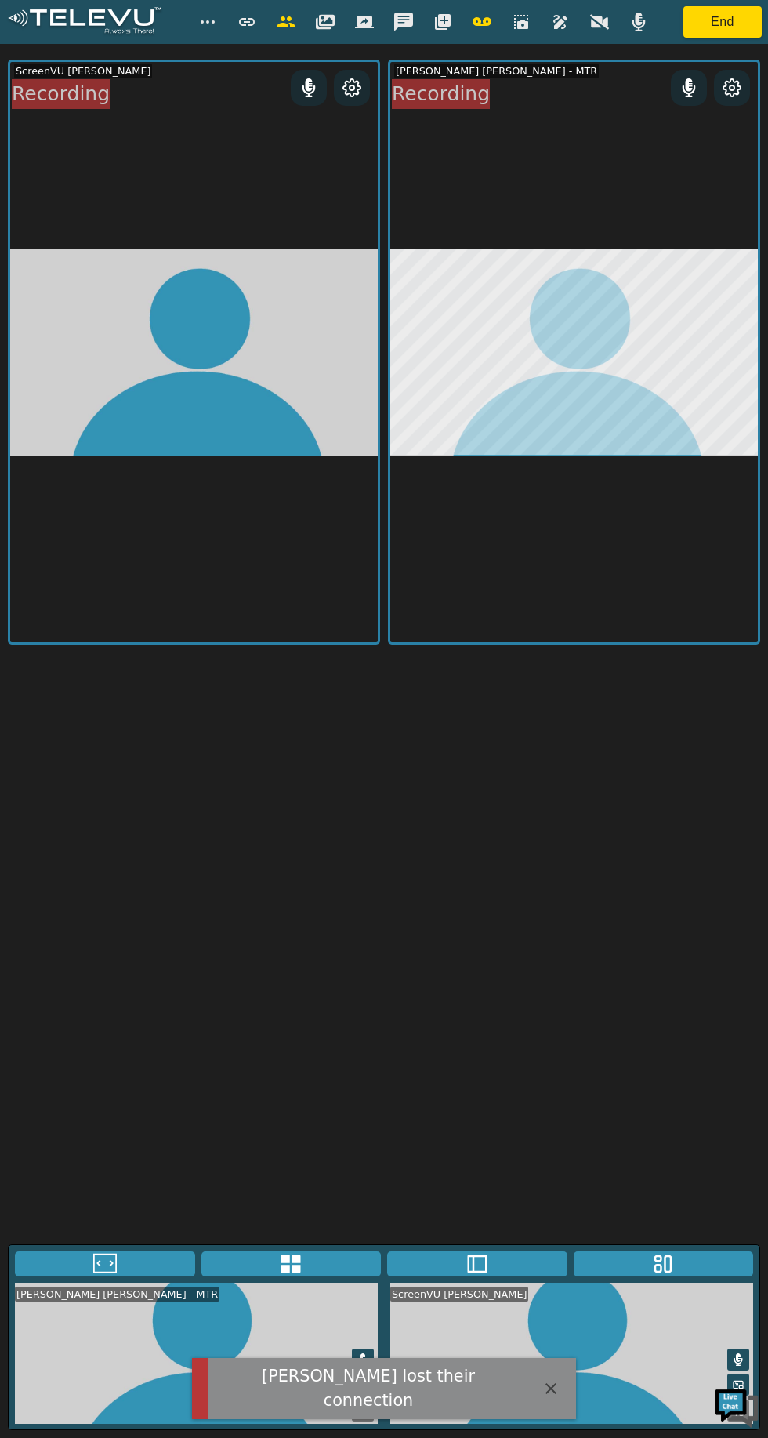
click at [405, 21] on icon "button" at bounding box center [403, 22] width 19 height 18
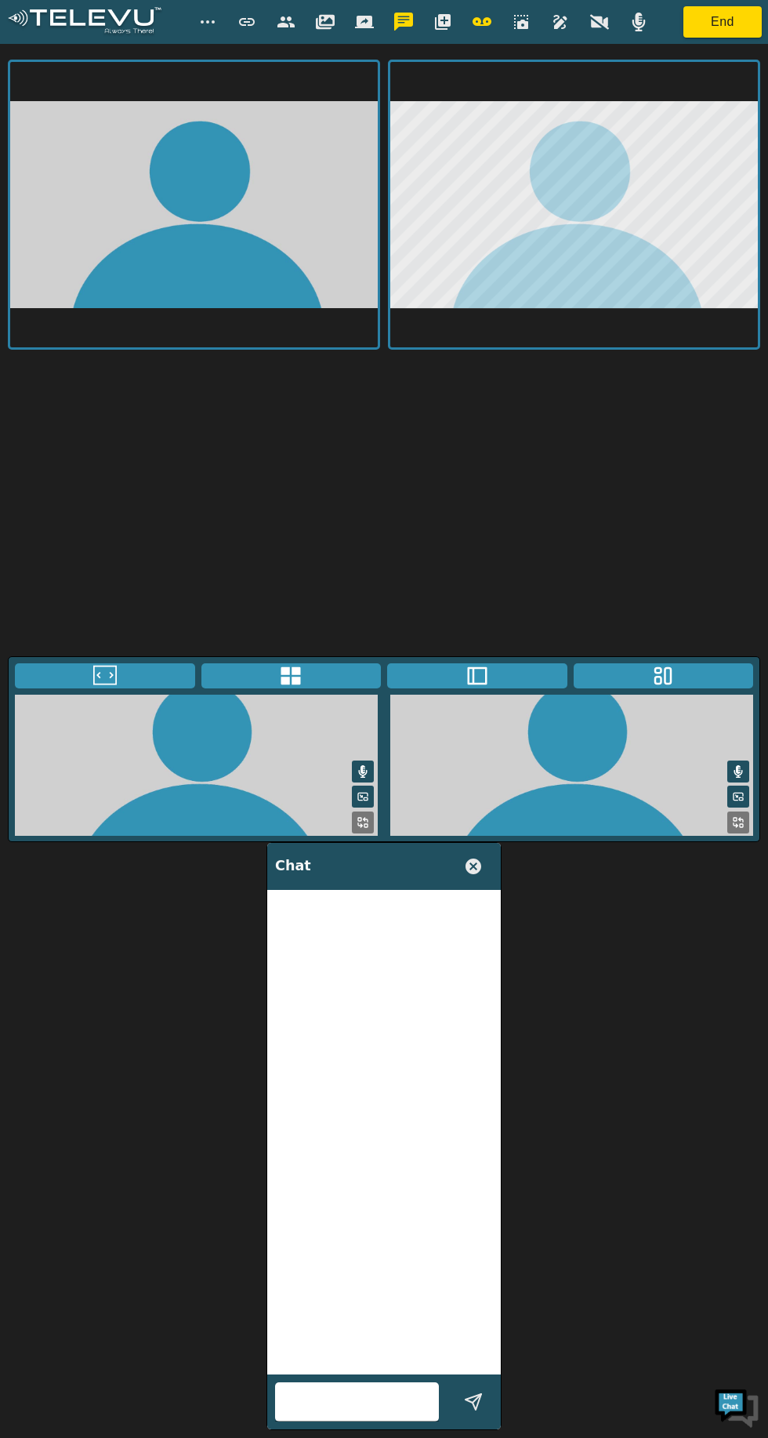
click at [442, 22] on icon "button" at bounding box center [443, 22] width 16 height 16
click at [441, 171] on icon "button" at bounding box center [443, 171] width 19 height 19
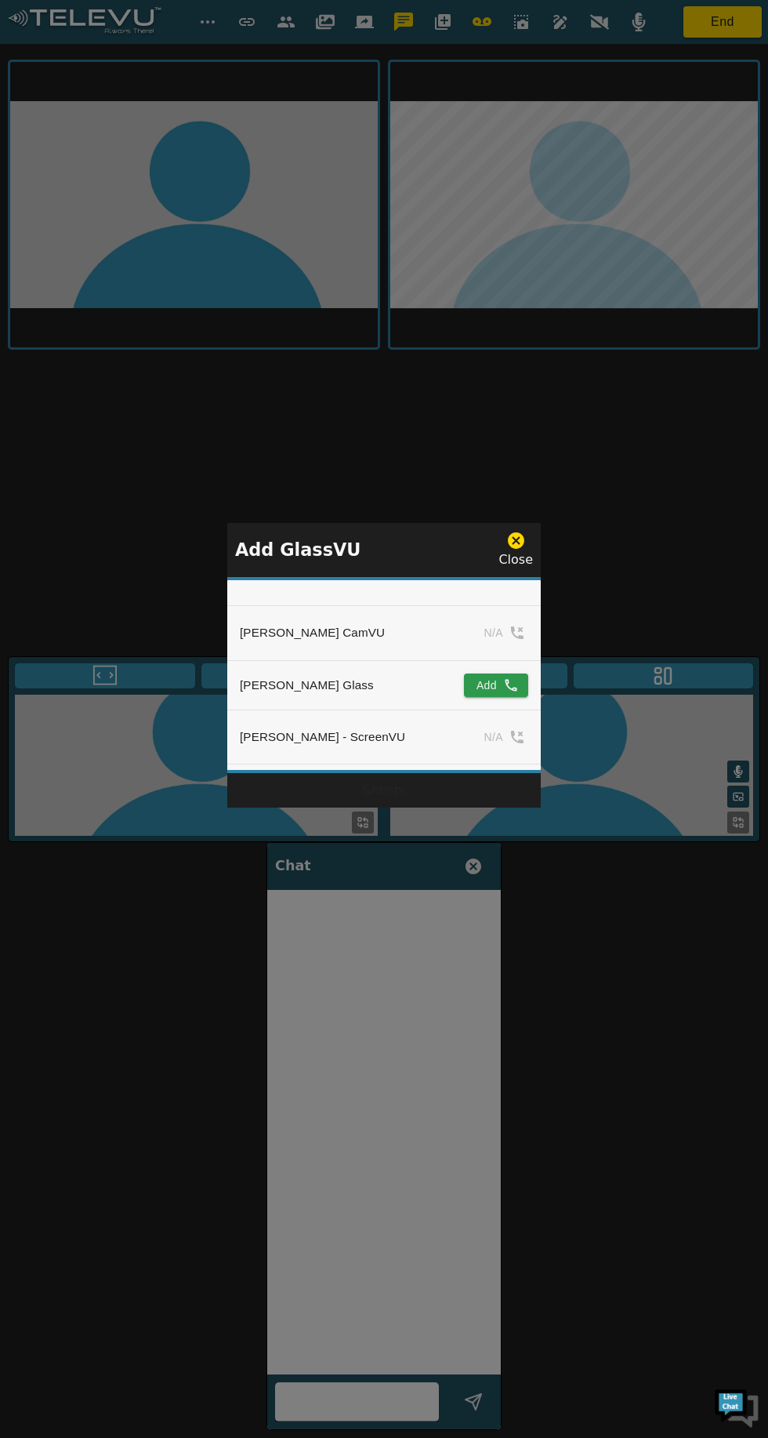
click at [481, 697] on button "Add" at bounding box center [496, 686] width 64 height 24
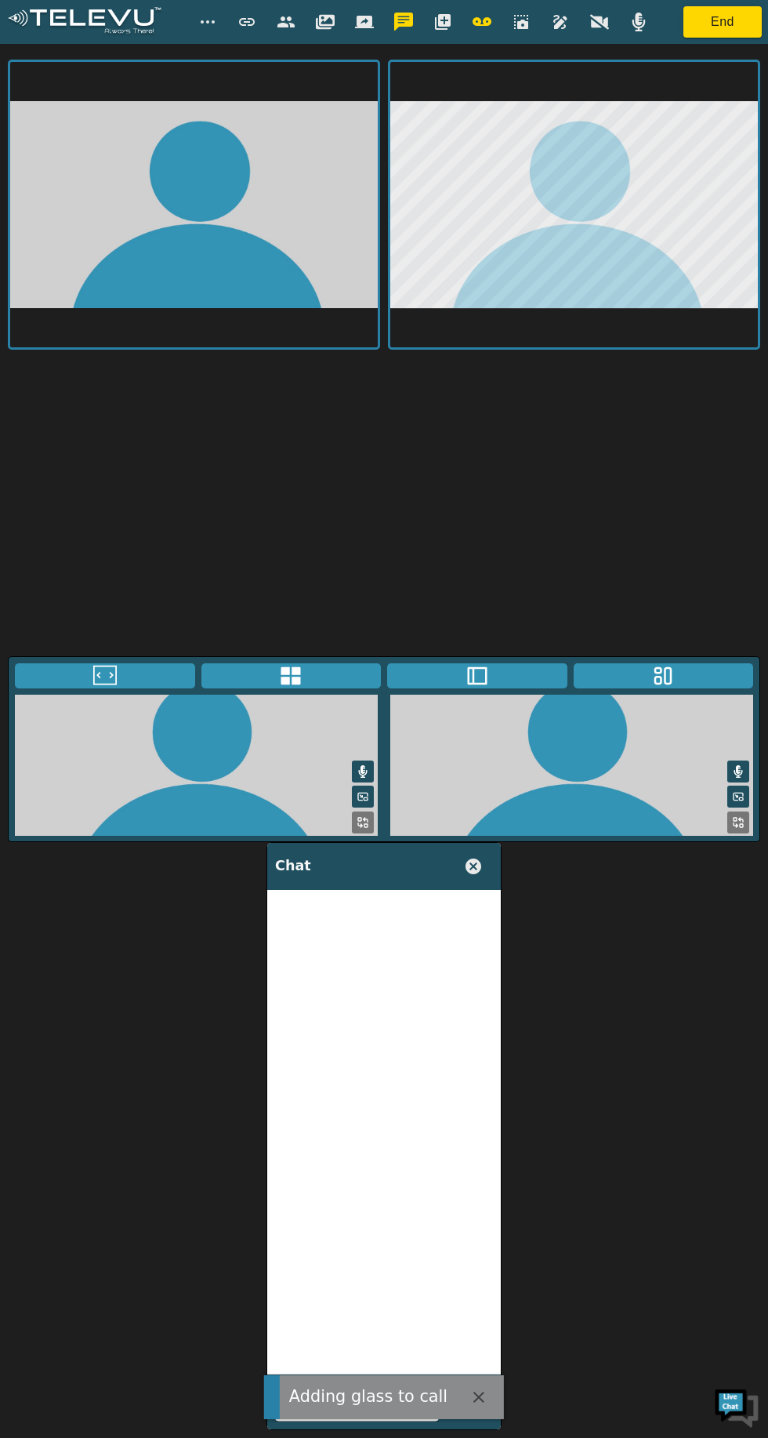
click at [474, 876] on icon "button" at bounding box center [473, 866] width 19 height 19
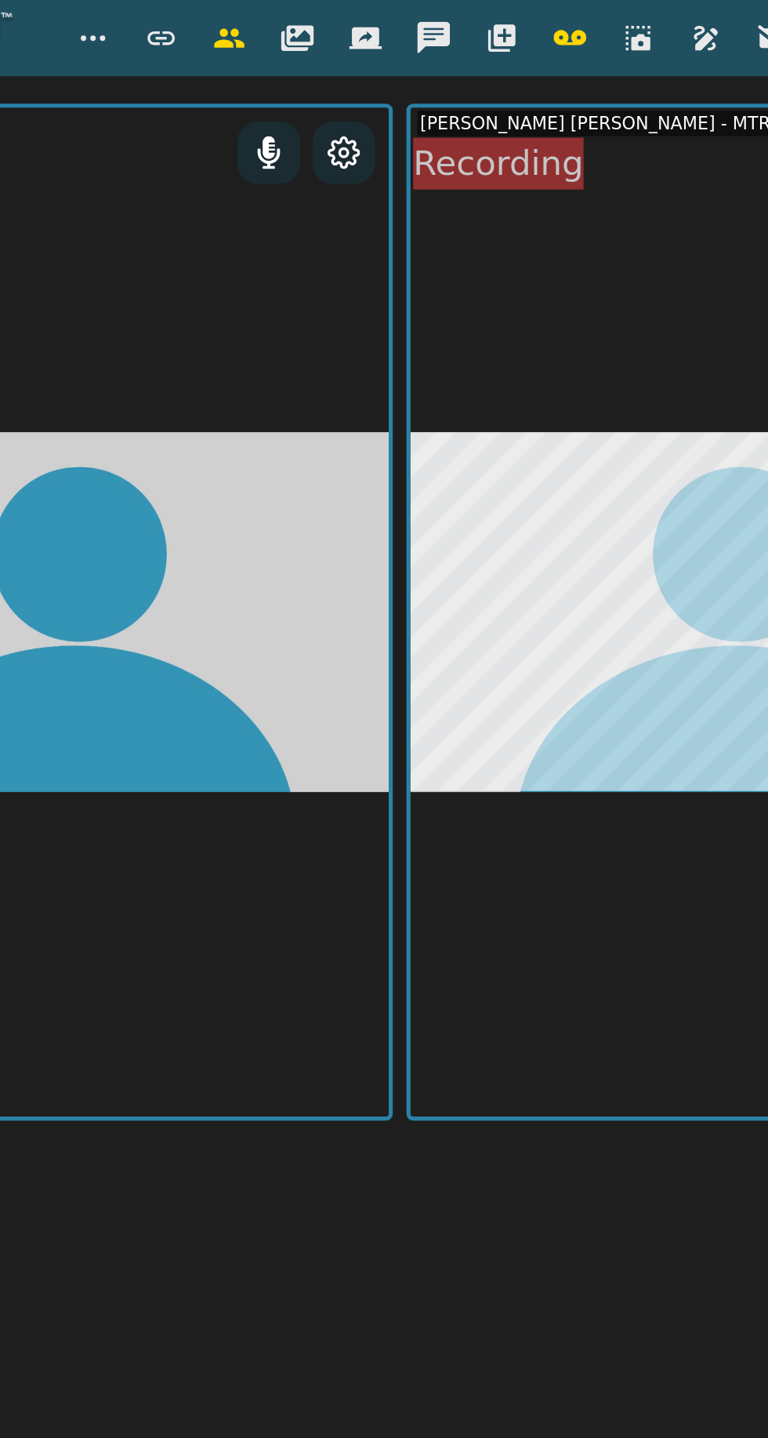
click at [439, 23] on icon "button" at bounding box center [443, 22] width 16 height 16
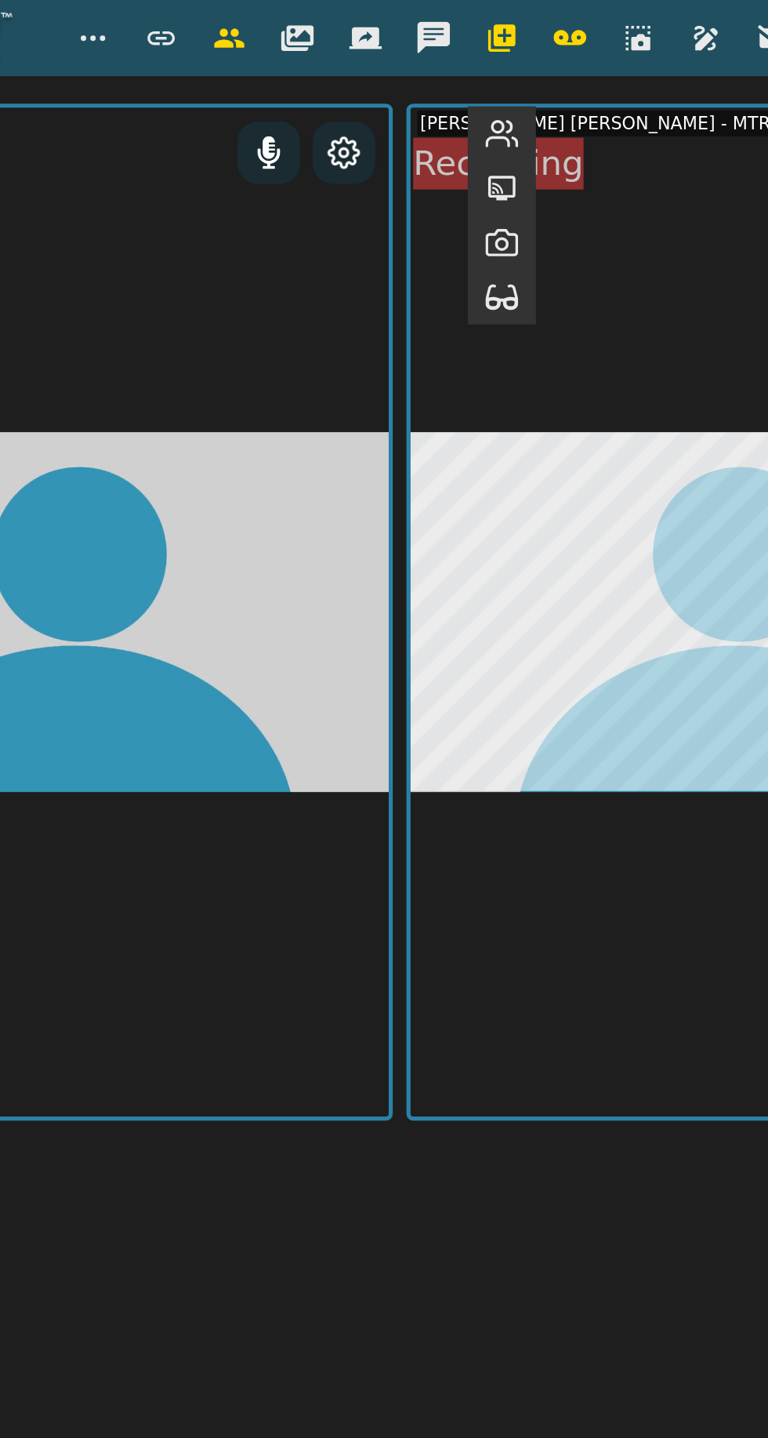
click at [448, 180] on button "button" at bounding box center [442, 170] width 39 height 31
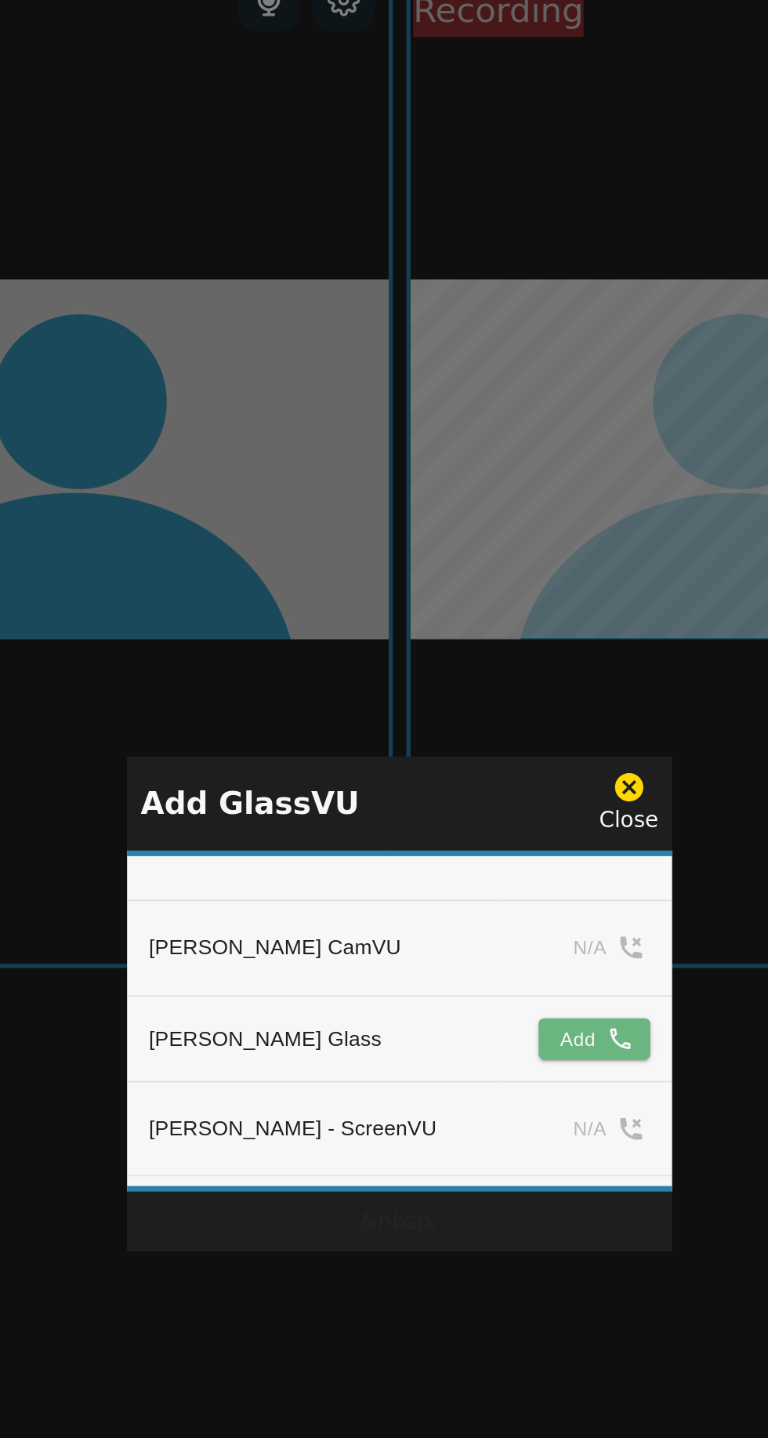
click at [507, 688] on icon "simple table" at bounding box center [512, 685] width 12 height 12
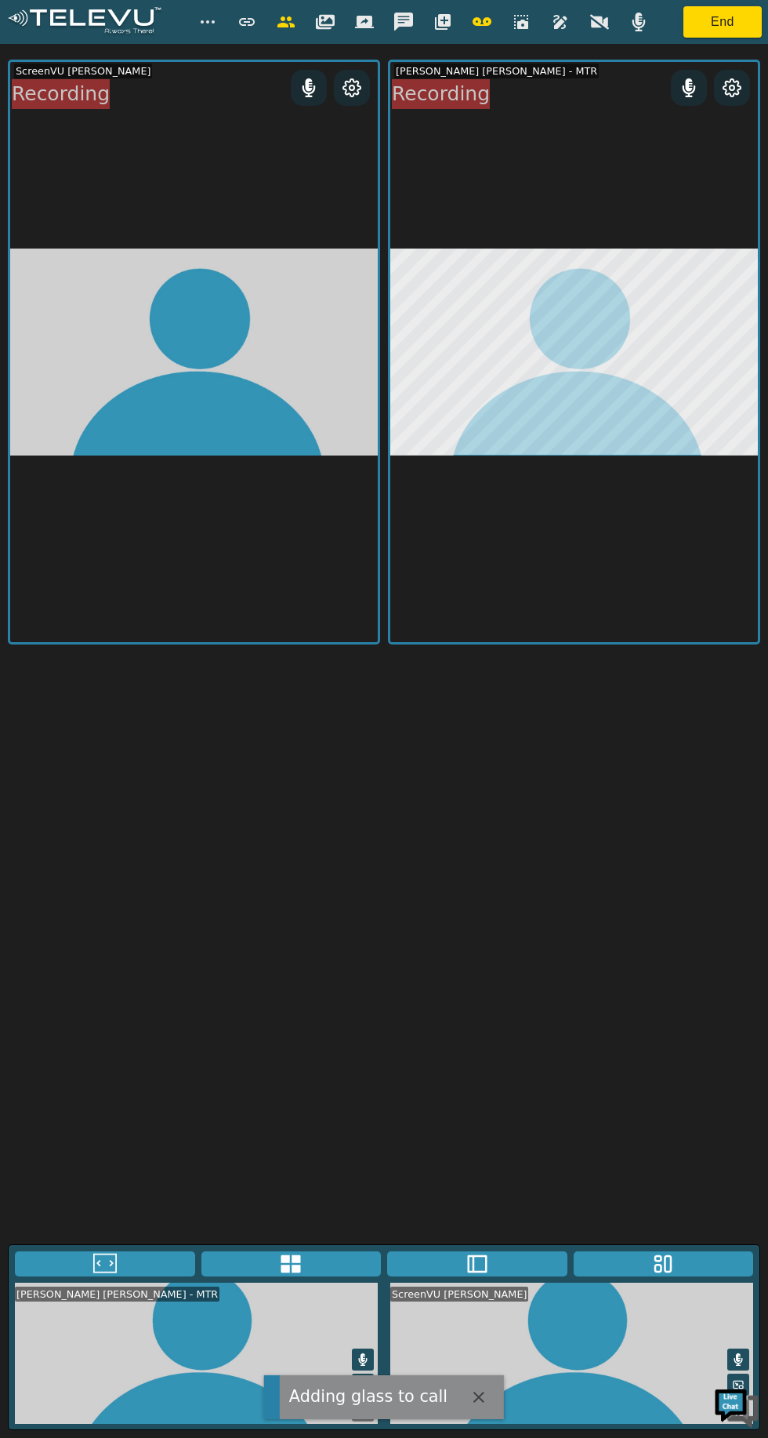
click at [713, 29] on button "End" at bounding box center [723, 21] width 78 height 31
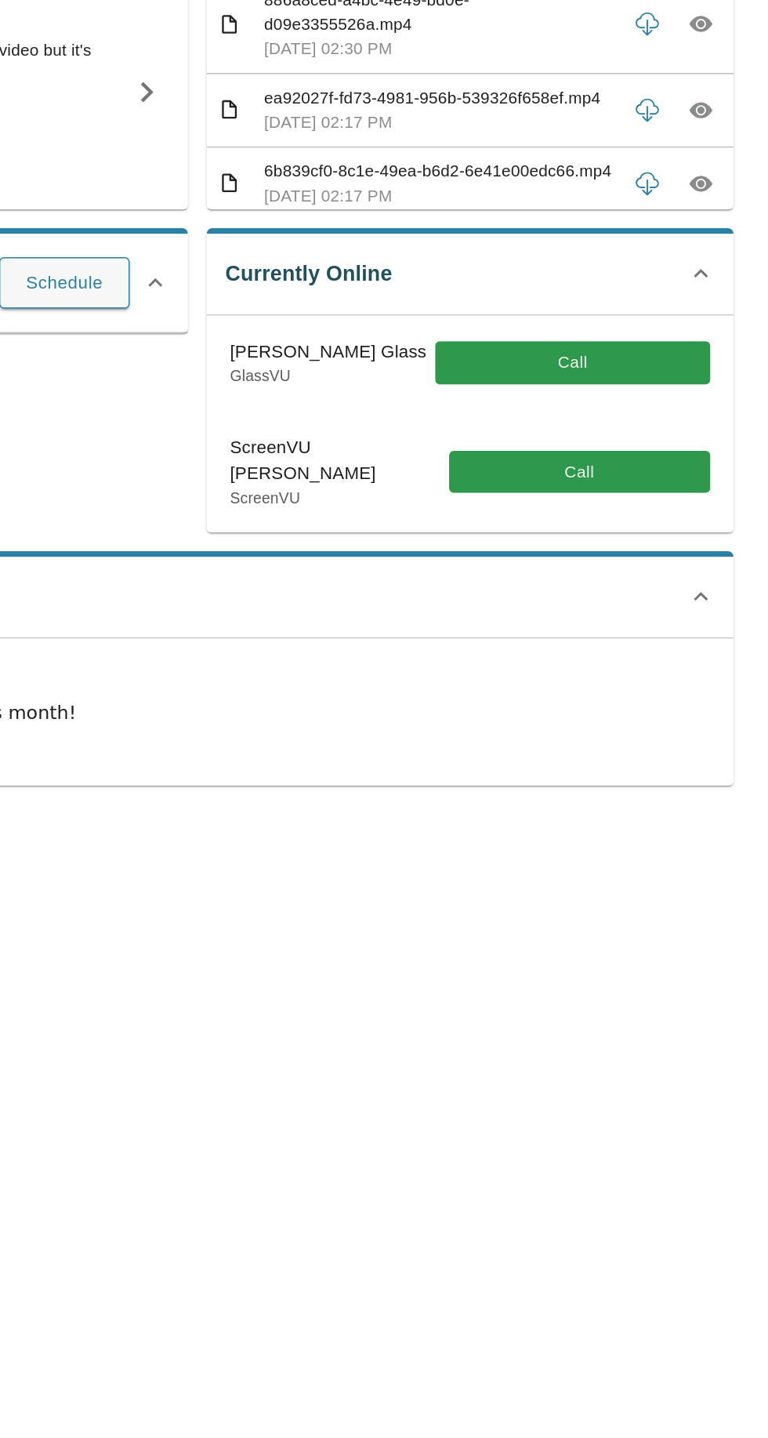
click at [609, 394] on button "Call" at bounding box center [636, 392] width 185 height 29
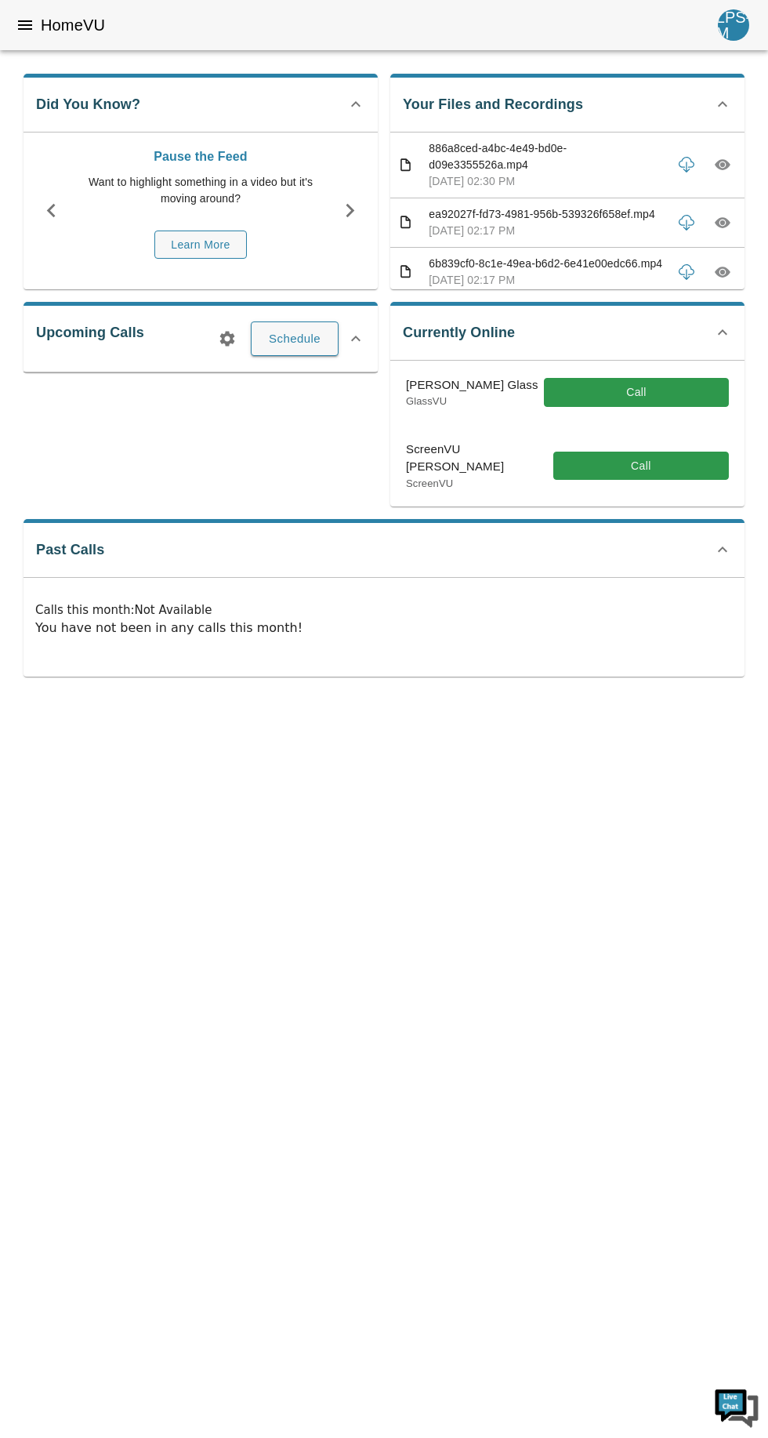
click at [624, 452] on button "Call" at bounding box center [642, 466] width 176 height 29
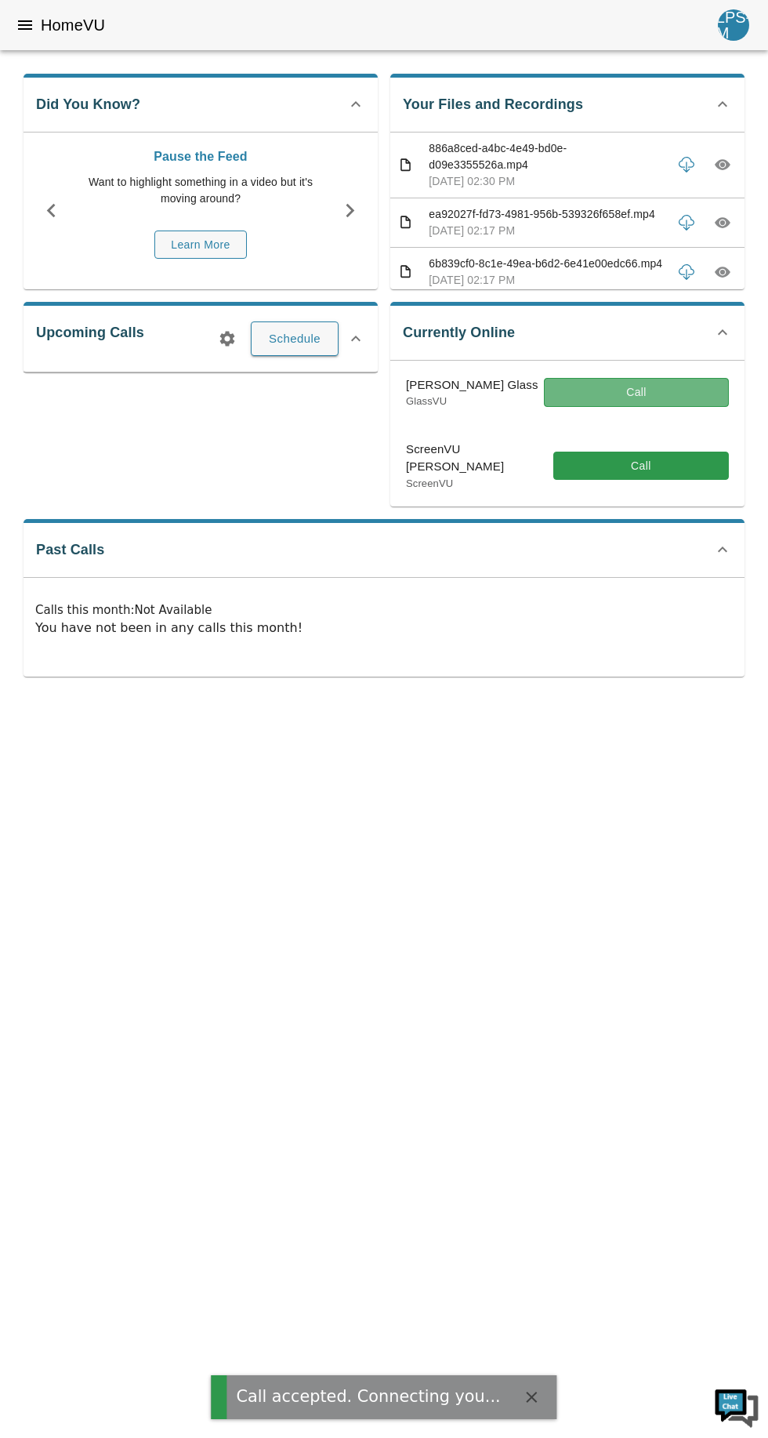
click at [636, 390] on button "Call" at bounding box center [636, 392] width 185 height 29
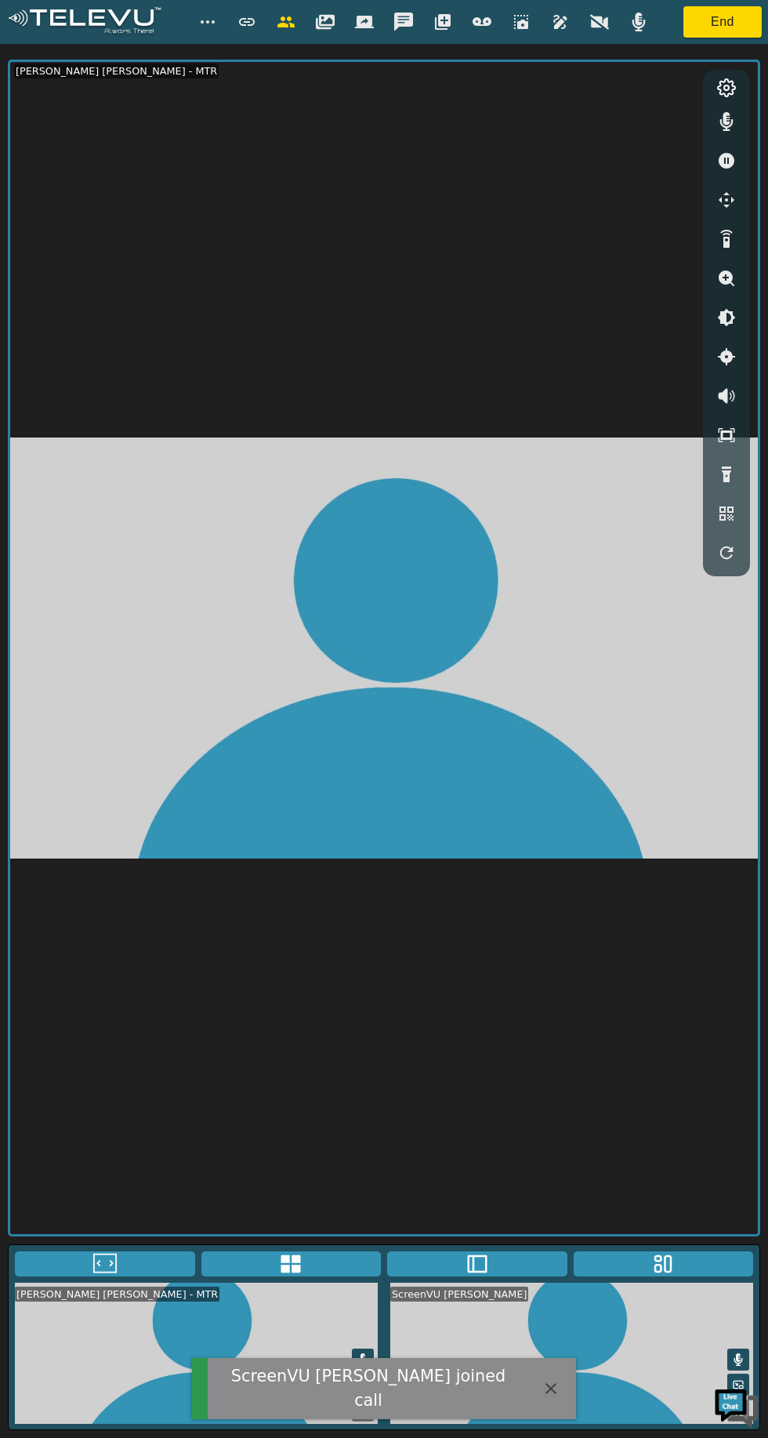
click at [443, 22] on icon "button" at bounding box center [443, 22] width 16 height 16
click at [434, 176] on icon "button" at bounding box center [443, 171] width 19 height 19
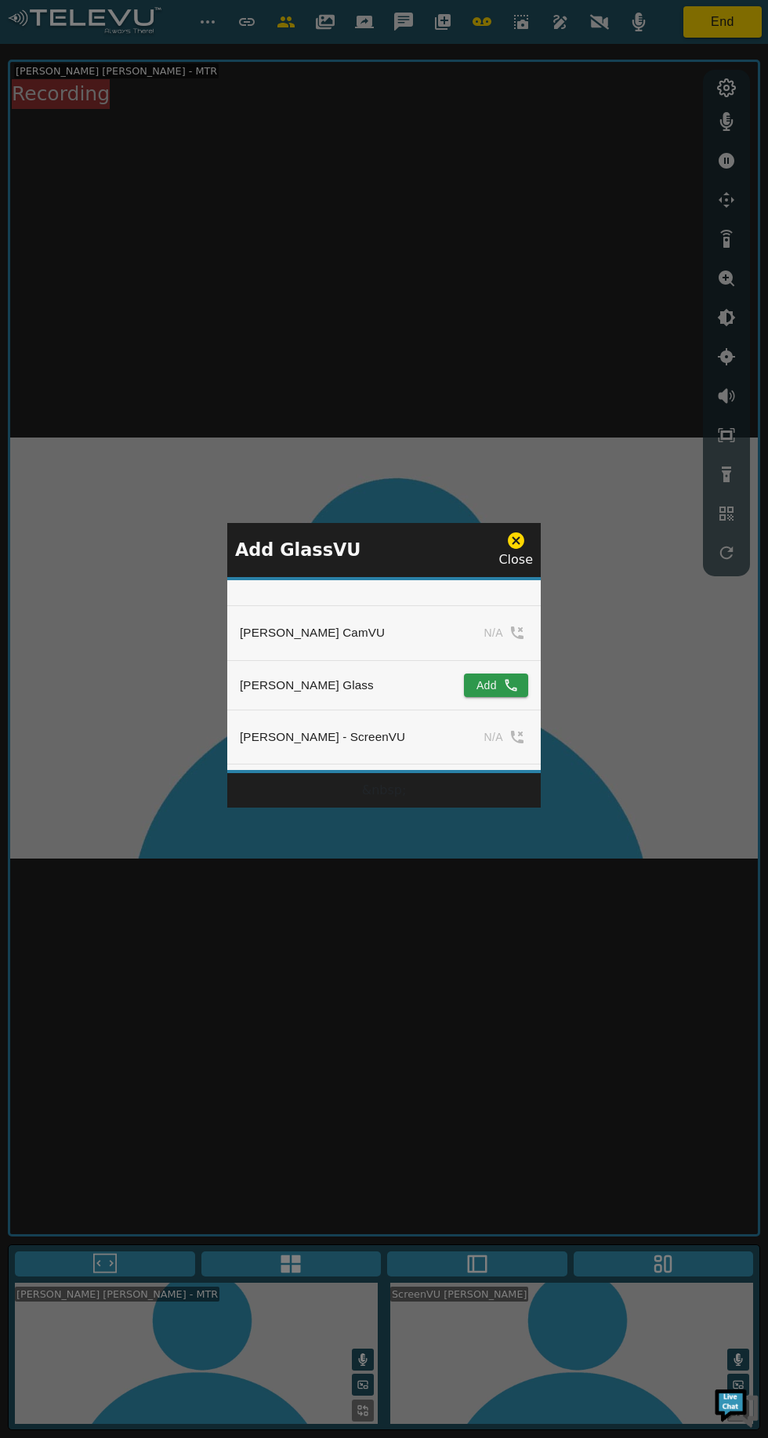
click at [509, 690] on icon "simple table" at bounding box center [512, 685] width 12 height 12
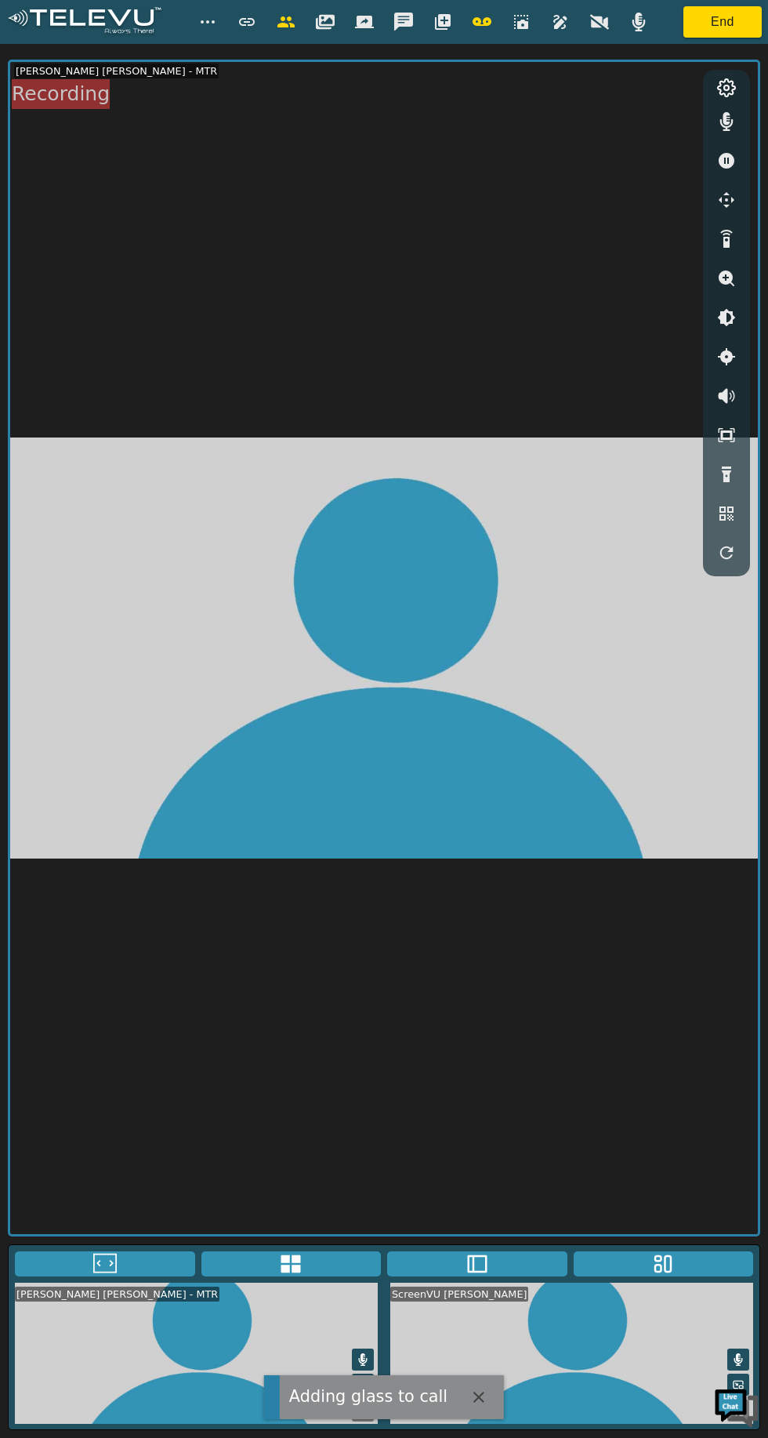
click at [597, 22] on icon "button" at bounding box center [599, 22] width 19 height 19
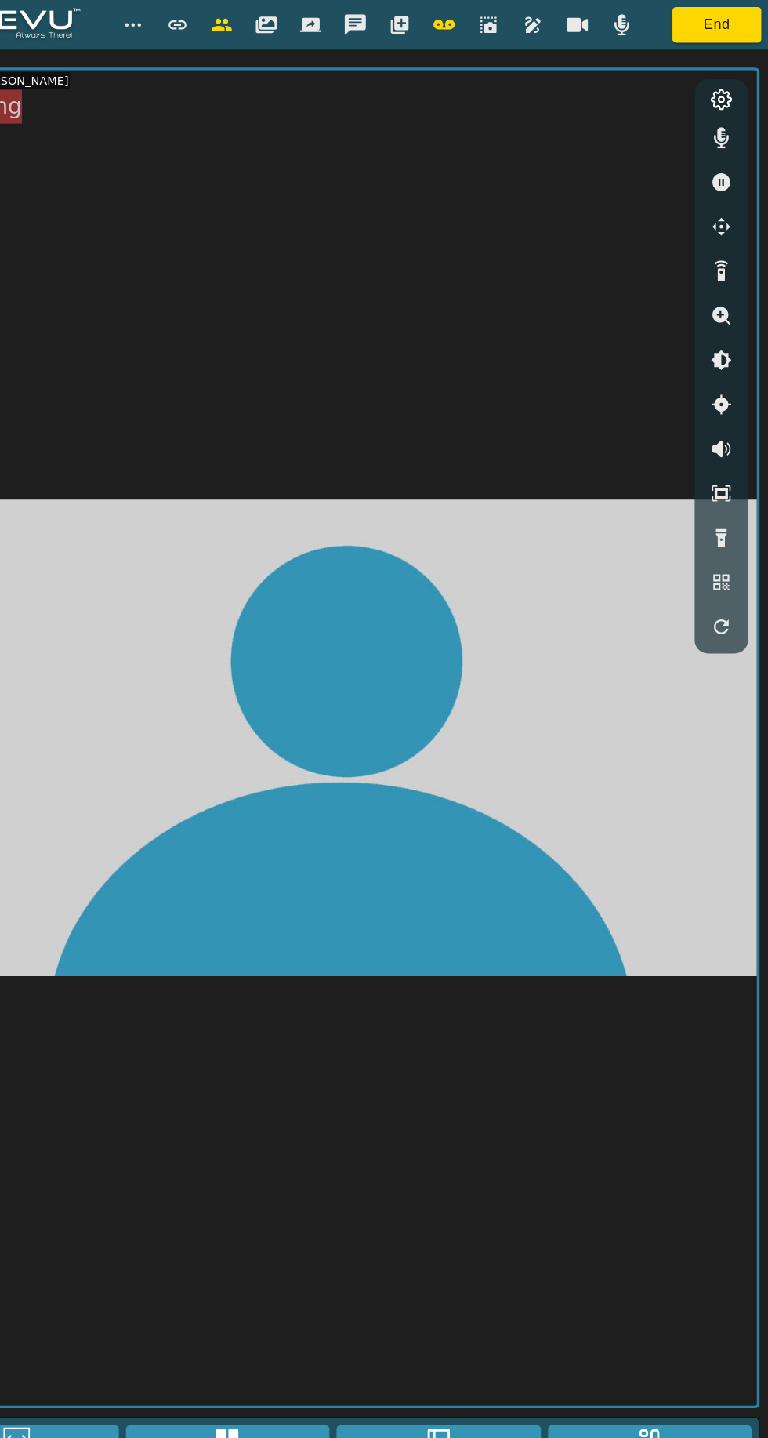
click at [580, 26] on div at bounding box center [599, 21] width 39 height 31
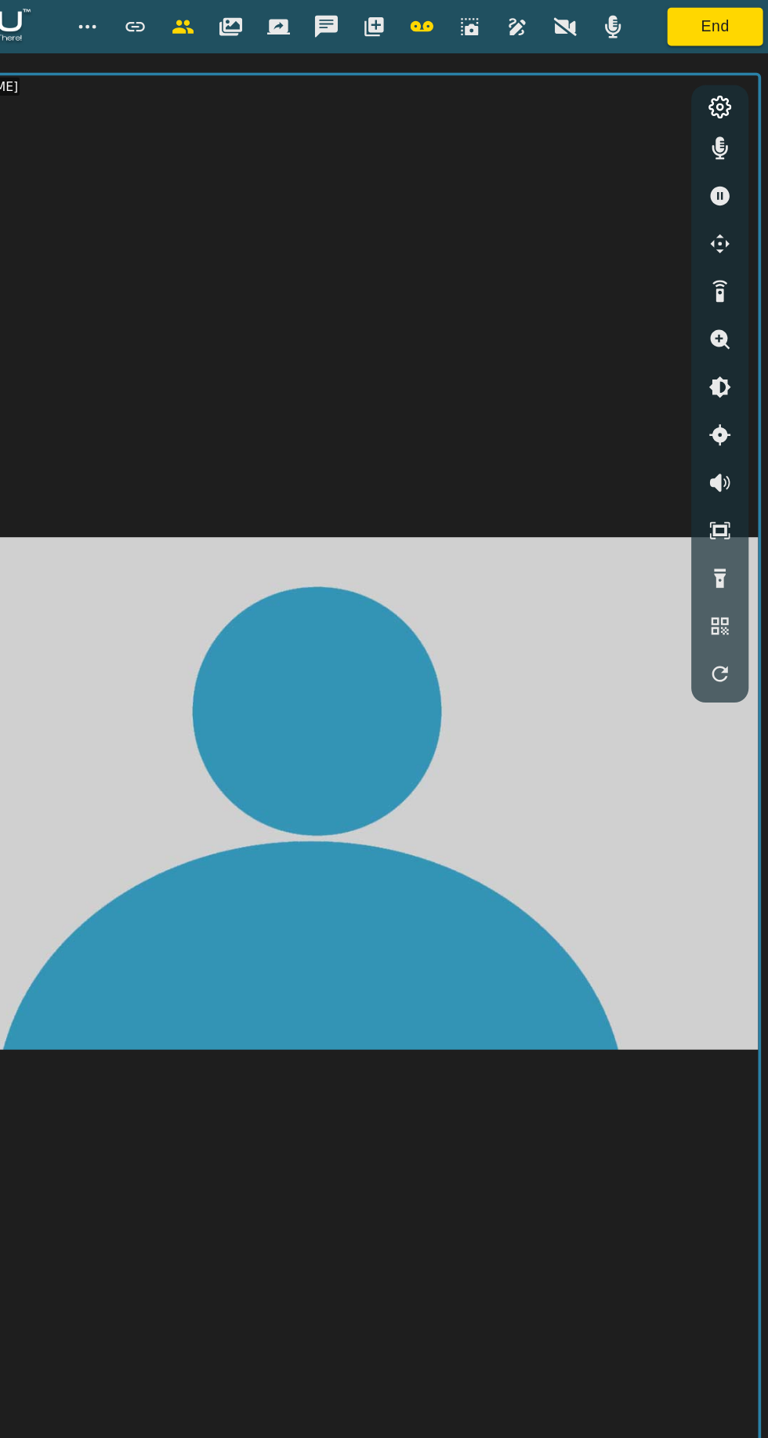
click at [592, 26] on icon "button" at bounding box center [599, 21] width 19 height 15
